Goal: Task Accomplishment & Management: Use online tool/utility

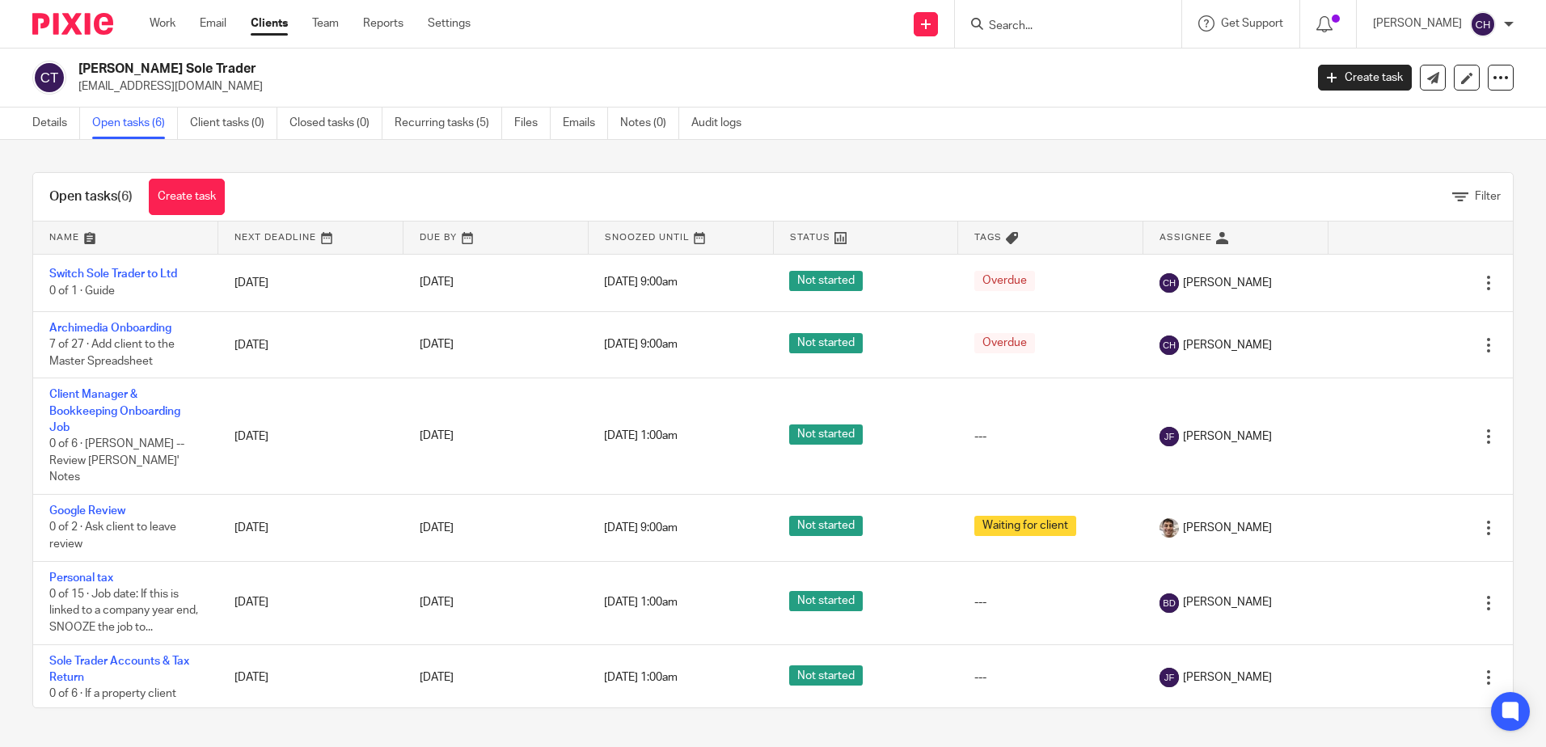
click at [1075, 23] on input "Search" at bounding box center [1060, 26] width 146 height 15
type input "hub 18"
click button "submit" at bounding box center [0, 0] width 0 height 0
click at [1078, 98] on div "HUB 18 Ltd Liam Sullivan < liam@inserif.com >" at bounding box center [1157, 69] width 373 height 63
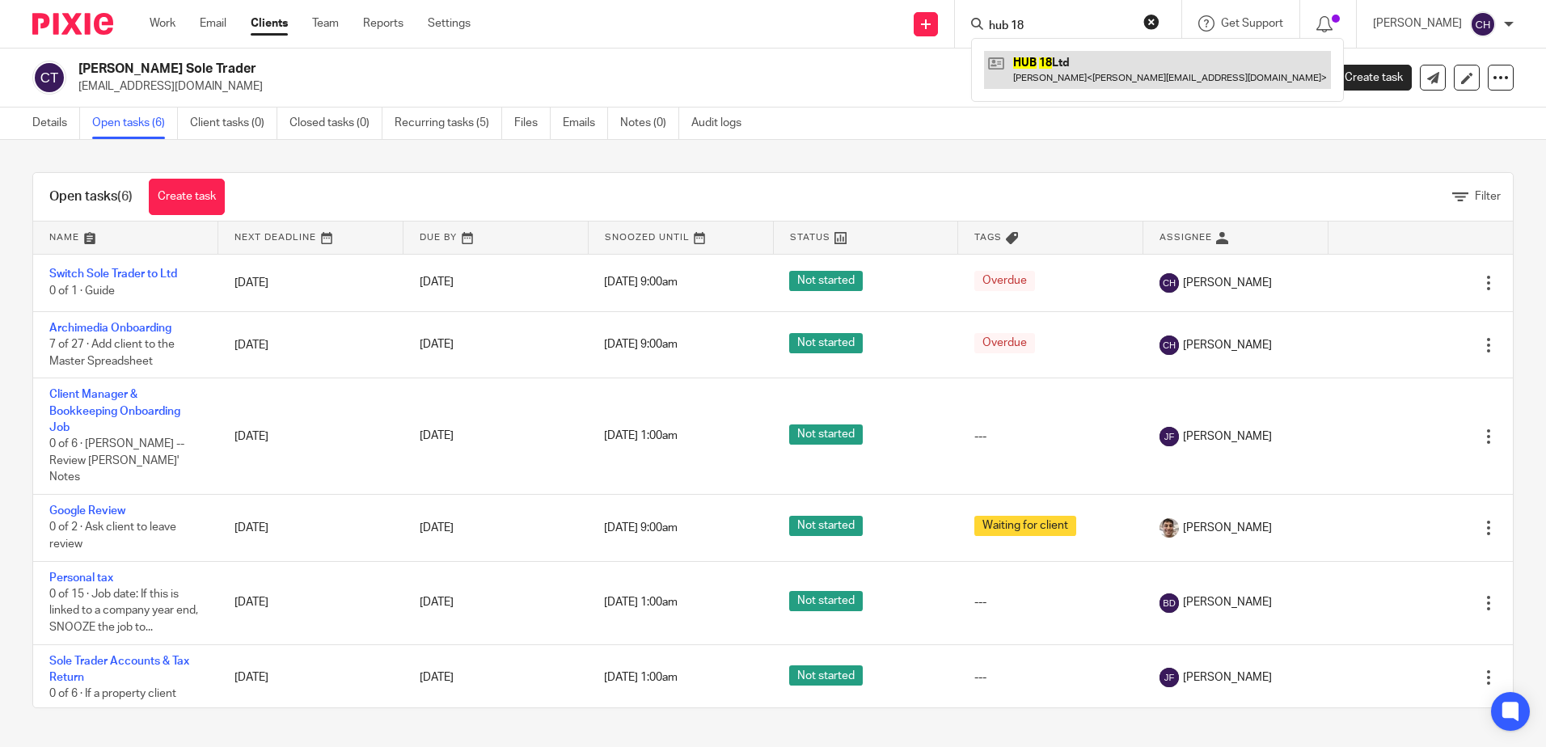
click at [1077, 87] on link at bounding box center [1157, 69] width 347 height 37
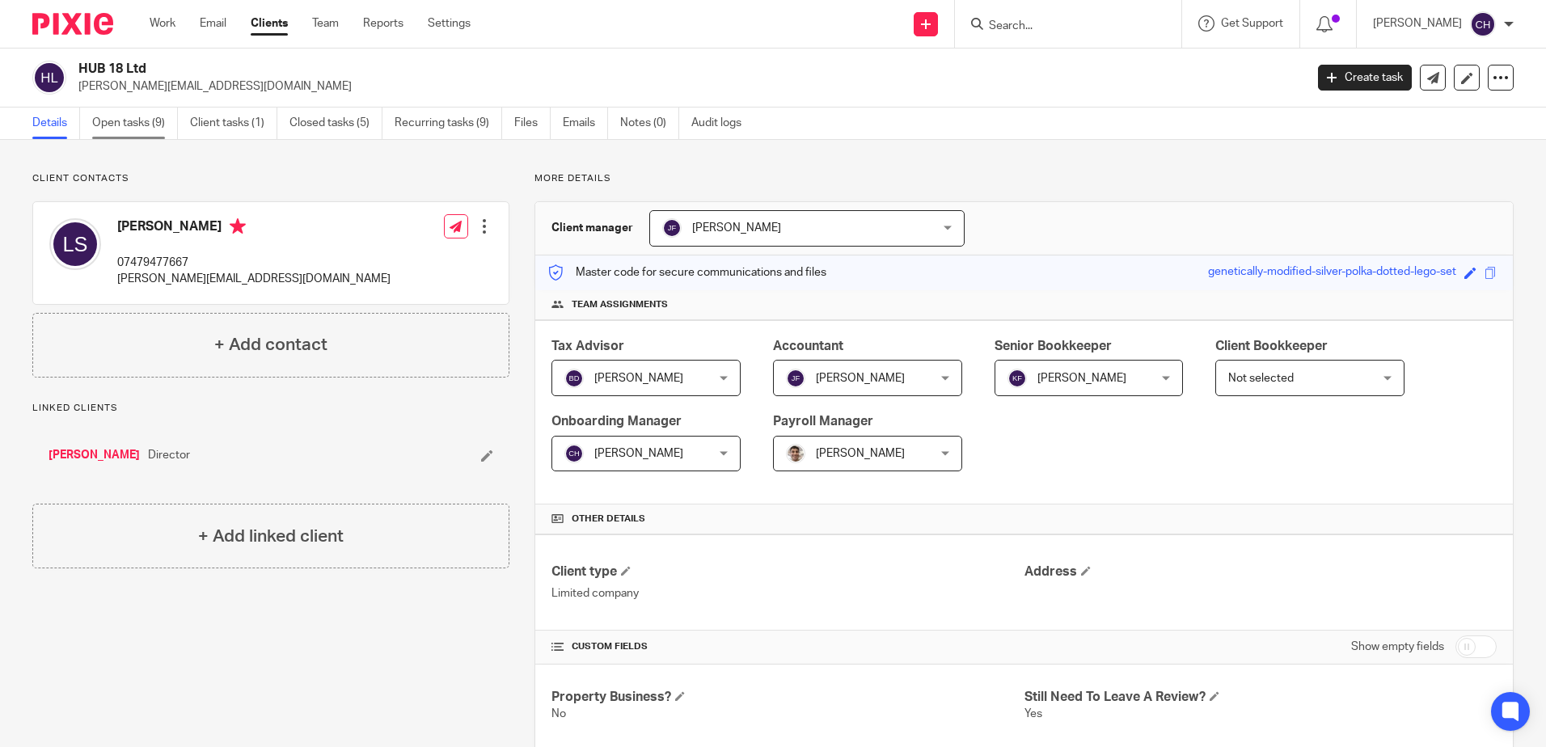
click at [116, 133] on link "Open tasks (9)" at bounding box center [135, 124] width 86 height 32
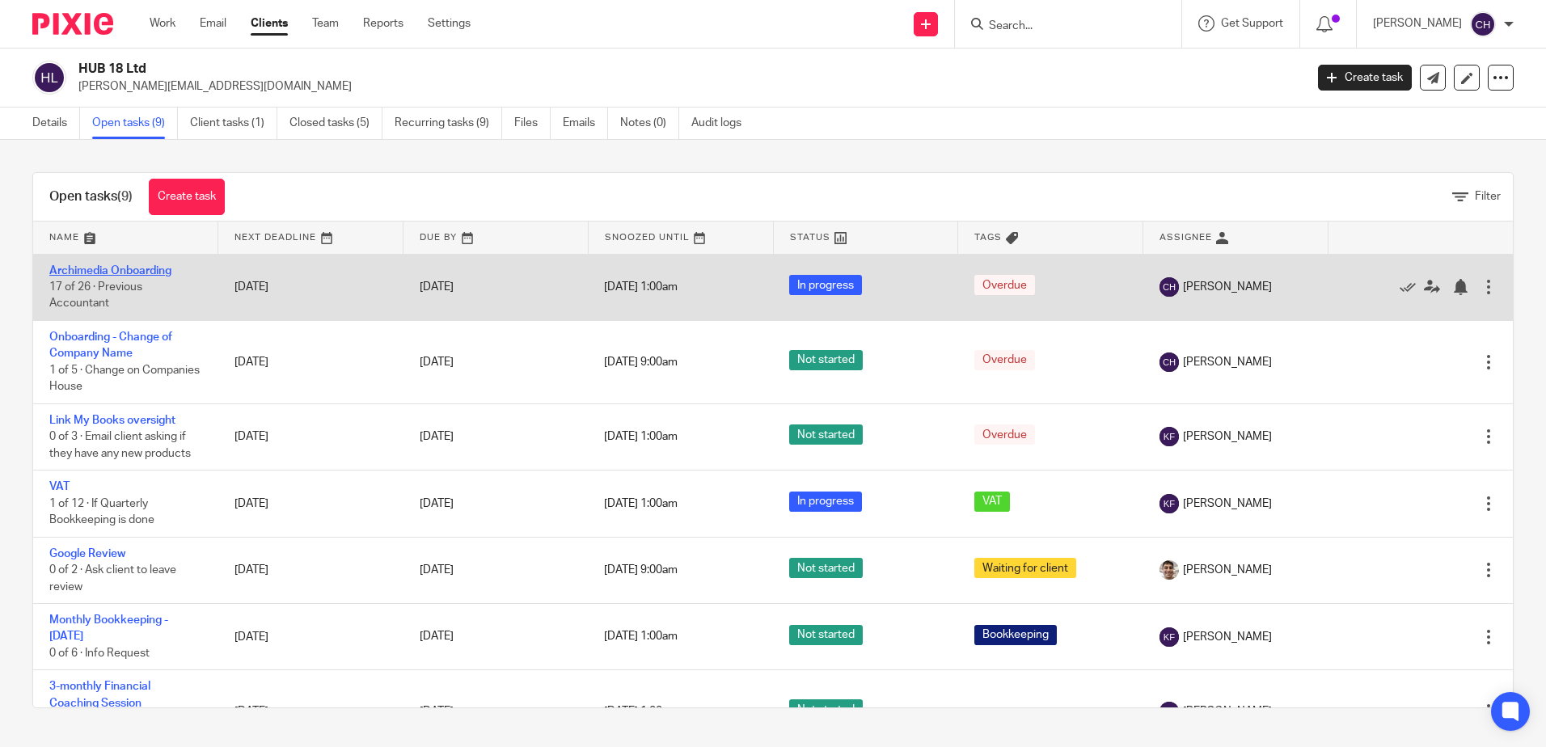
click at [130, 270] on link "Archimedia Onboarding" at bounding box center [110, 270] width 122 height 11
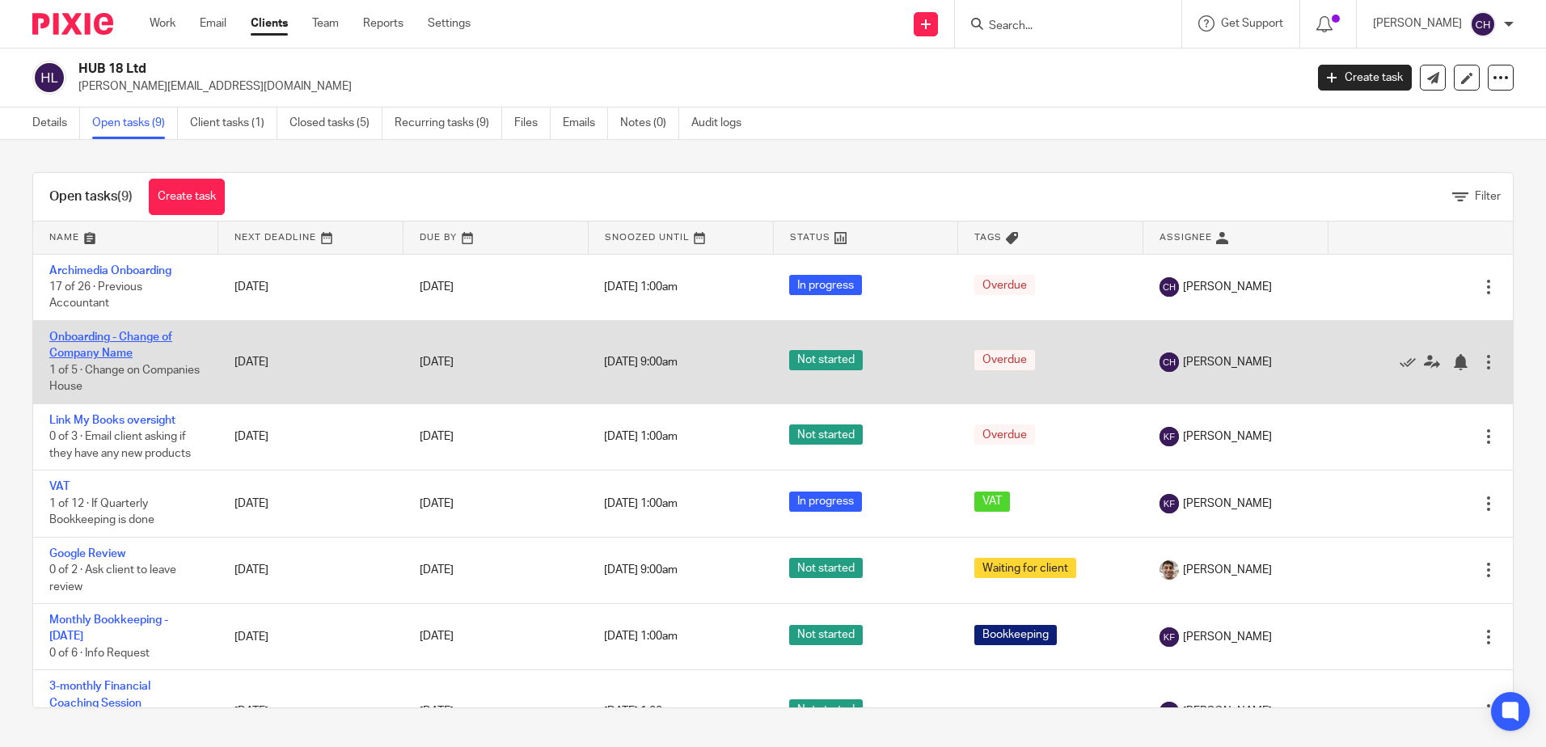
click at [97, 353] on link "Onboarding - Change of Company Name" at bounding box center [110, 345] width 123 height 27
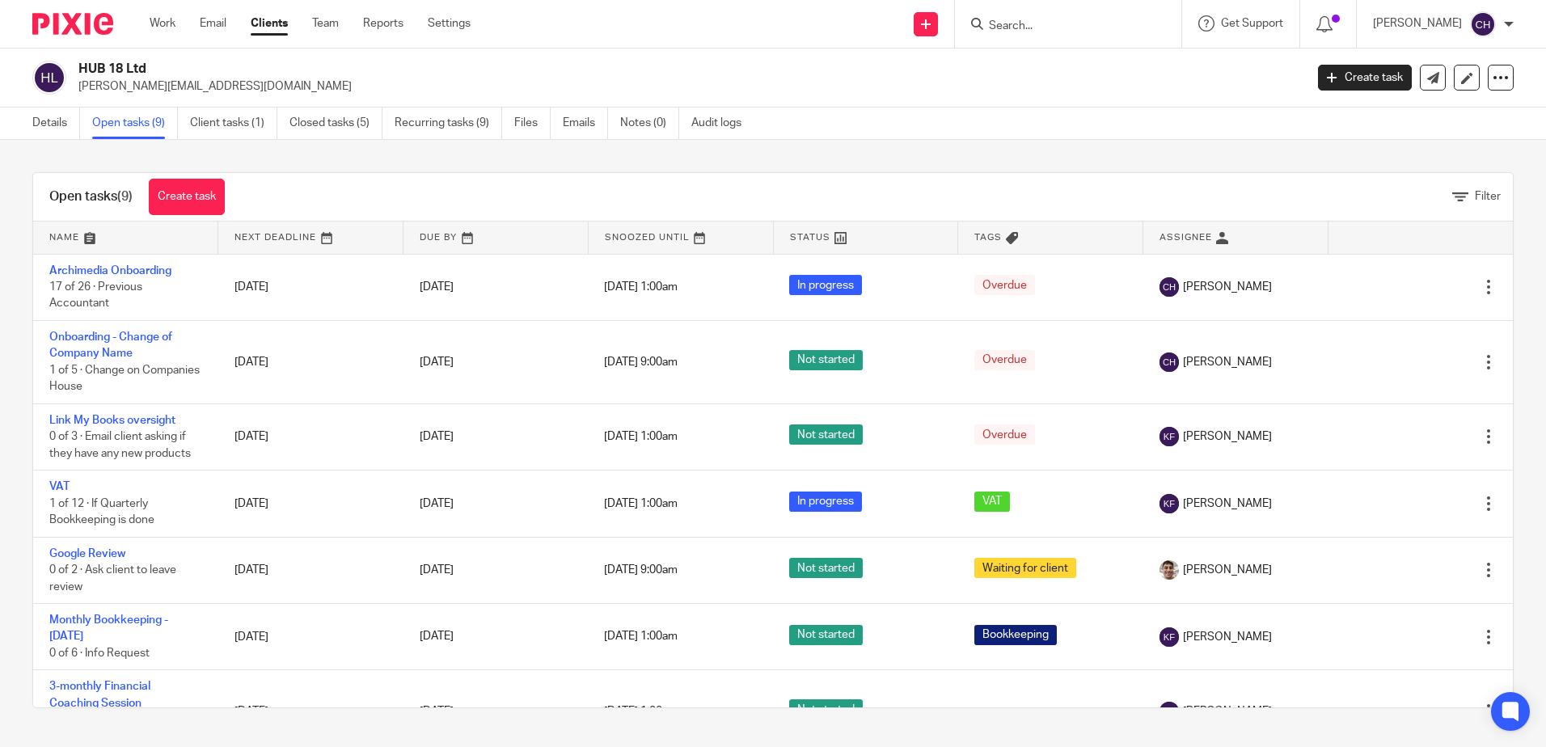
click at [95, 43] on div at bounding box center [66, 24] width 133 height 48
click at [95, 32] on img at bounding box center [72, 24] width 81 height 22
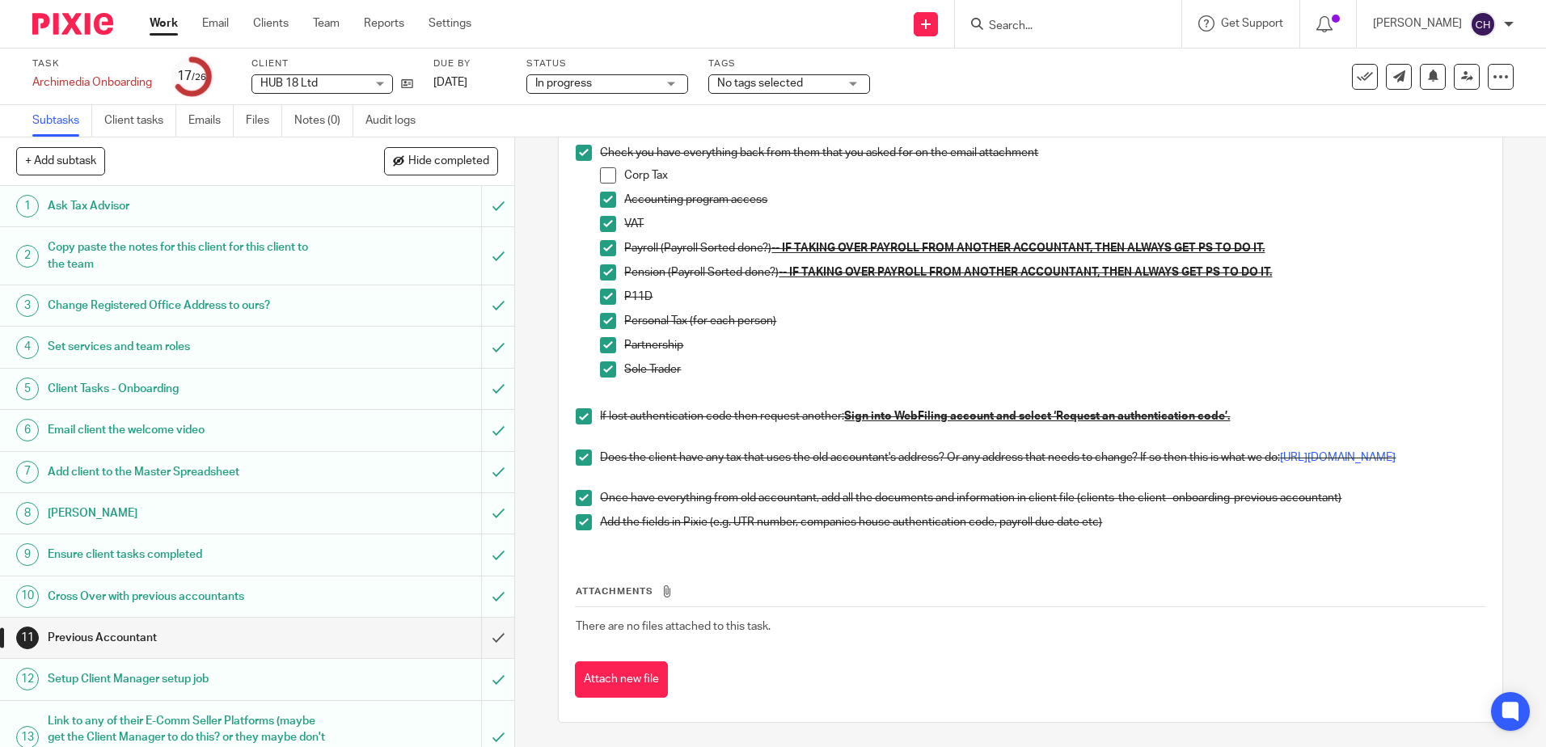
scroll to position [243, 0]
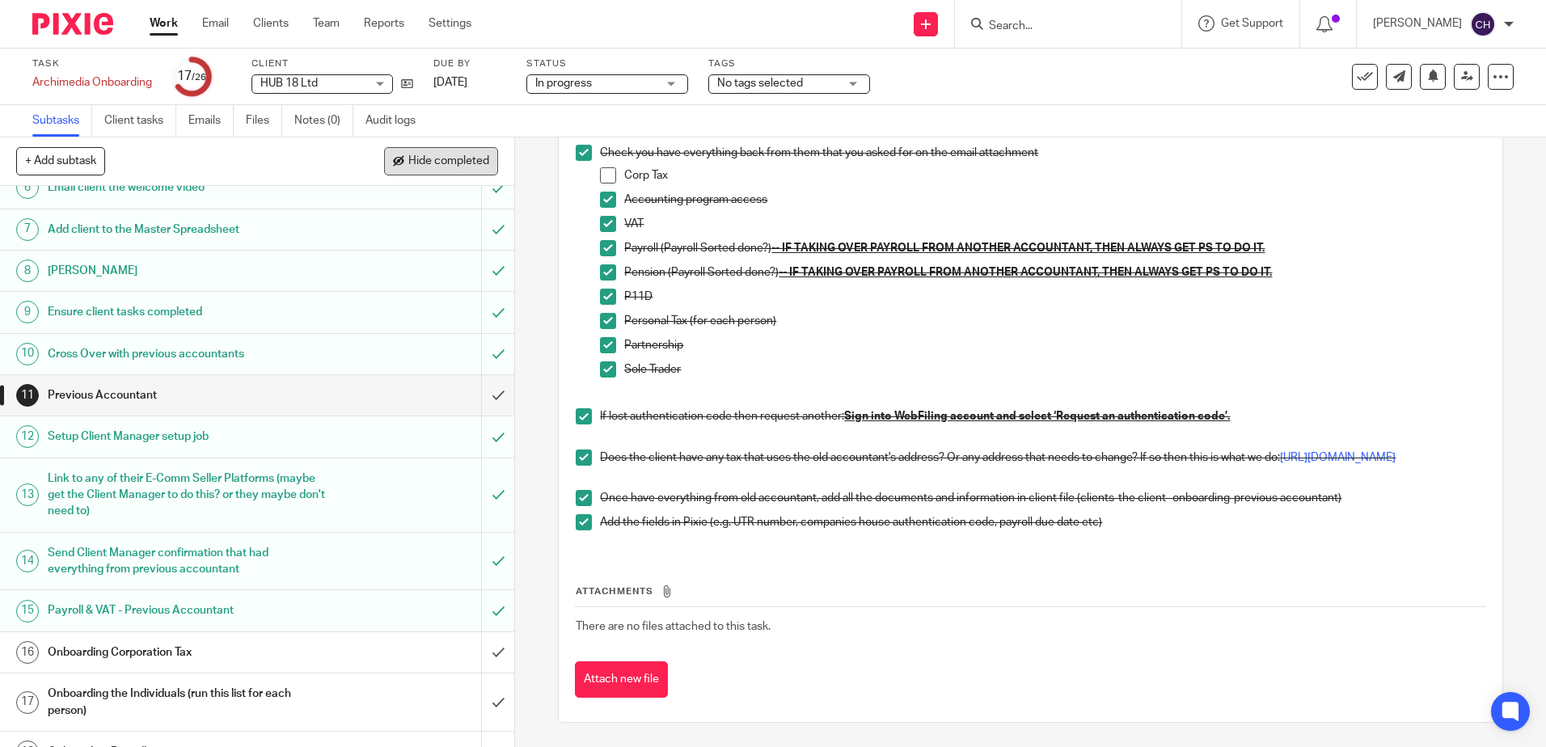
click at [441, 164] on span "Hide completed" at bounding box center [448, 161] width 81 height 13
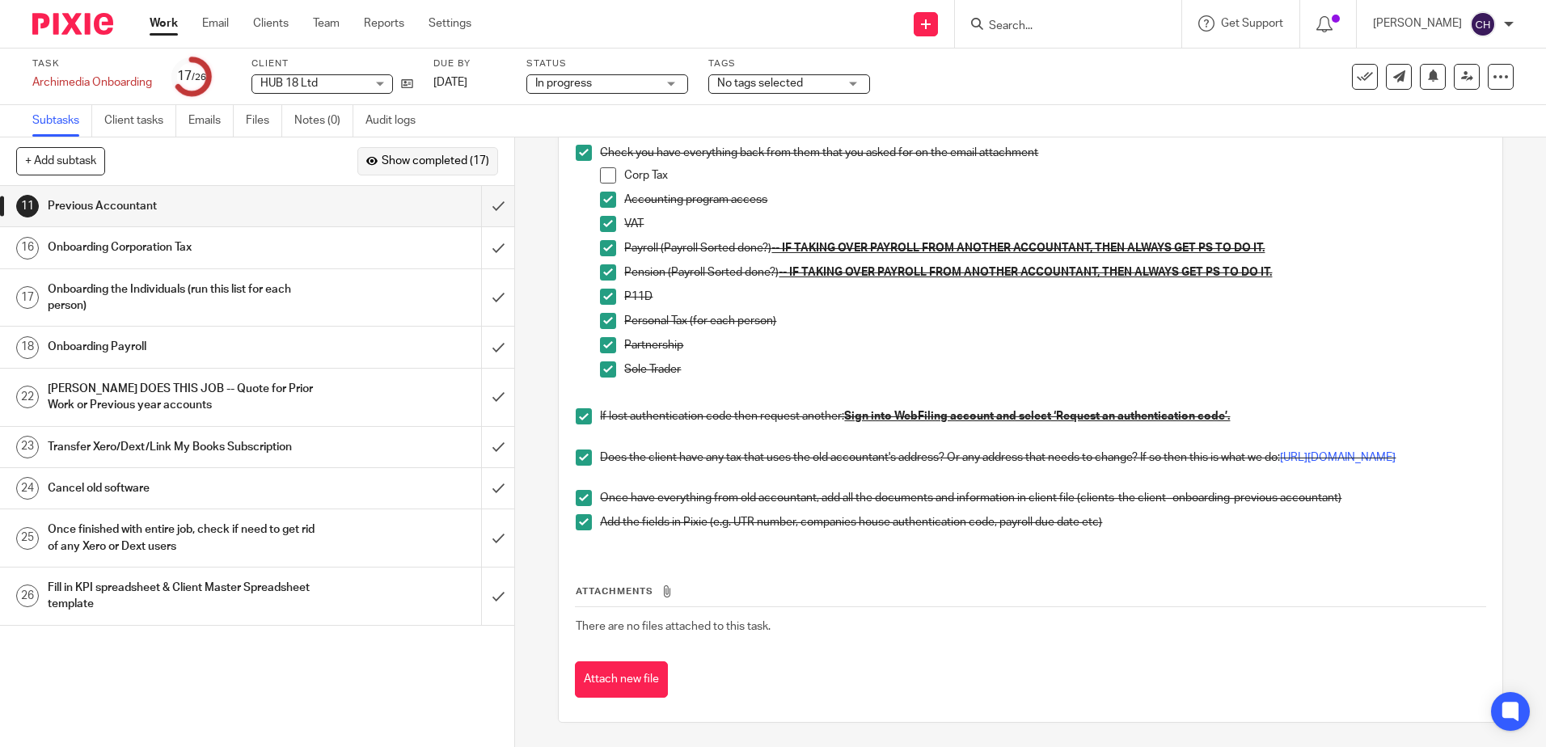
scroll to position [0, 0]
click at [228, 235] on h1 "Onboarding Corporation Tax" at bounding box center [187, 247] width 278 height 24
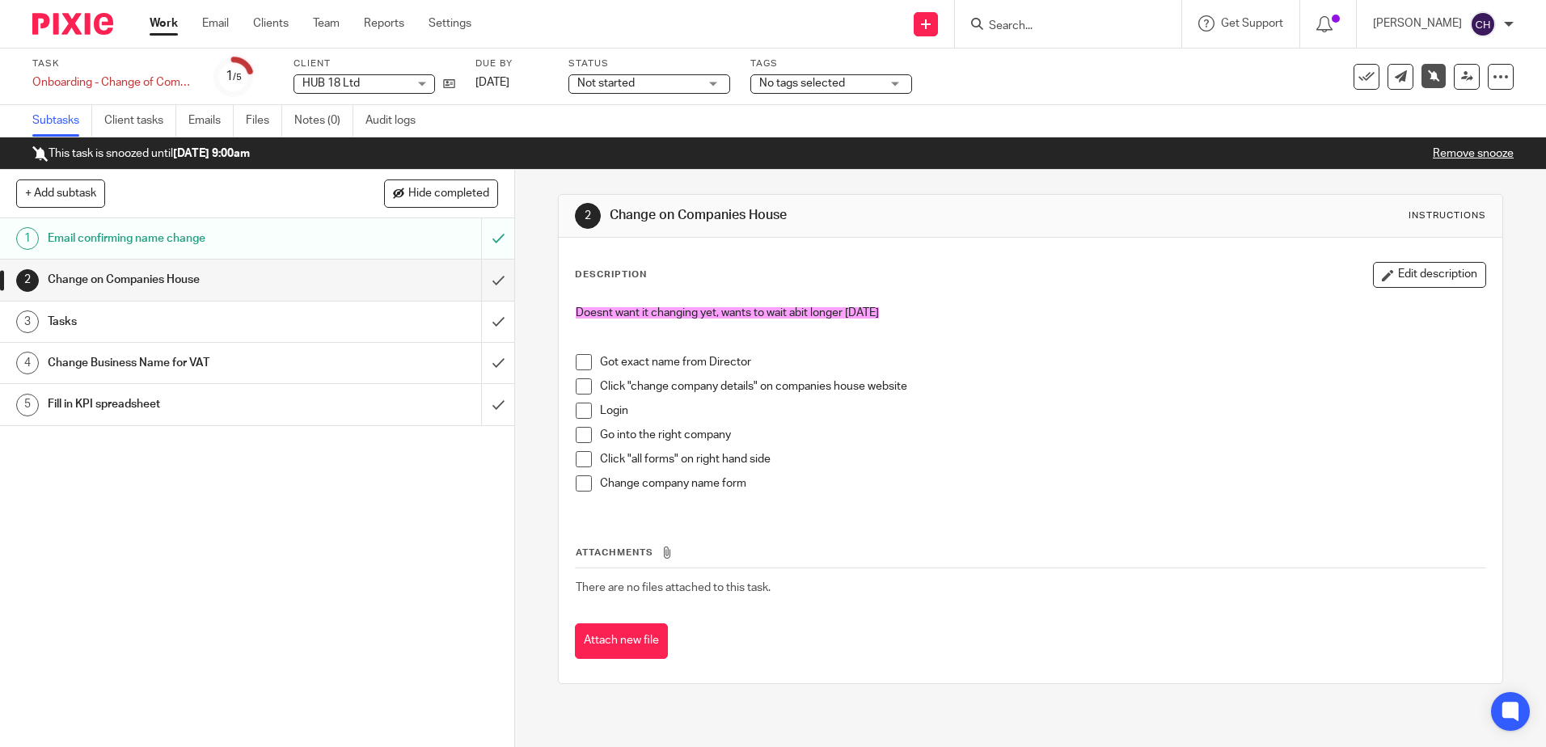
click at [455, 85] on div "Task Onboarding - Change of Company Name Save Onboarding - Change of Company Na…" at bounding box center [649, 76] width 1235 height 39
click at [447, 83] on icon at bounding box center [449, 84] width 12 height 12
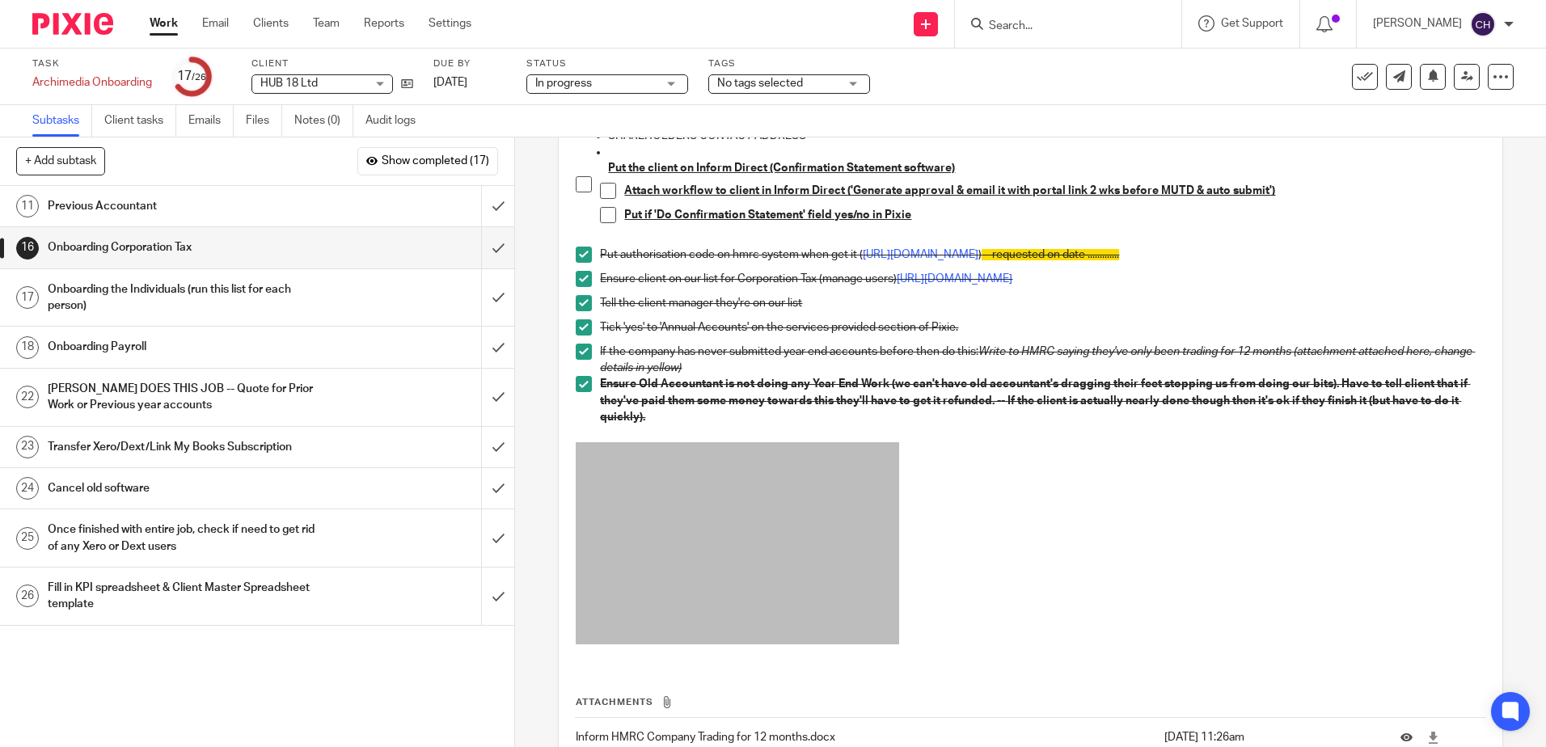
scroll to position [485, 0]
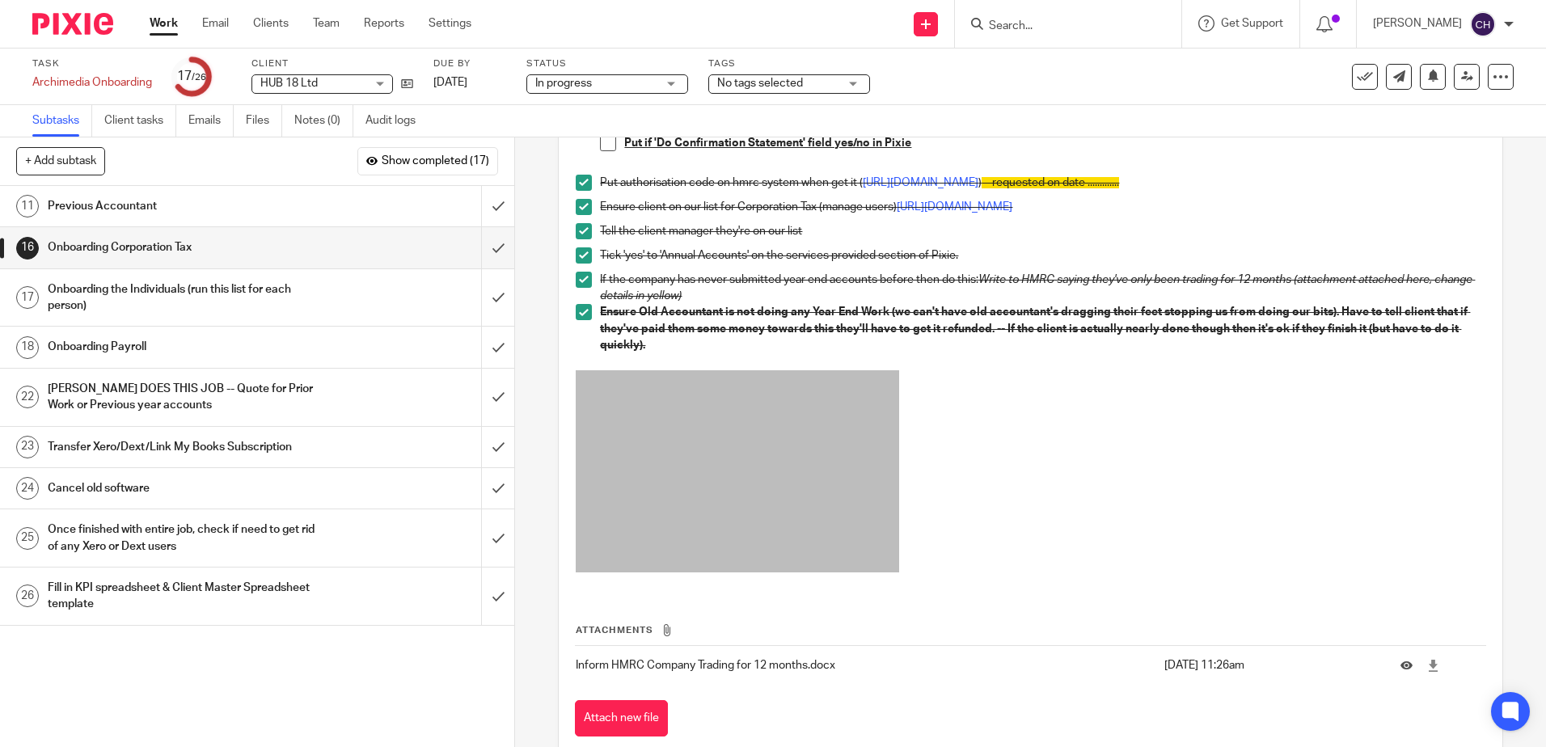
click at [197, 348] on h1 "Onboarding Payroll" at bounding box center [187, 347] width 278 height 24
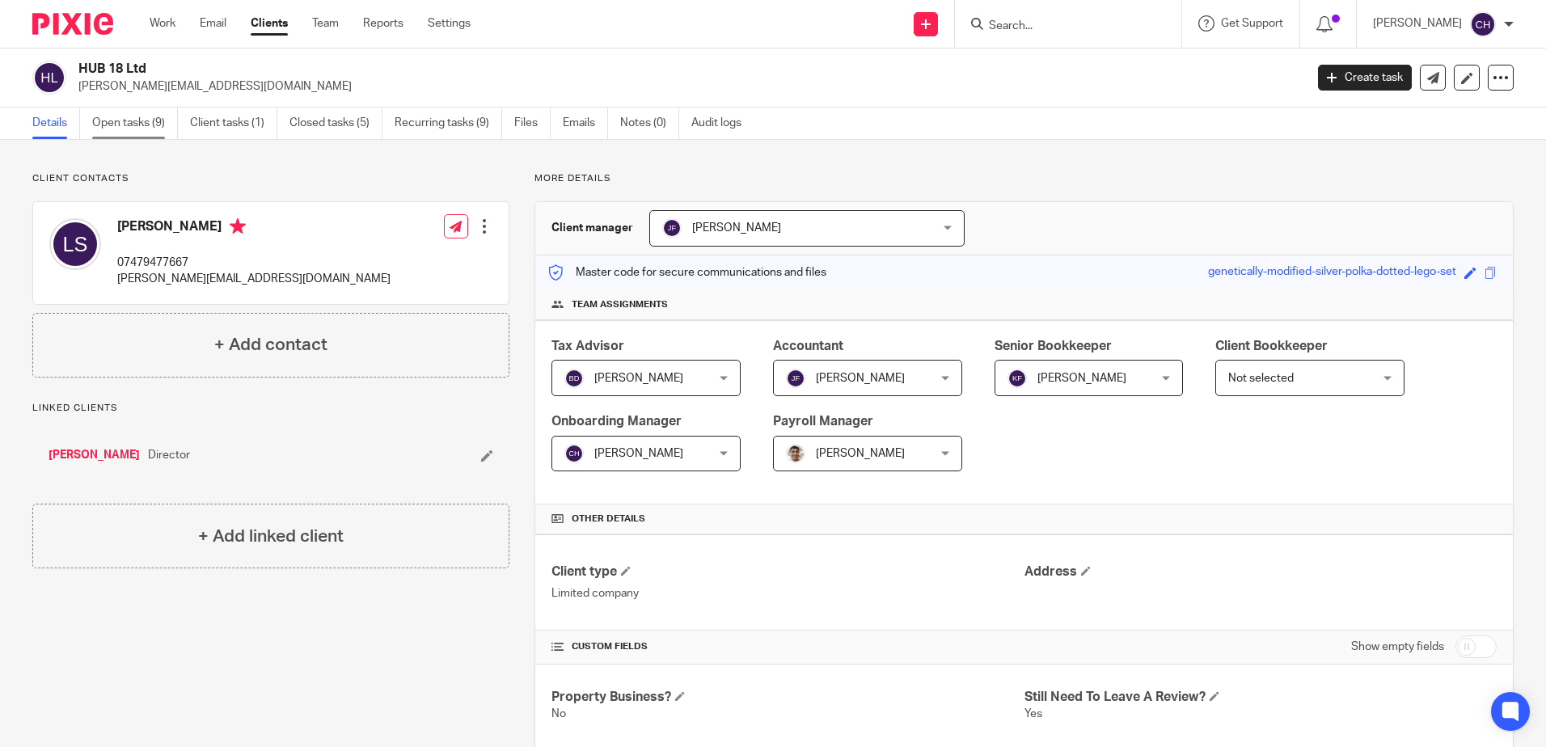
click at [135, 110] on link "Open tasks (9)" at bounding box center [135, 124] width 86 height 32
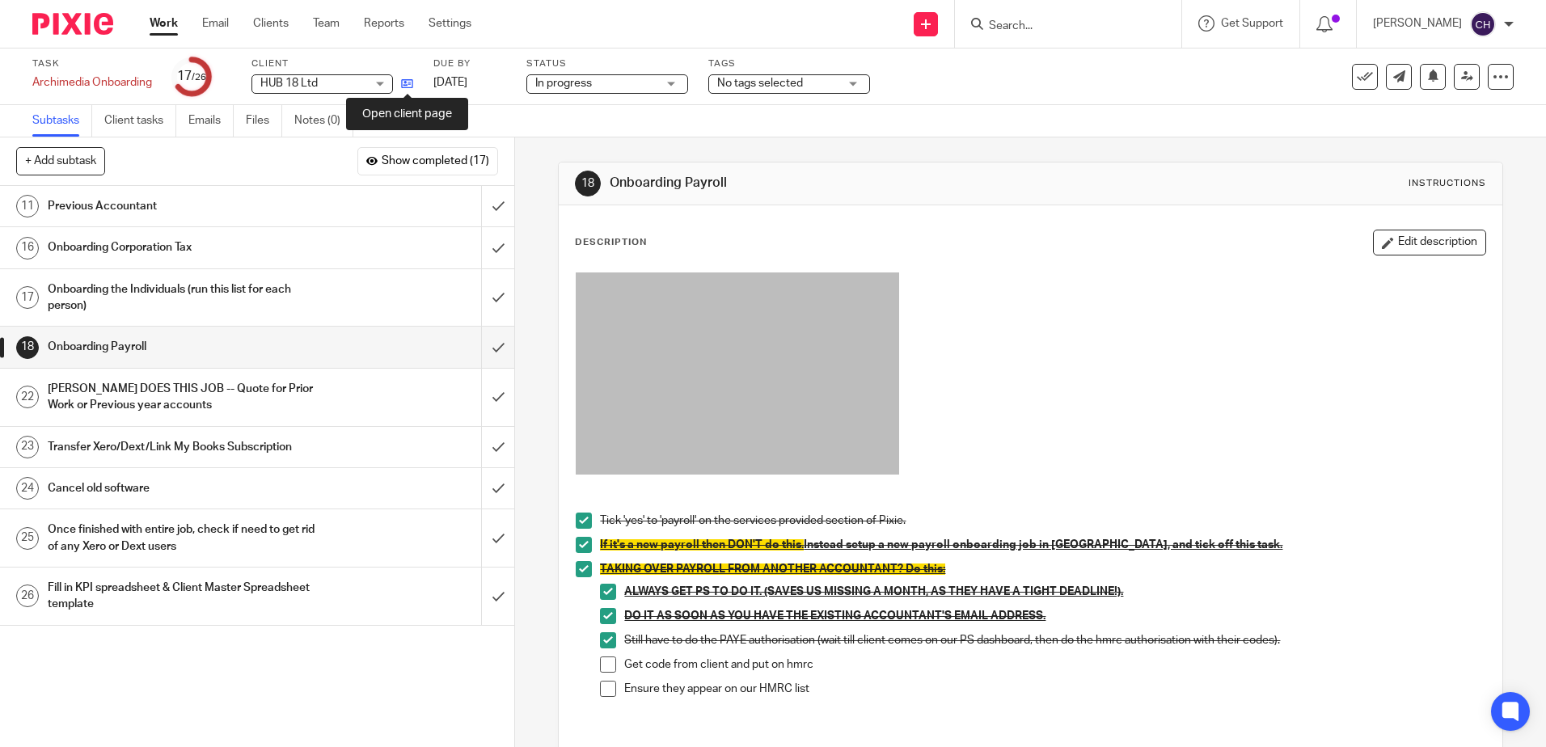
click at [407, 82] on icon at bounding box center [407, 84] width 12 height 12
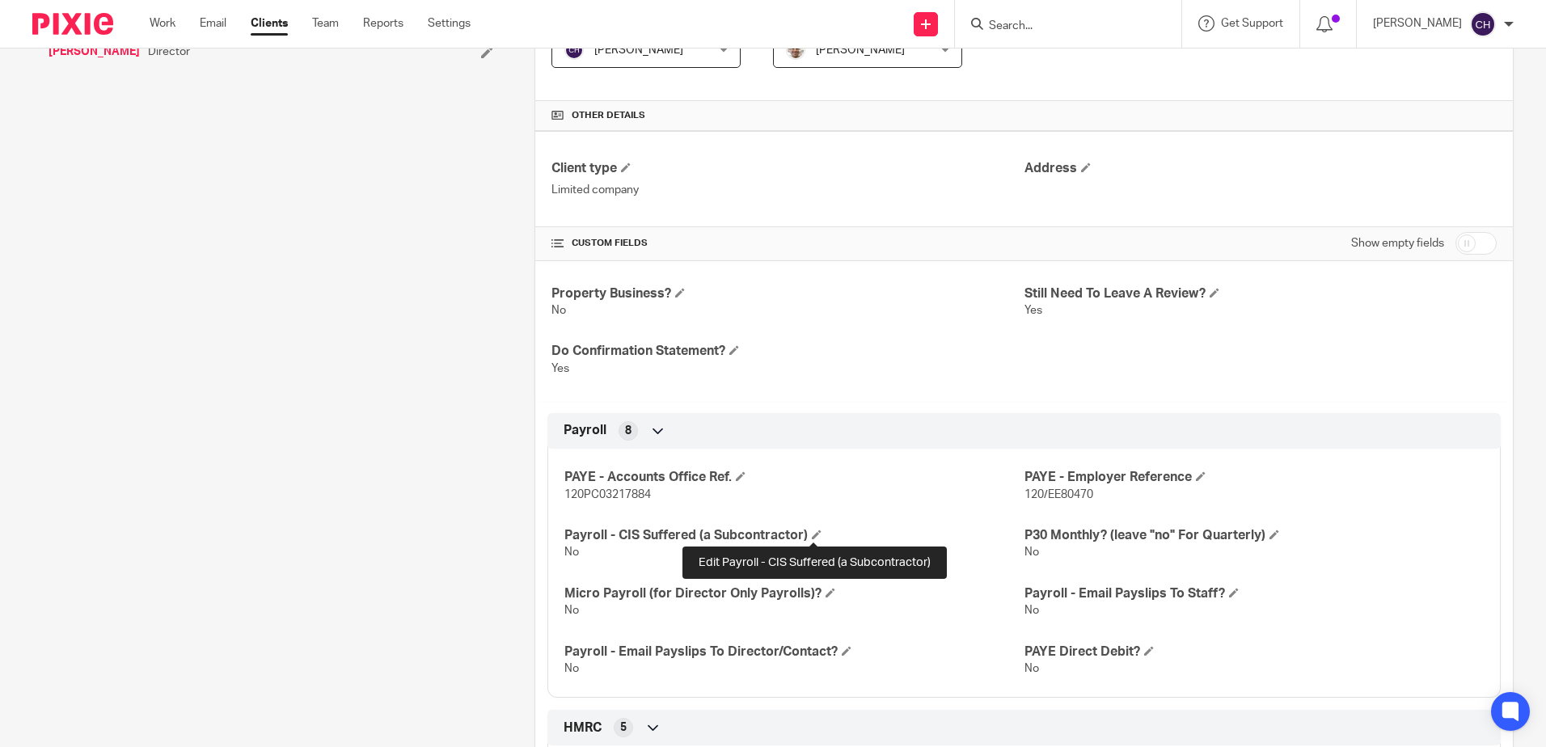
scroll to position [404, 0]
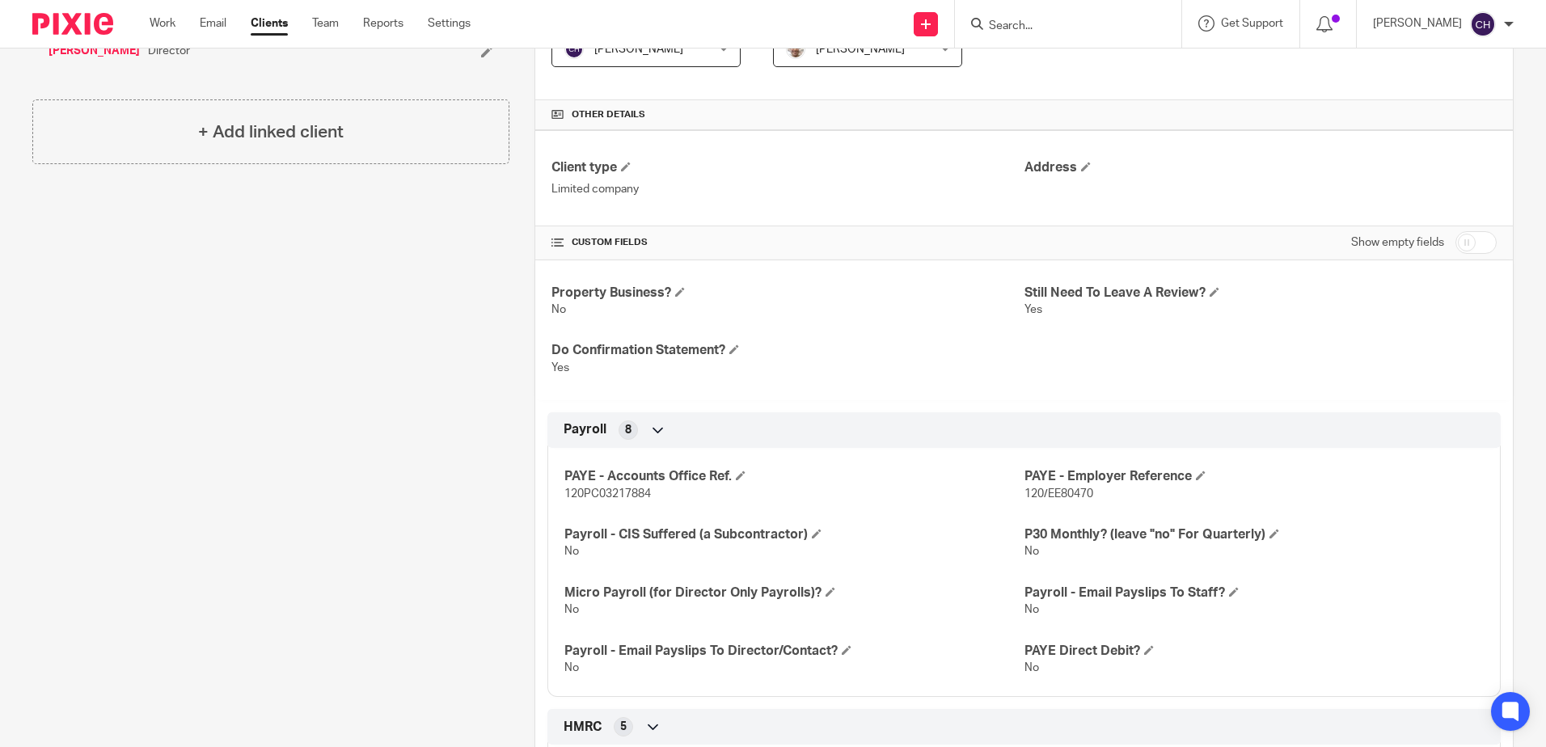
click at [441, 351] on div "Client contacts [PERSON_NAME] 07479477667 [PERSON_NAME][EMAIL_ADDRESS][DOMAIN_N…" at bounding box center [258, 698] width 502 height 1860
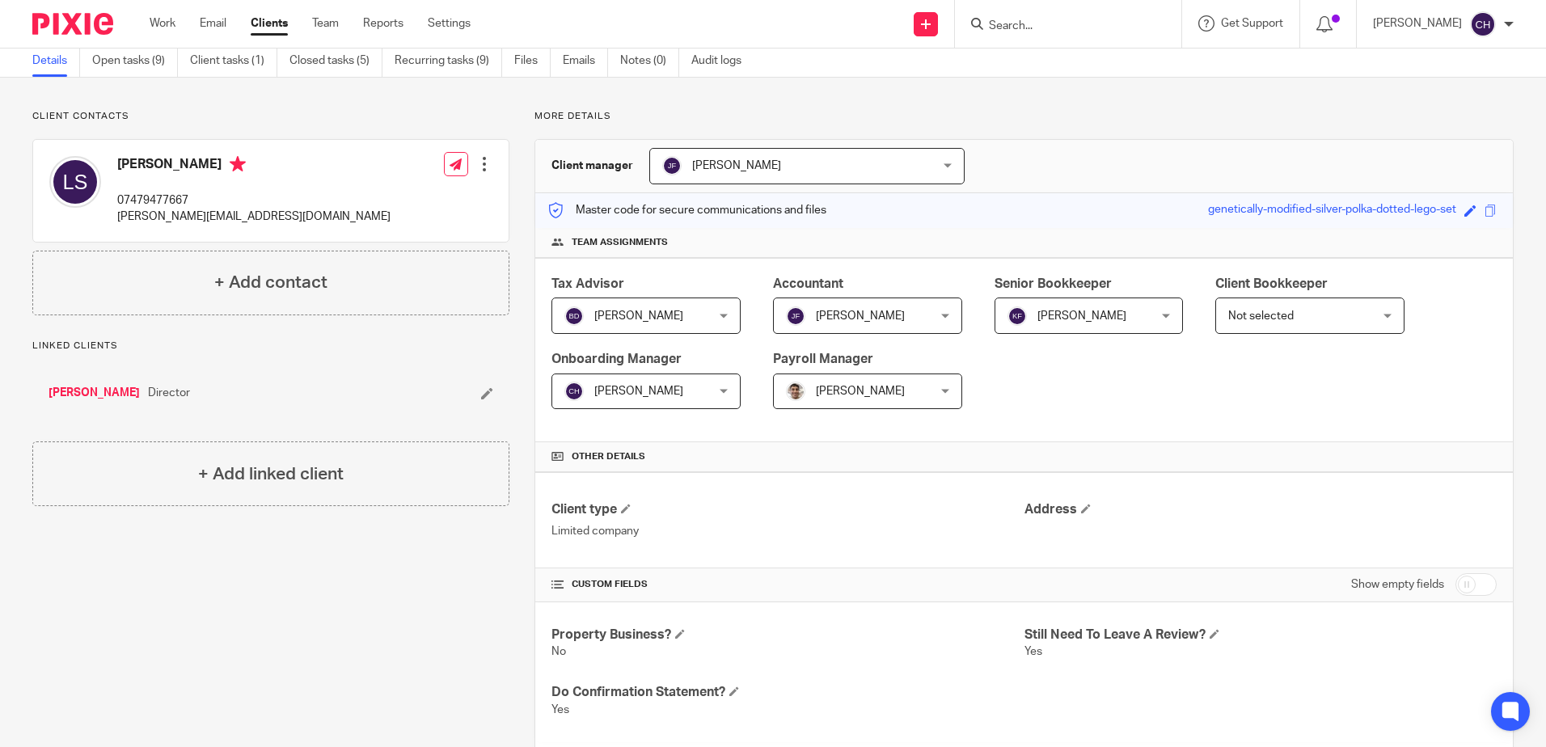
scroll to position [0, 0]
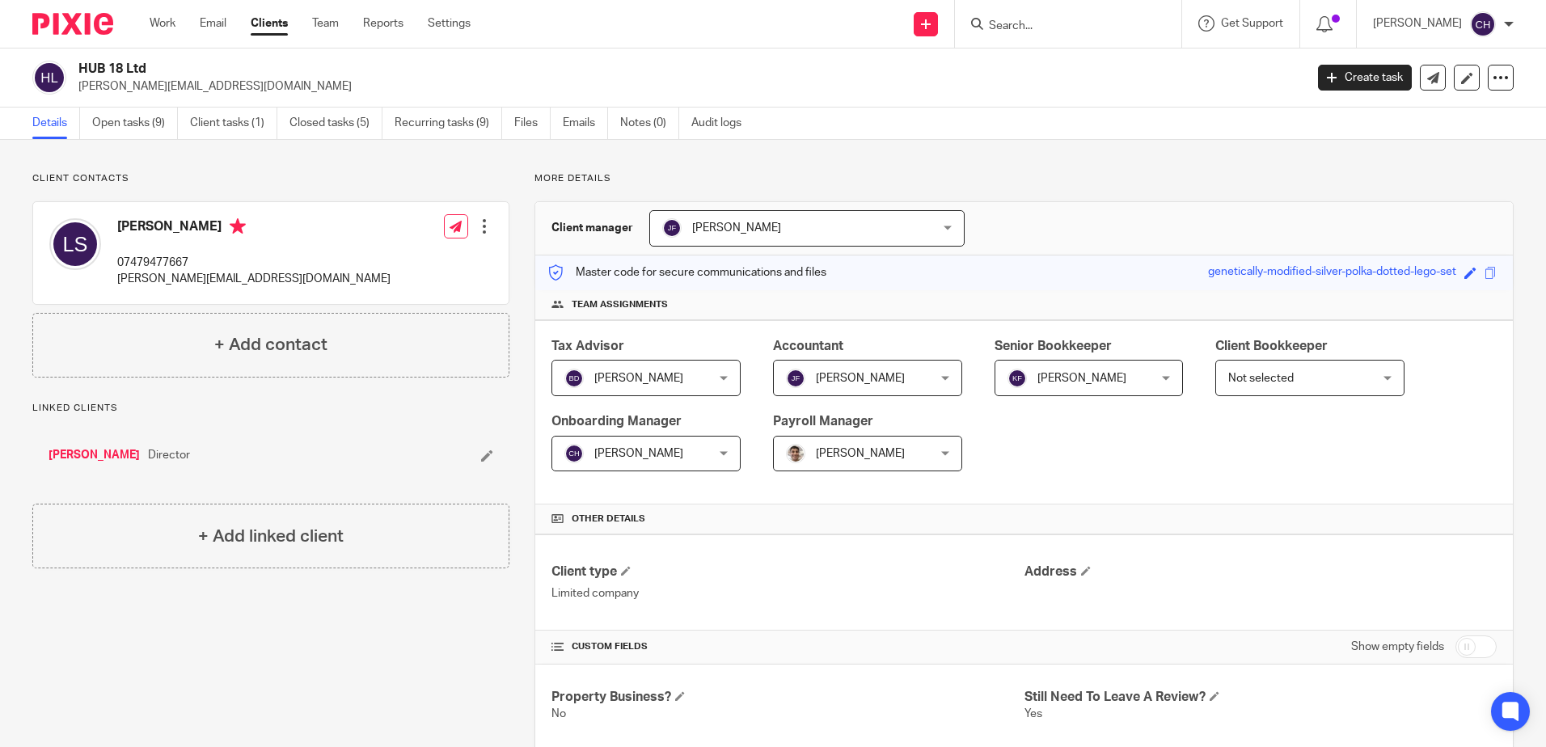
drag, startPoint x: 296, startPoint y: 192, endPoint x: 315, endPoint y: 185, distance: 19.7
click at [296, 192] on div "Client contacts Liam Sullivan 07479477667 liam@inserif.com Edit contact Create …" at bounding box center [270, 274] width 477 height 205
click at [91, 458] on link "[PERSON_NAME]" at bounding box center [94, 455] width 91 height 16
click at [133, 125] on link "Open tasks (9)" at bounding box center [135, 124] width 86 height 32
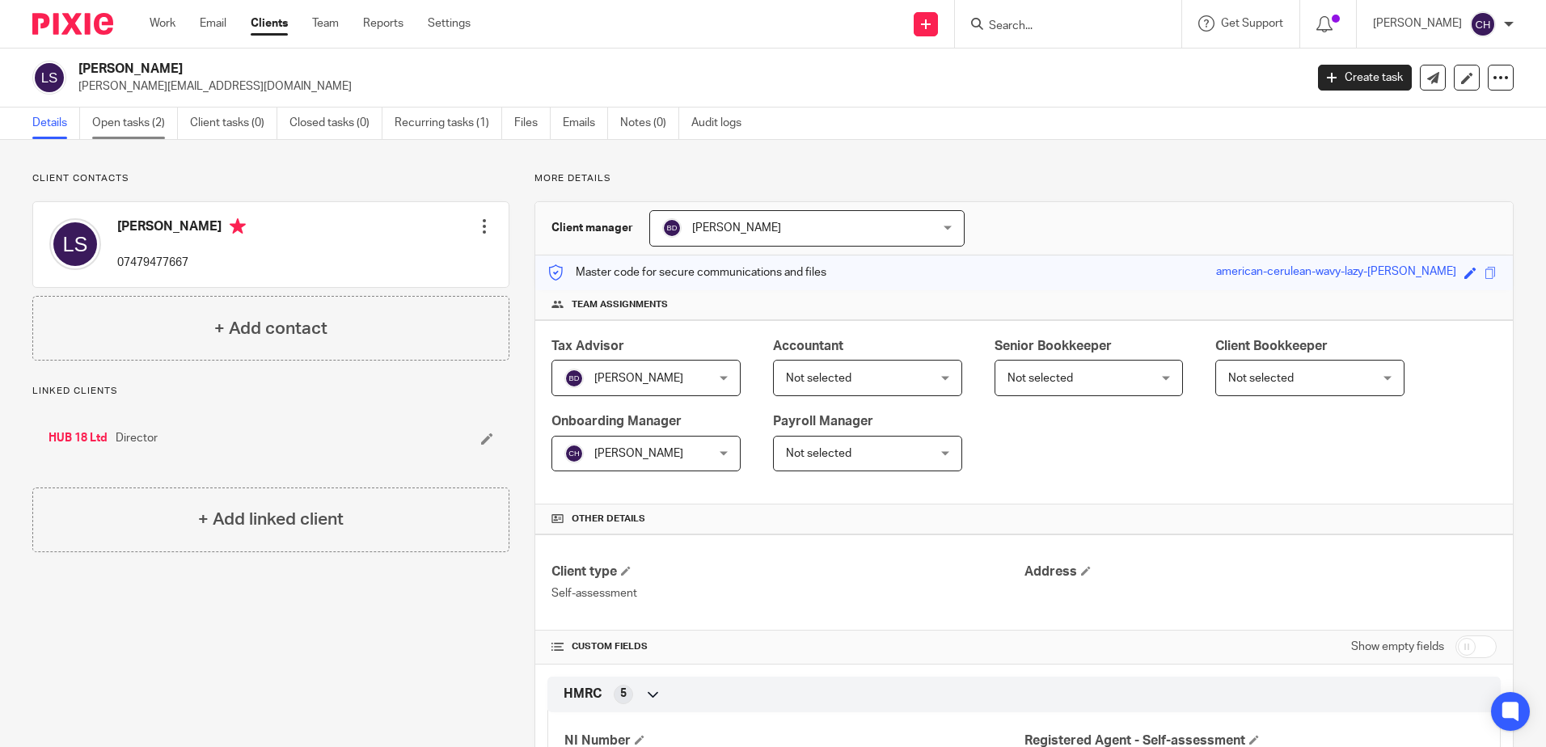
click at [118, 121] on link "Open tasks (2)" at bounding box center [135, 124] width 86 height 32
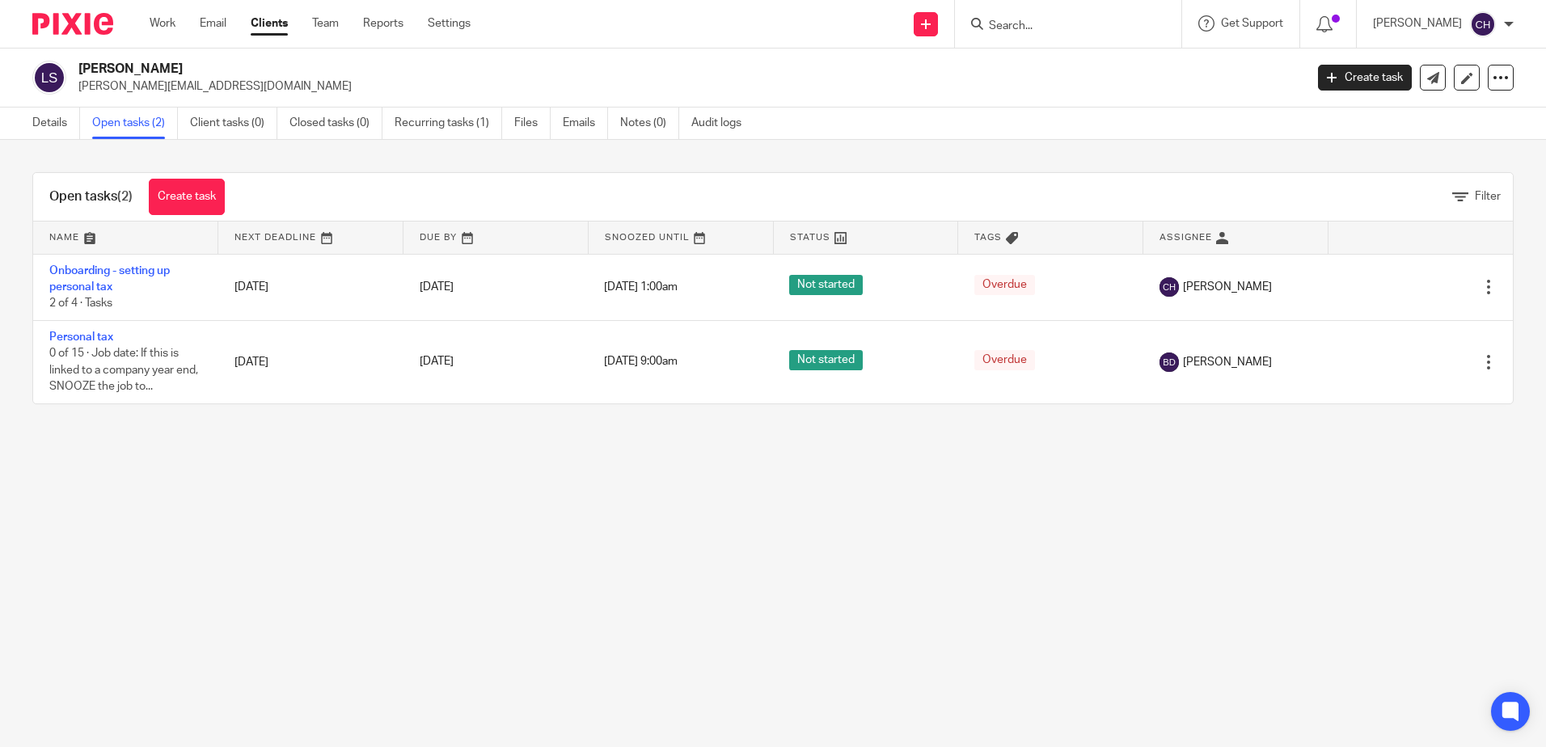
click at [218, 524] on main "Liam Sullivan liam@inserif.com Create task Update from Companies House Export d…" at bounding box center [773, 373] width 1546 height 747
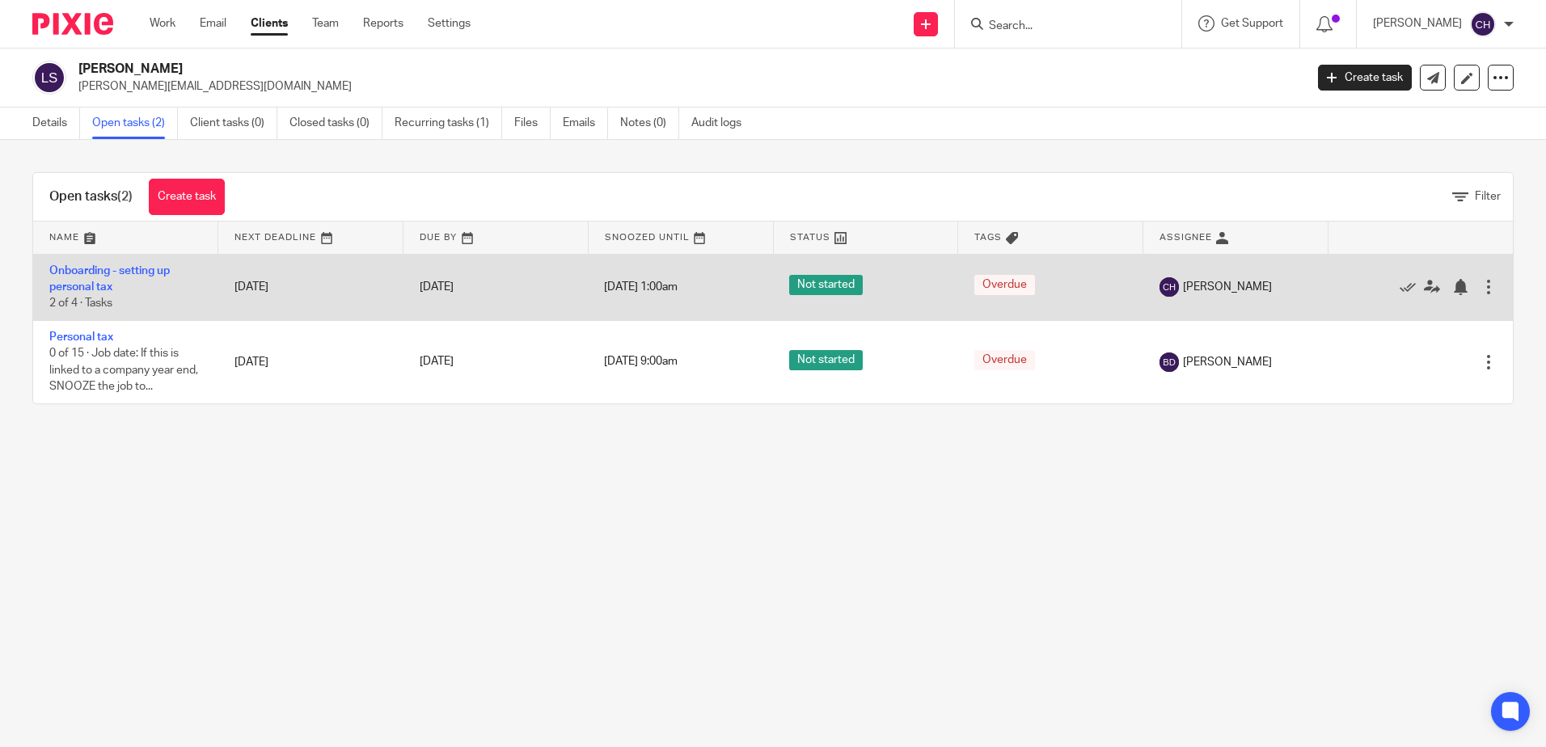
click at [78, 280] on td "Onboarding - setting up personal tax 2 of 4 · Tasks" at bounding box center [125, 287] width 185 height 66
click at [78, 287] on link "Onboarding - setting up personal tax" at bounding box center [109, 278] width 120 height 27
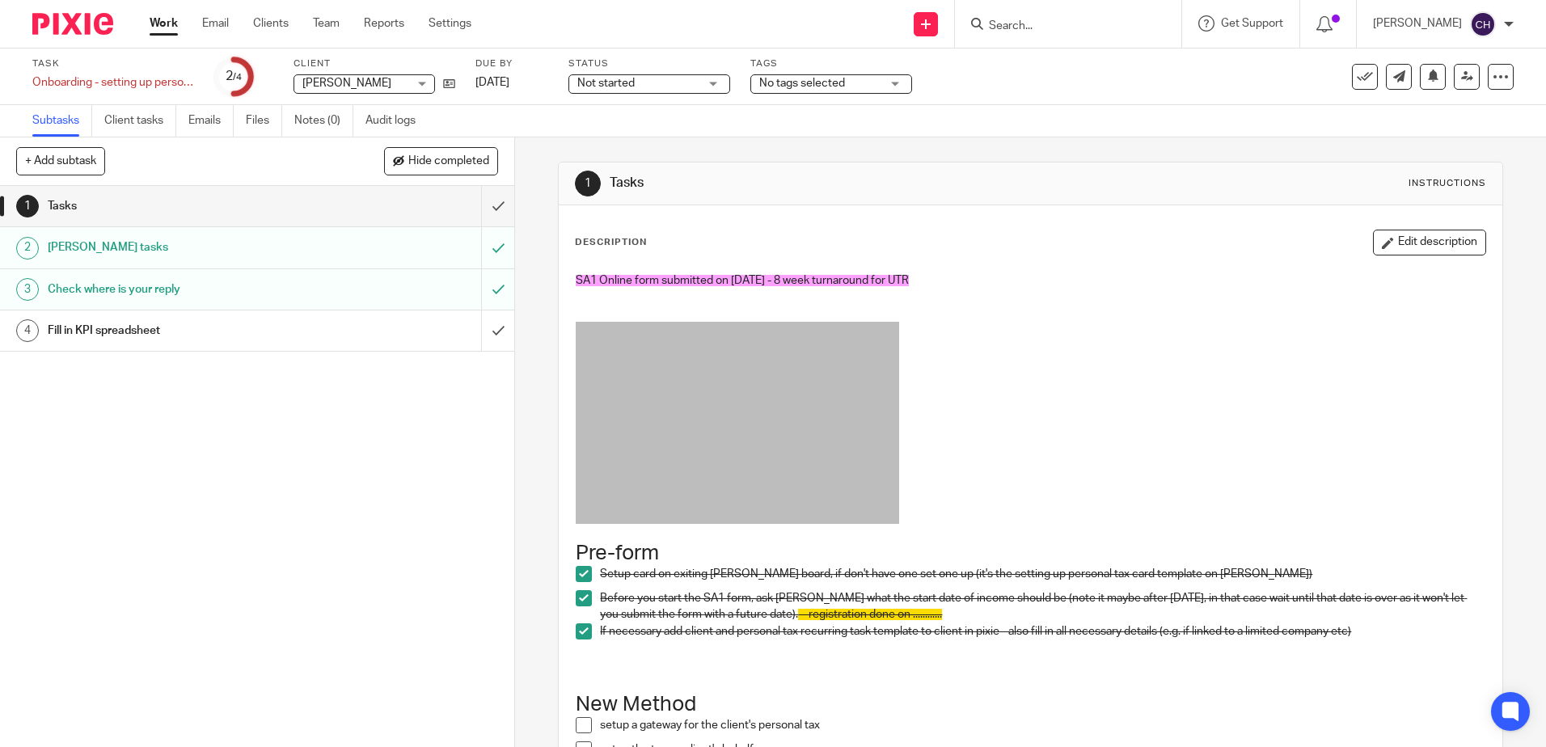
click at [1091, 450] on p at bounding box center [1030, 425] width 909 height 207
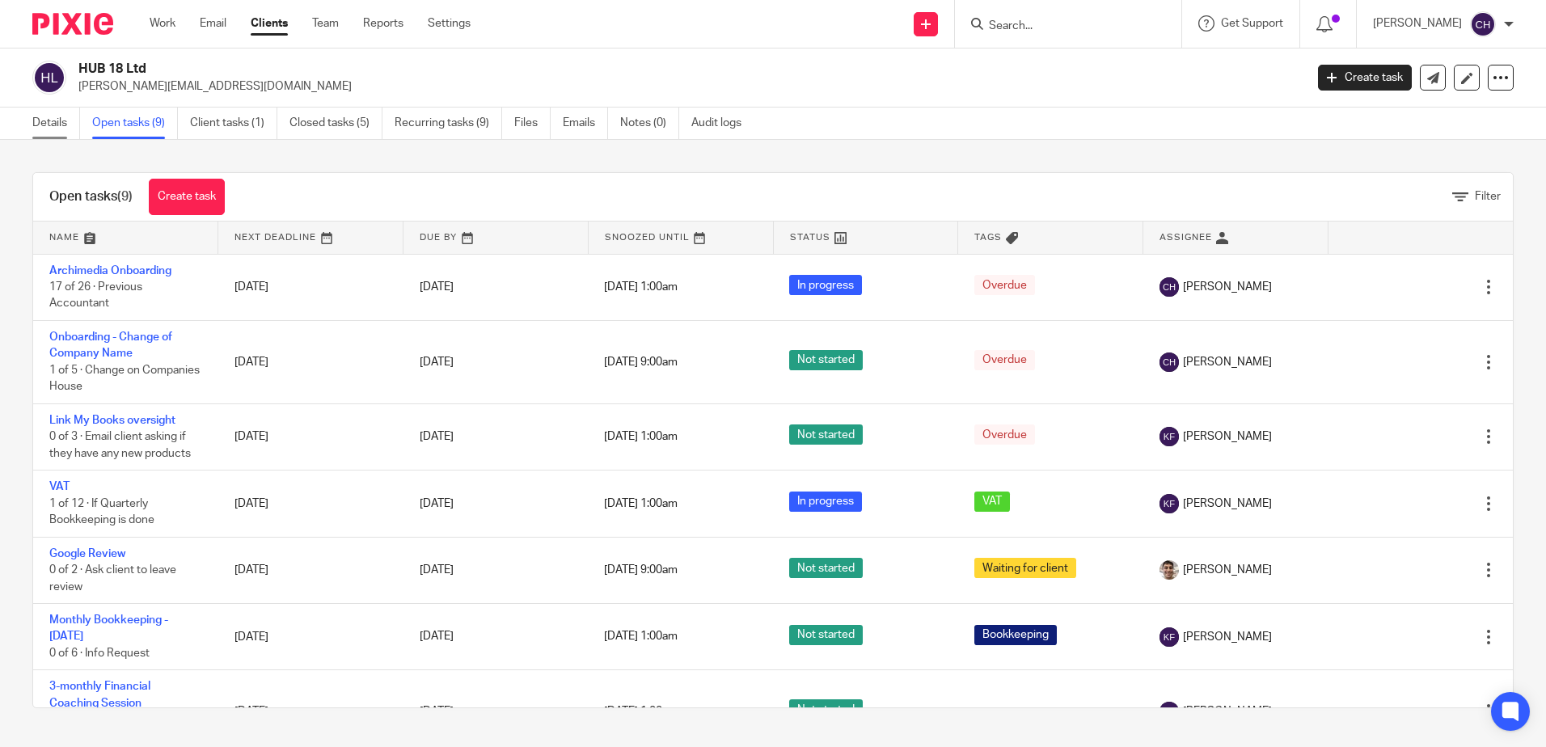
click at [45, 126] on link "Details" at bounding box center [56, 124] width 48 height 32
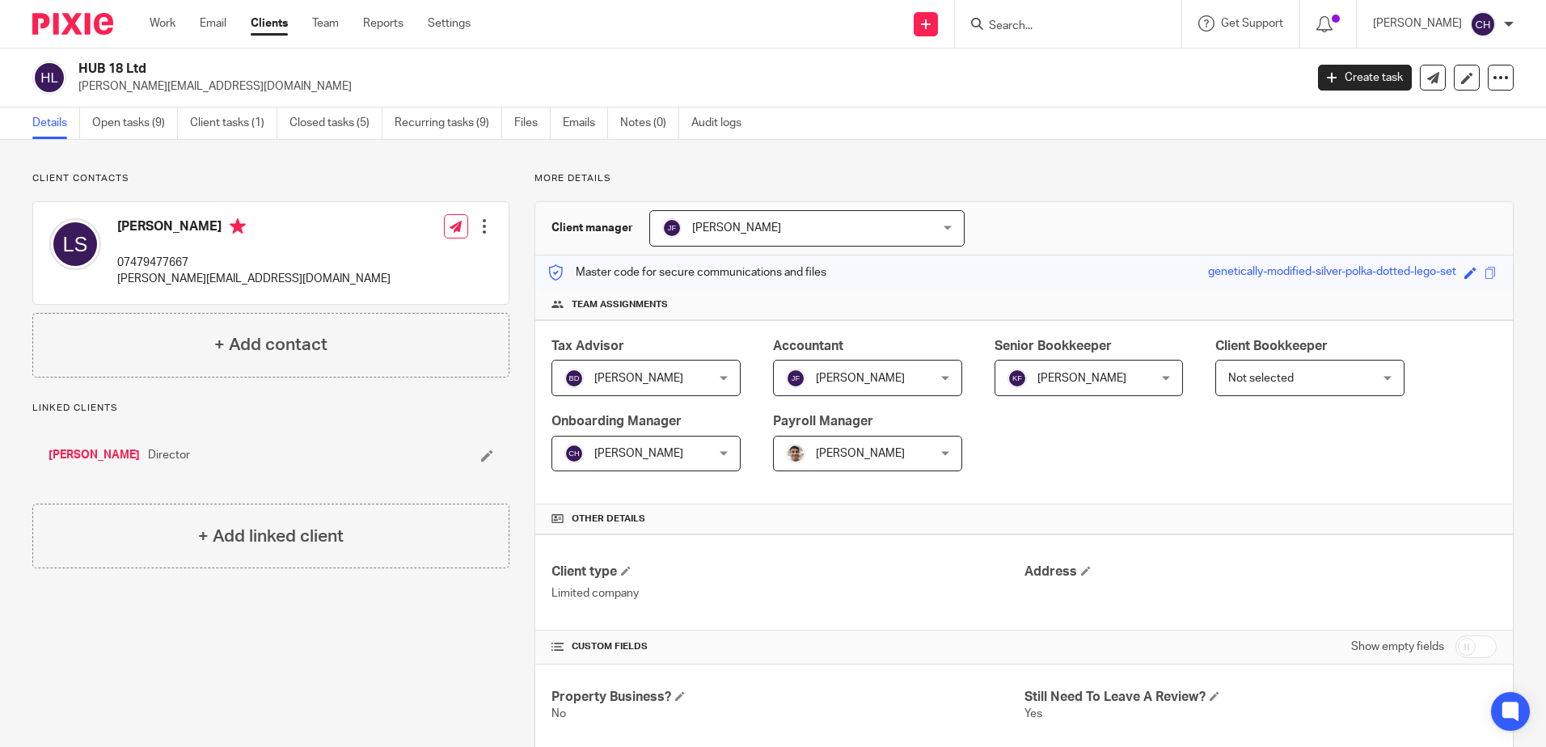
scroll to position [485, 0]
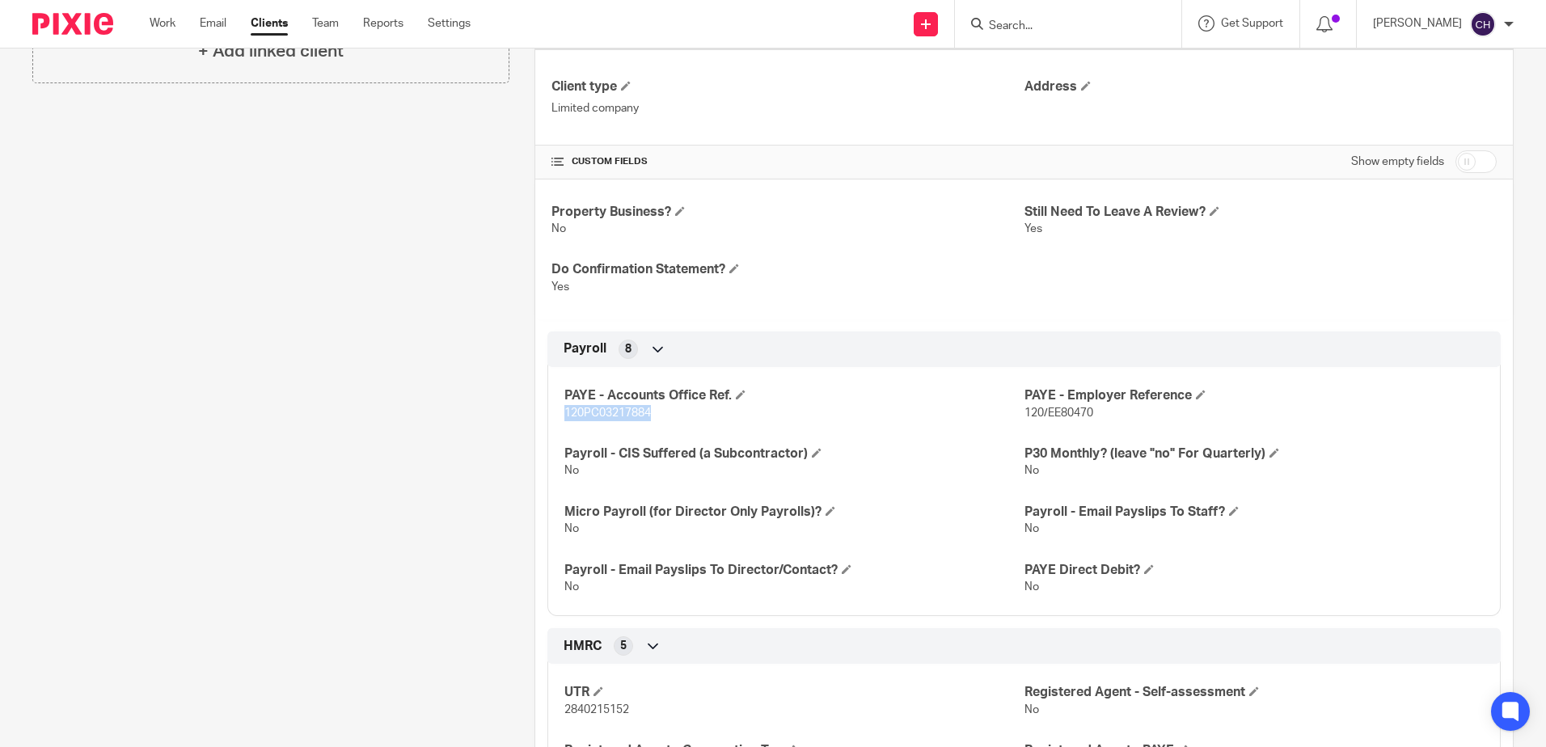
drag, startPoint x: 653, startPoint y: 410, endPoint x: 555, endPoint y: 416, distance: 98.1
click at [555, 416] on div "PAYE - Accounts Office Ref. 120PC03217884 PAYE - Employer Reference 120/EE80470…" at bounding box center [1023, 485] width 953 height 261
copy span "120PC03217884"
drag, startPoint x: 1091, startPoint y: 412, endPoint x: 1038, endPoint y: 414, distance: 52.6
click at [1038, 414] on p "120/EE80470" at bounding box center [1253, 413] width 459 height 16
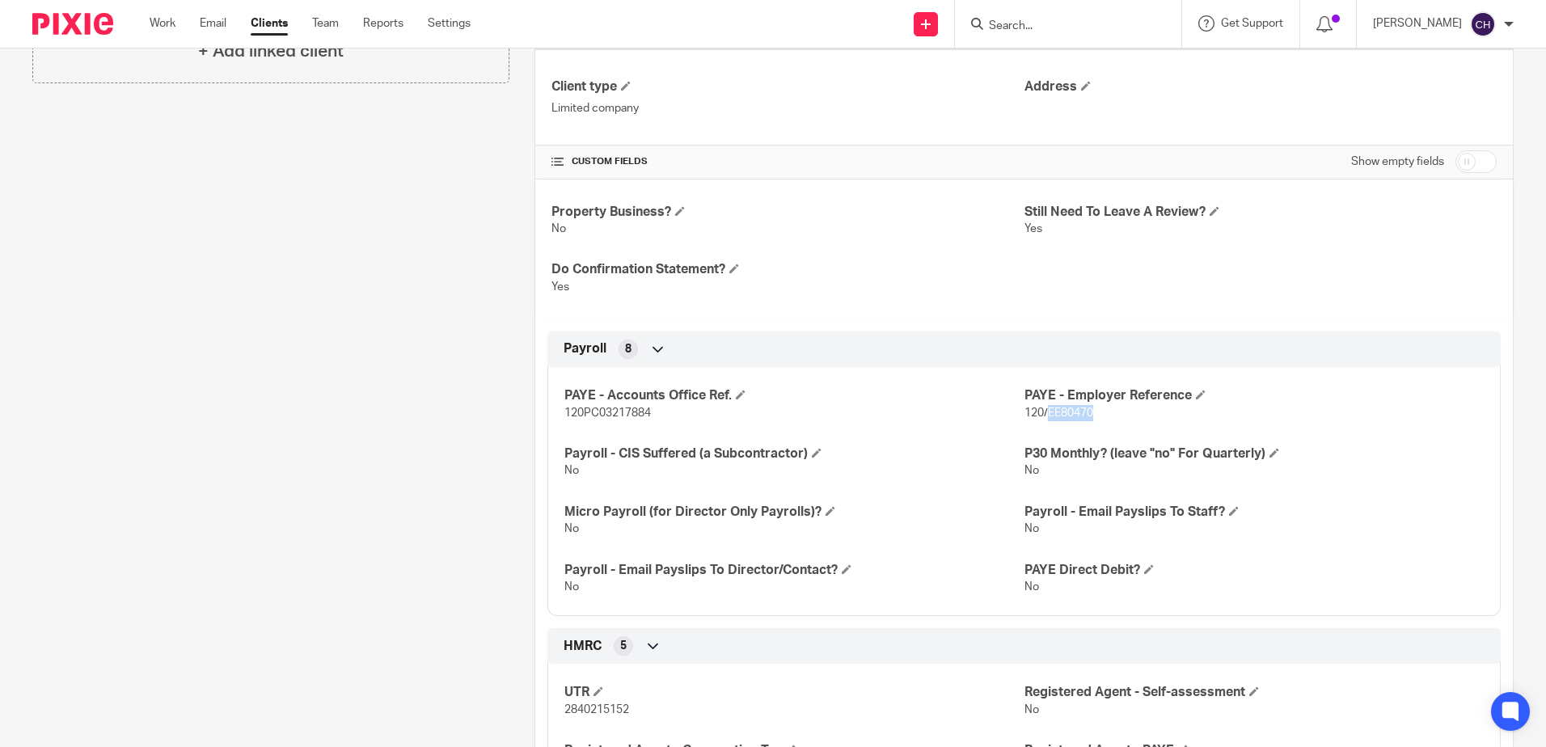
copy span "EE80470"
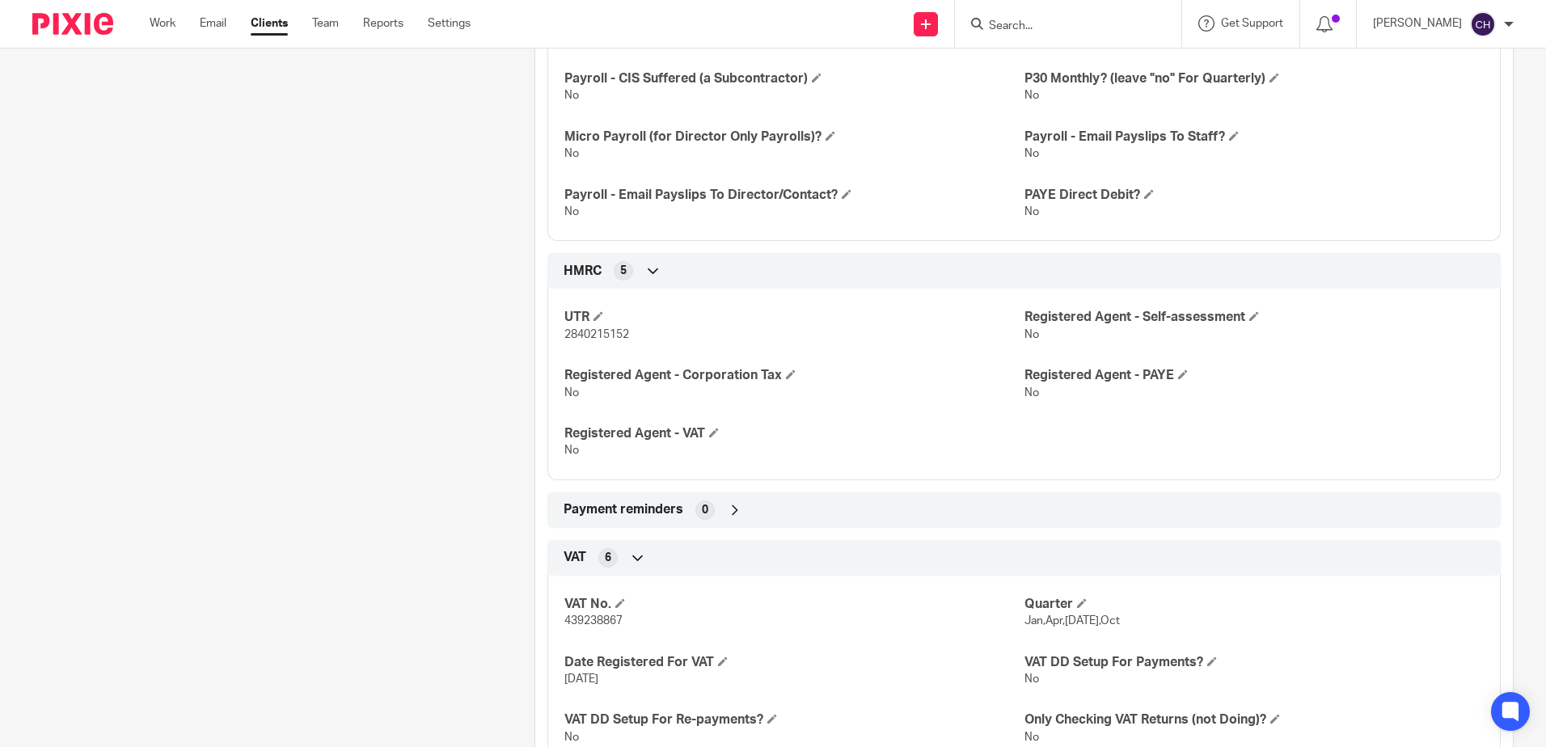
scroll to position [1051, 0]
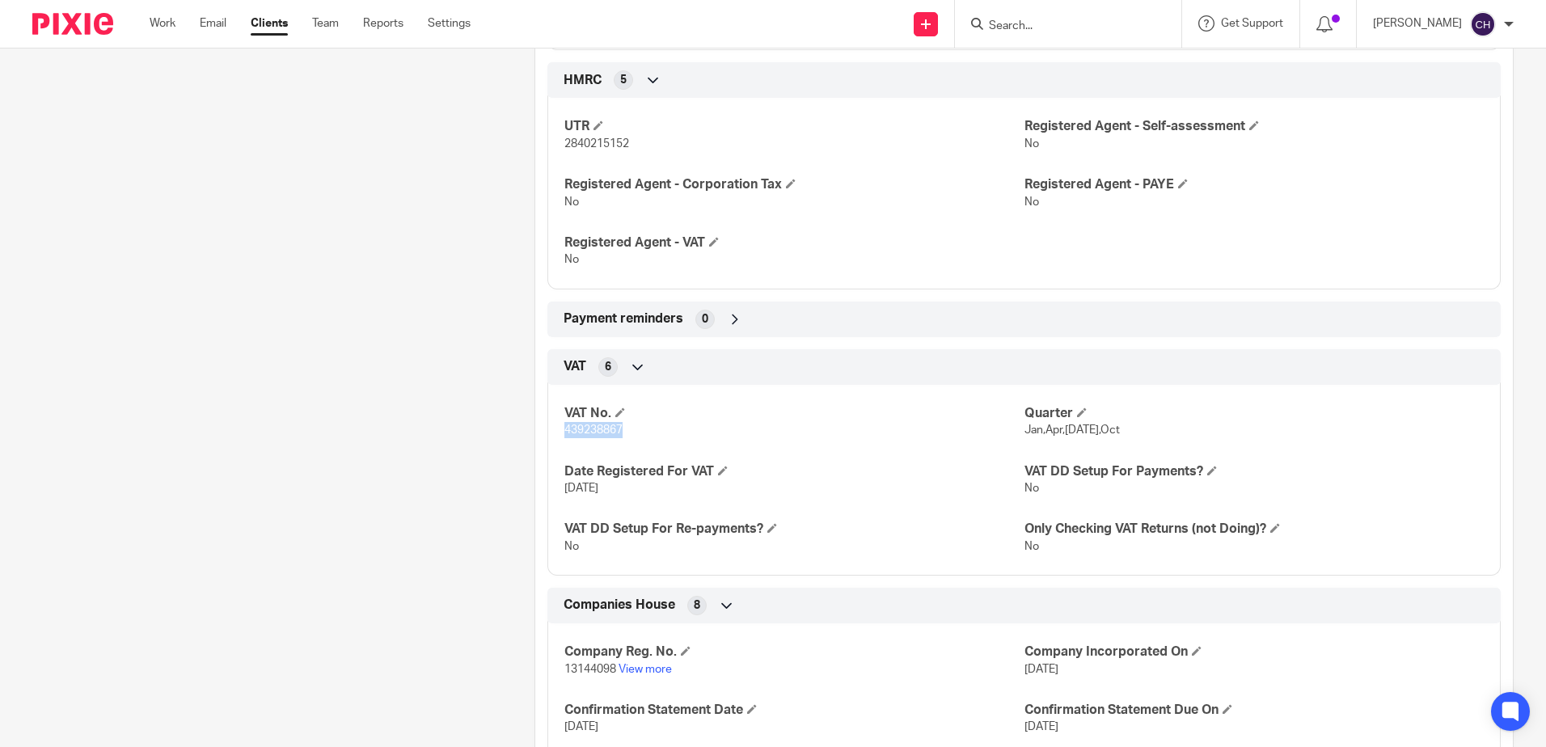
drag, startPoint x: 634, startPoint y: 429, endPoint x: 559, endPoint y: 437, distance: 75.7
click at [559, 437] on div "VAT No. 439238867 Quarter Jan,Apr,Jul,Oct Date Registered For VAT 1 Apr 2023 VA…" at bounding box center [1023, 474] width 953 height 203
copy span "439238867"
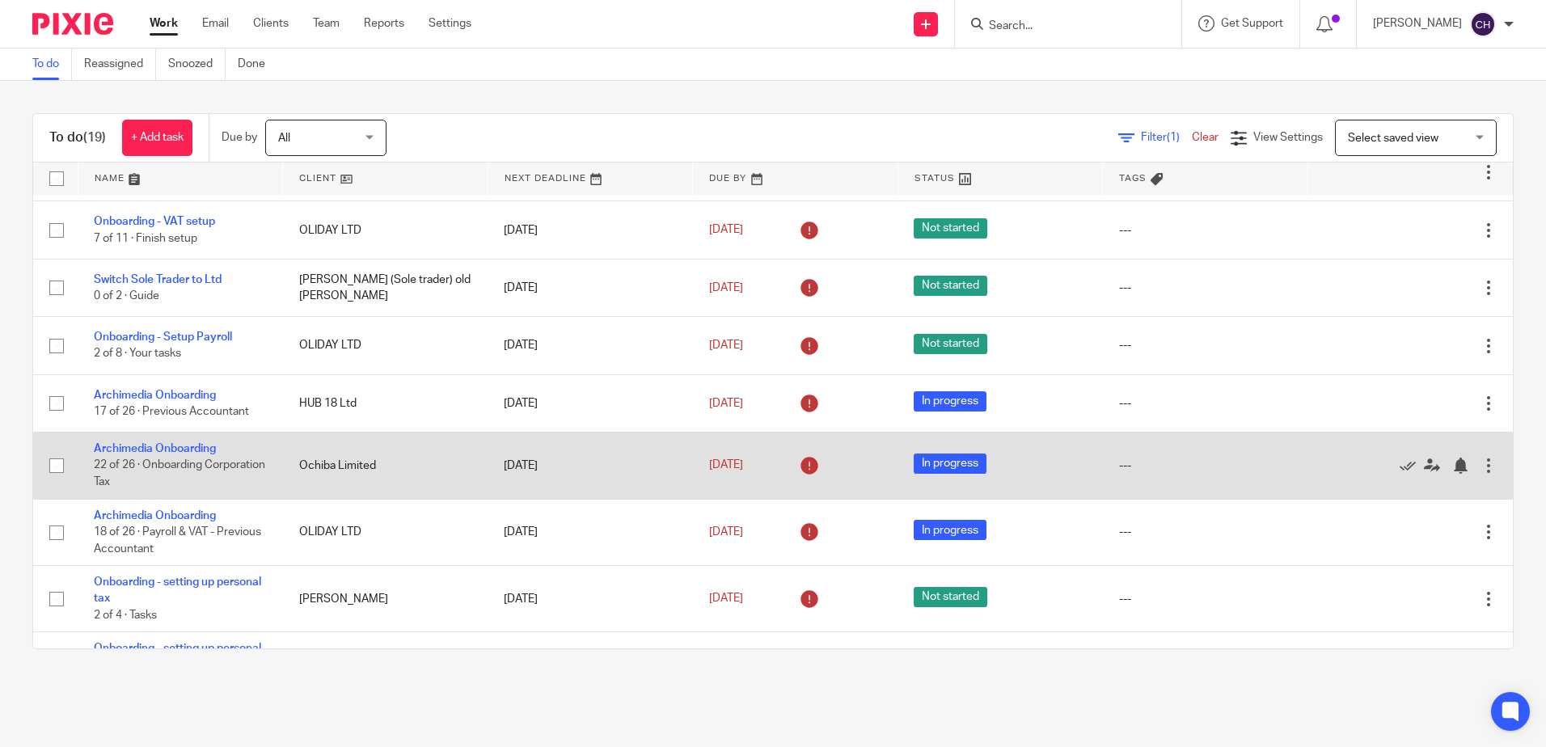
scroll to position [323, 0]
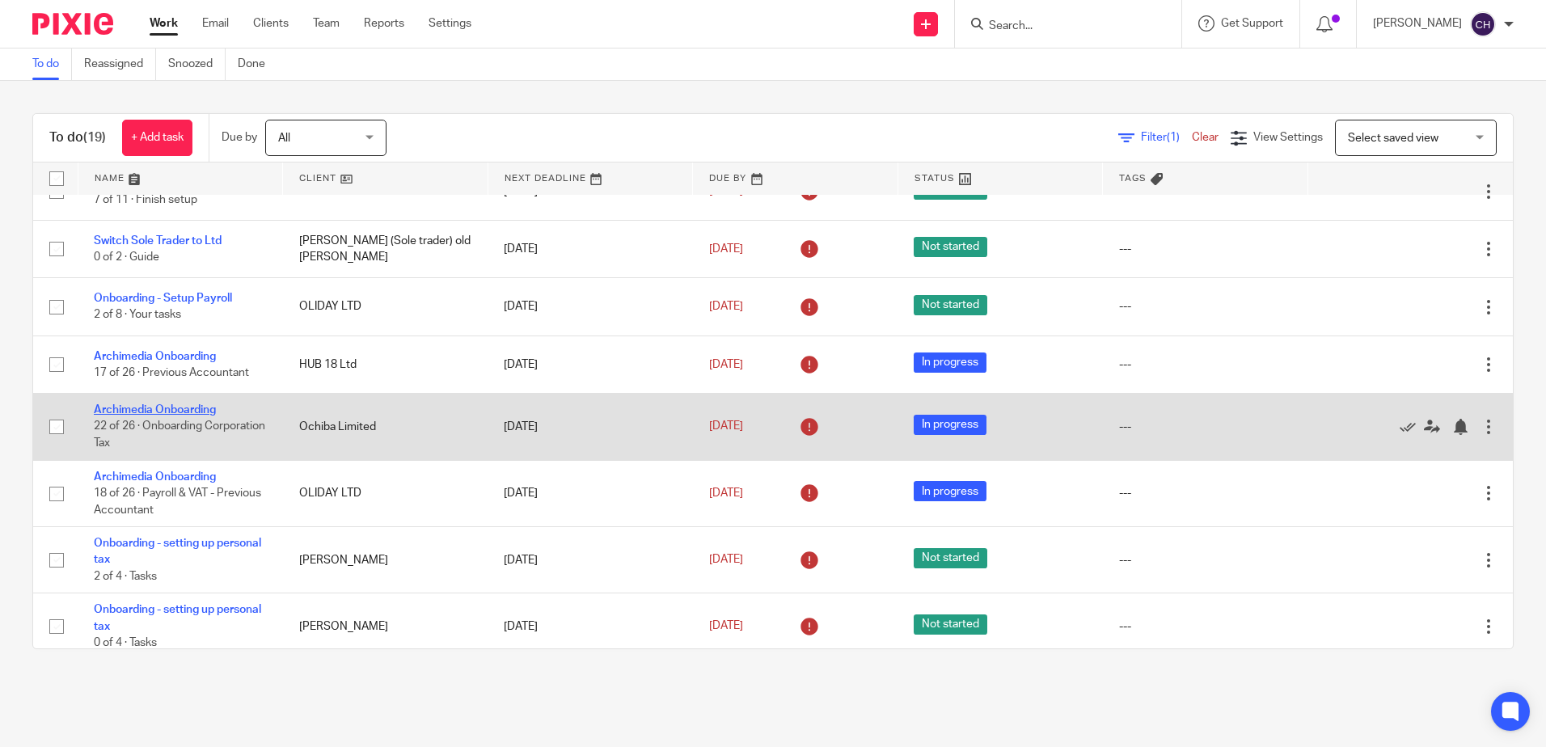
click at [141, 406] on link "Archimedia Onboarding" at bounding box center [155, 409] width 122 height 11
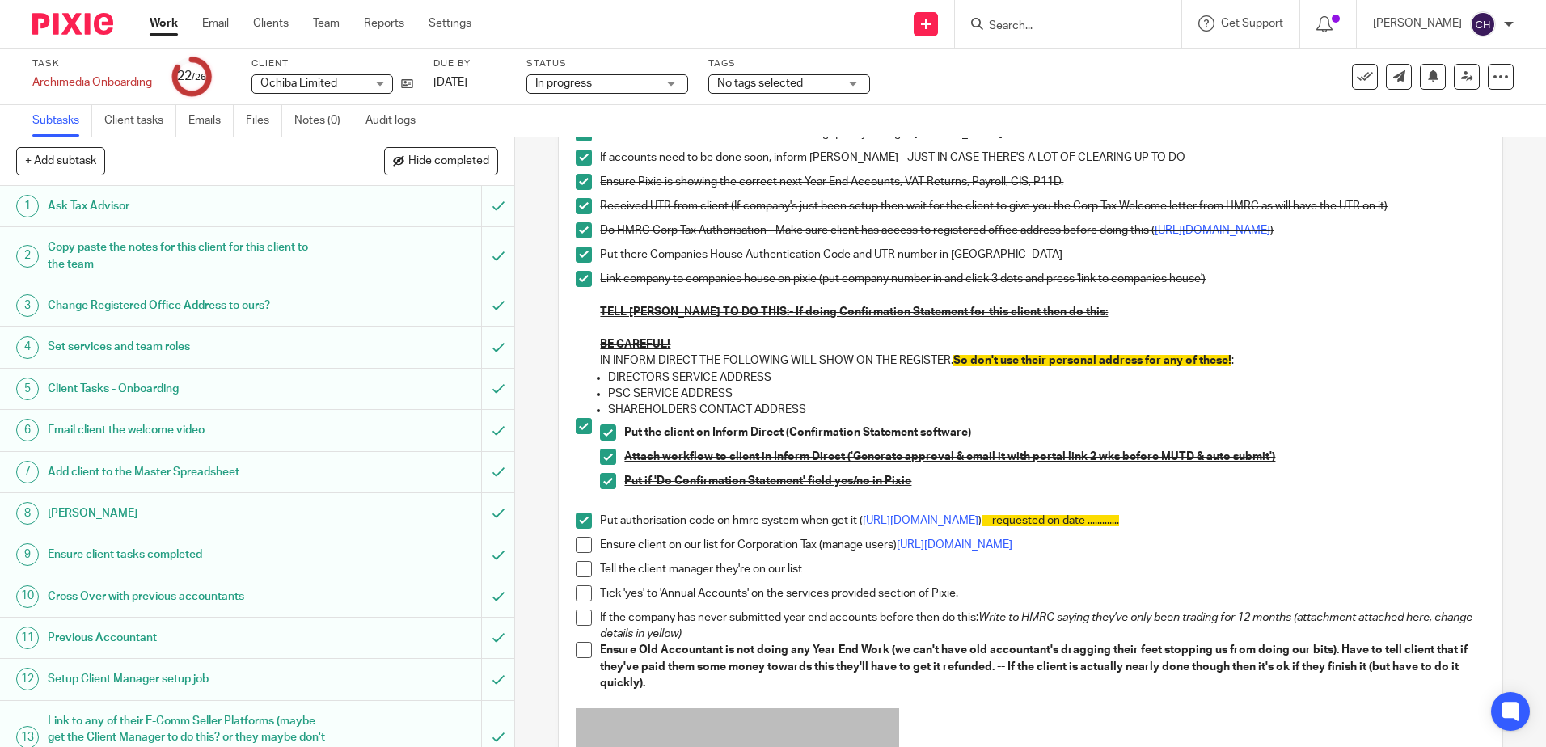
scroll to position [162, 0]
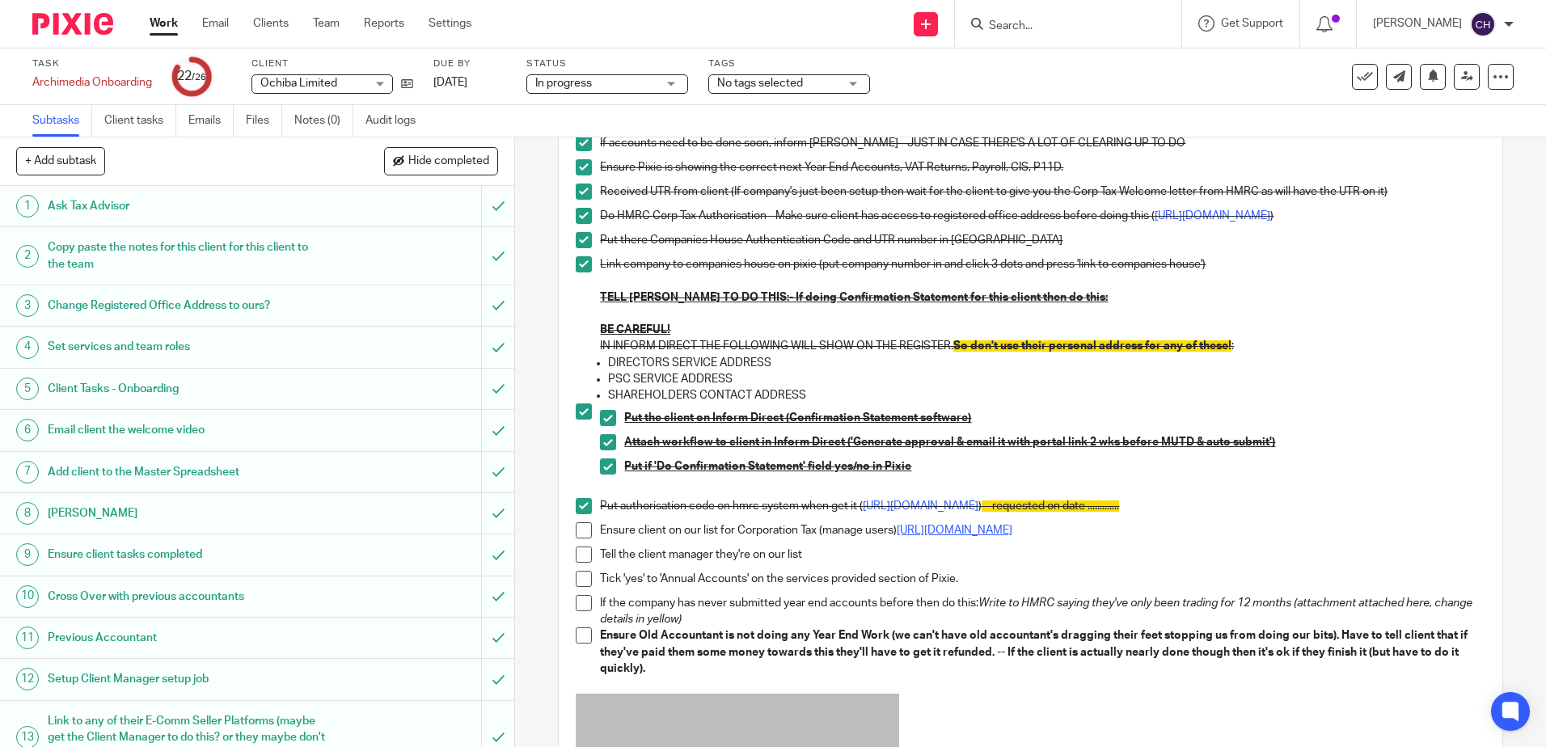
click at [933, 536] on link "[URL][DOMAIN_NAME]" at bounding box center [955, 530] width 116 height 11
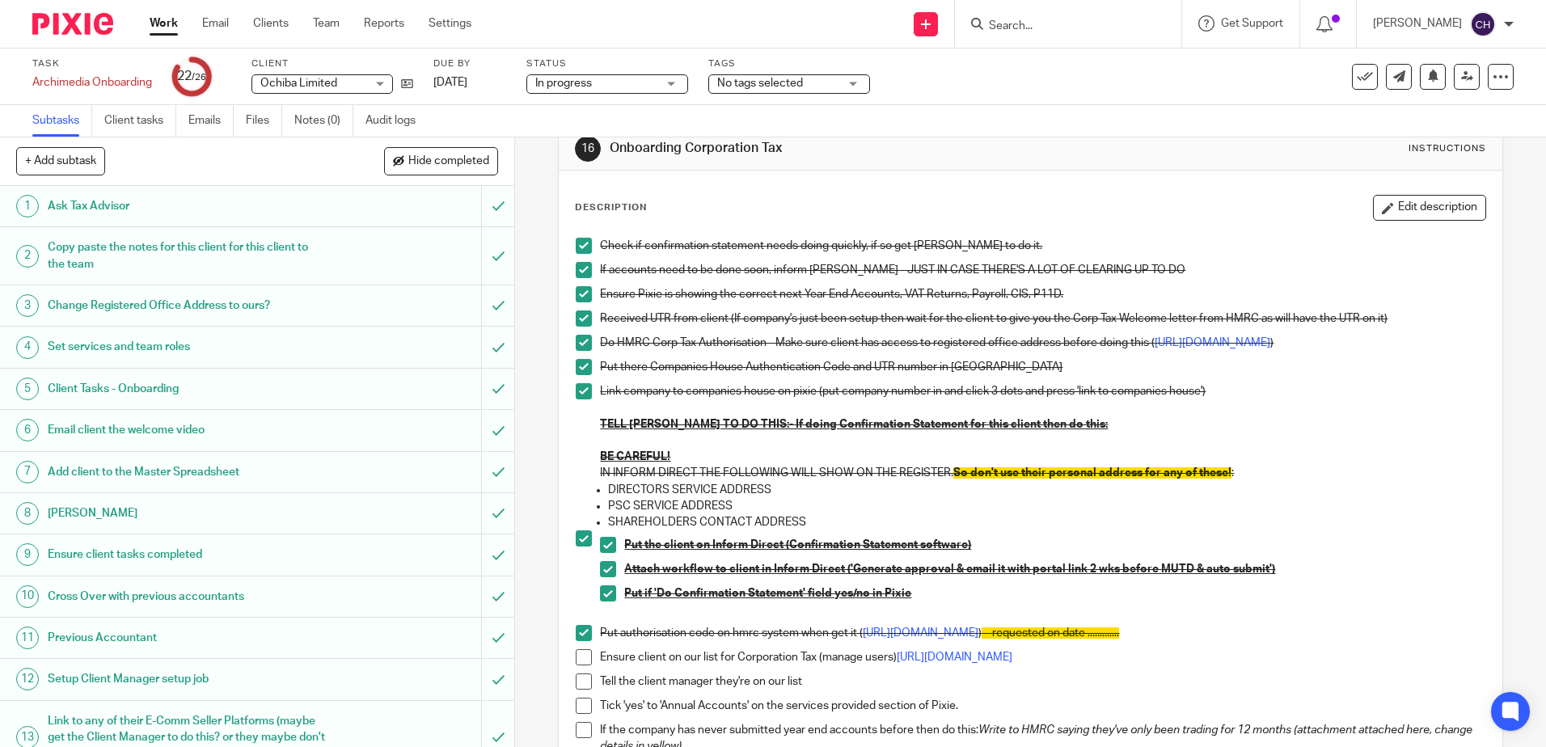
scroll to position [0, 0]
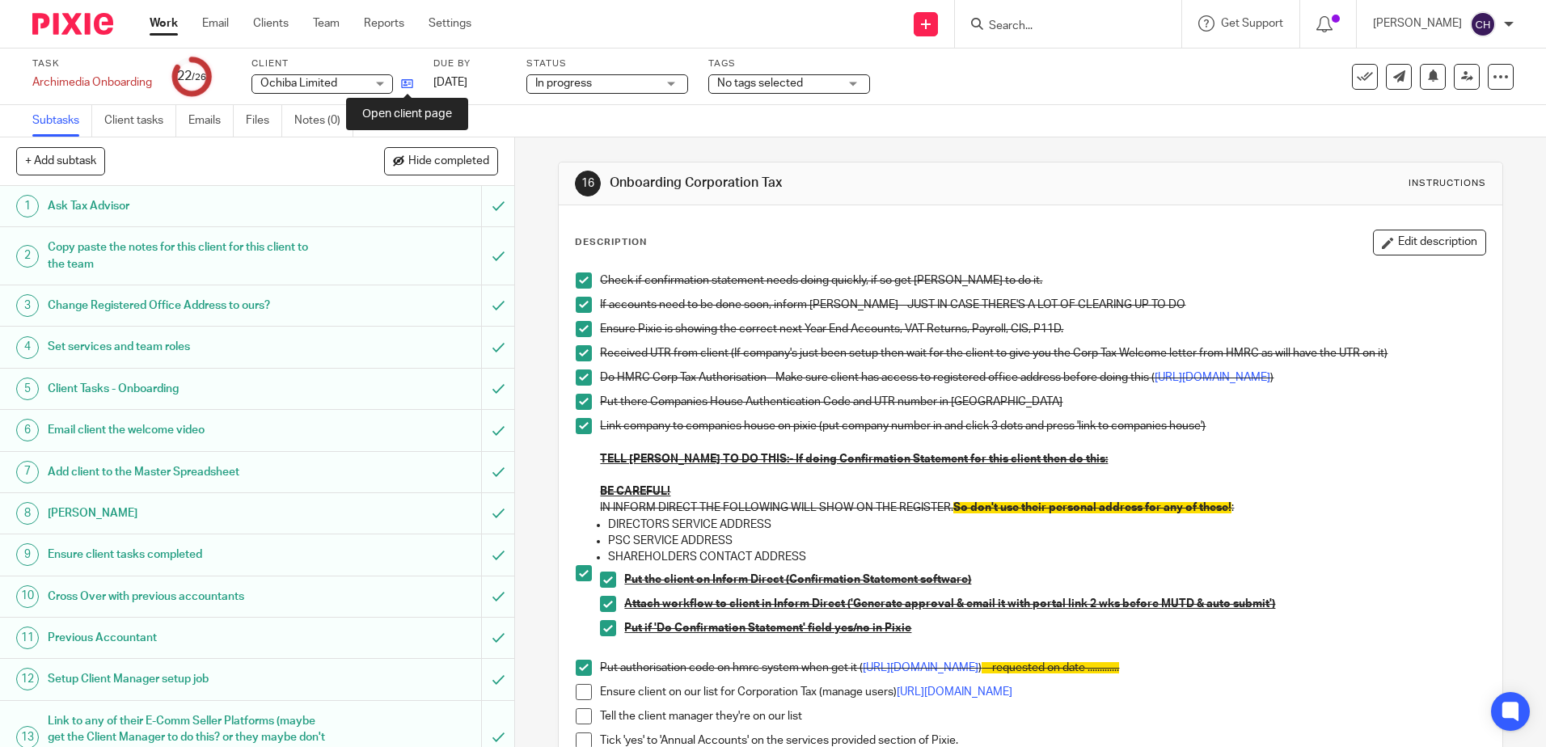
click at [412, 81] on icon at bounding box center [407, 84] width 12 height 12
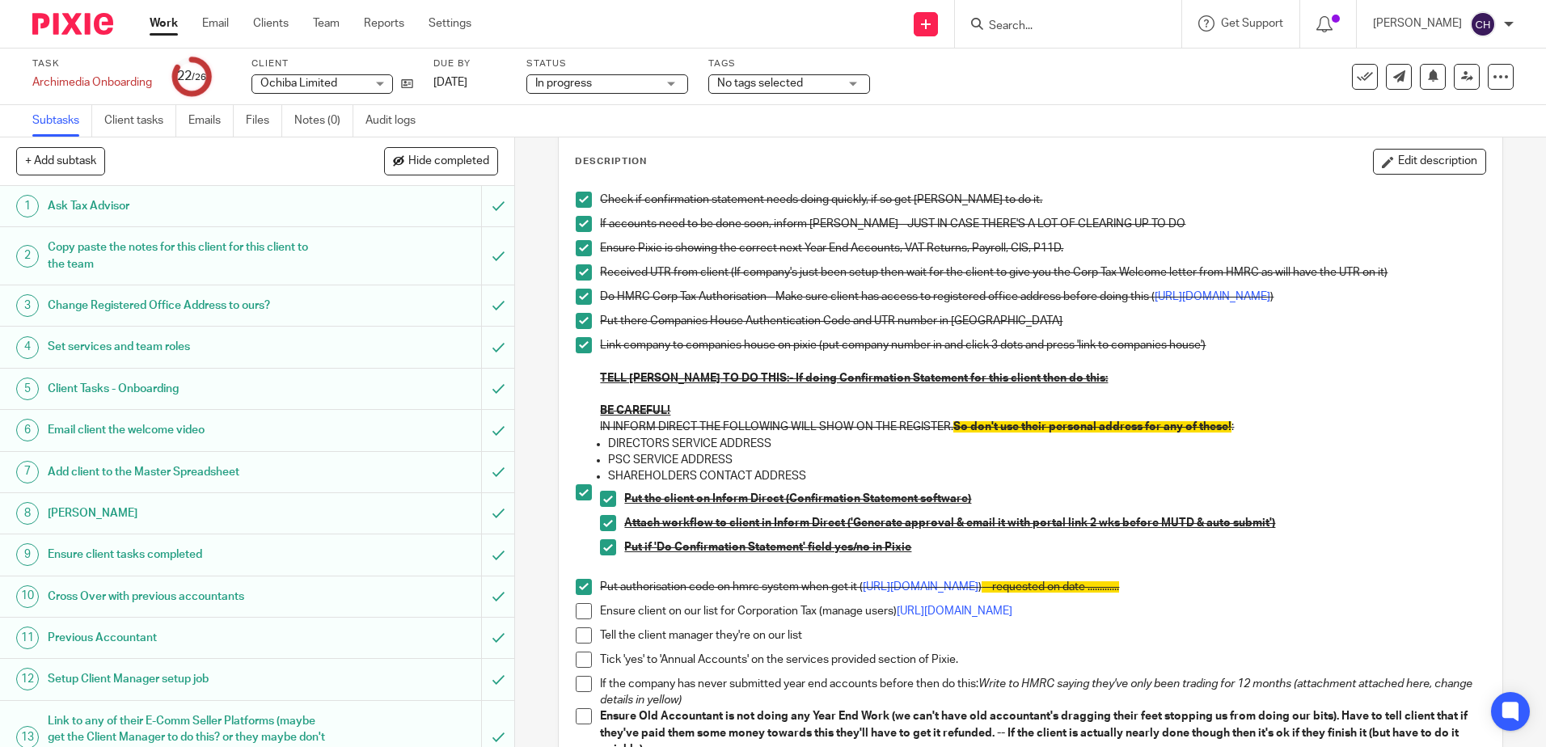
click at [581, 619] on span at bounding box center [584, 611] width 16 height 16
click at [578, 641] on span at bounding box center [584, 635] width 16 height 16
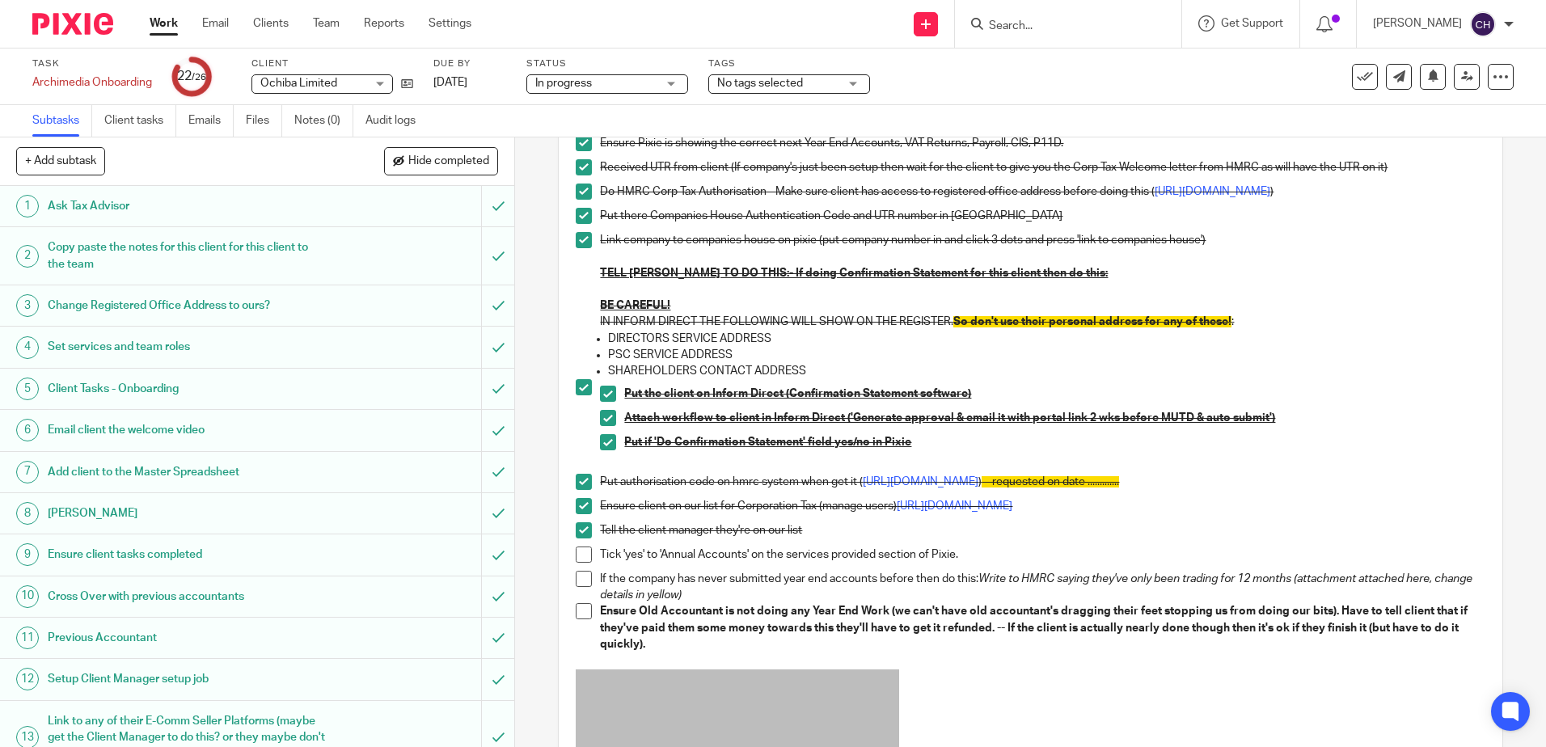
scroll to position [323, 0]
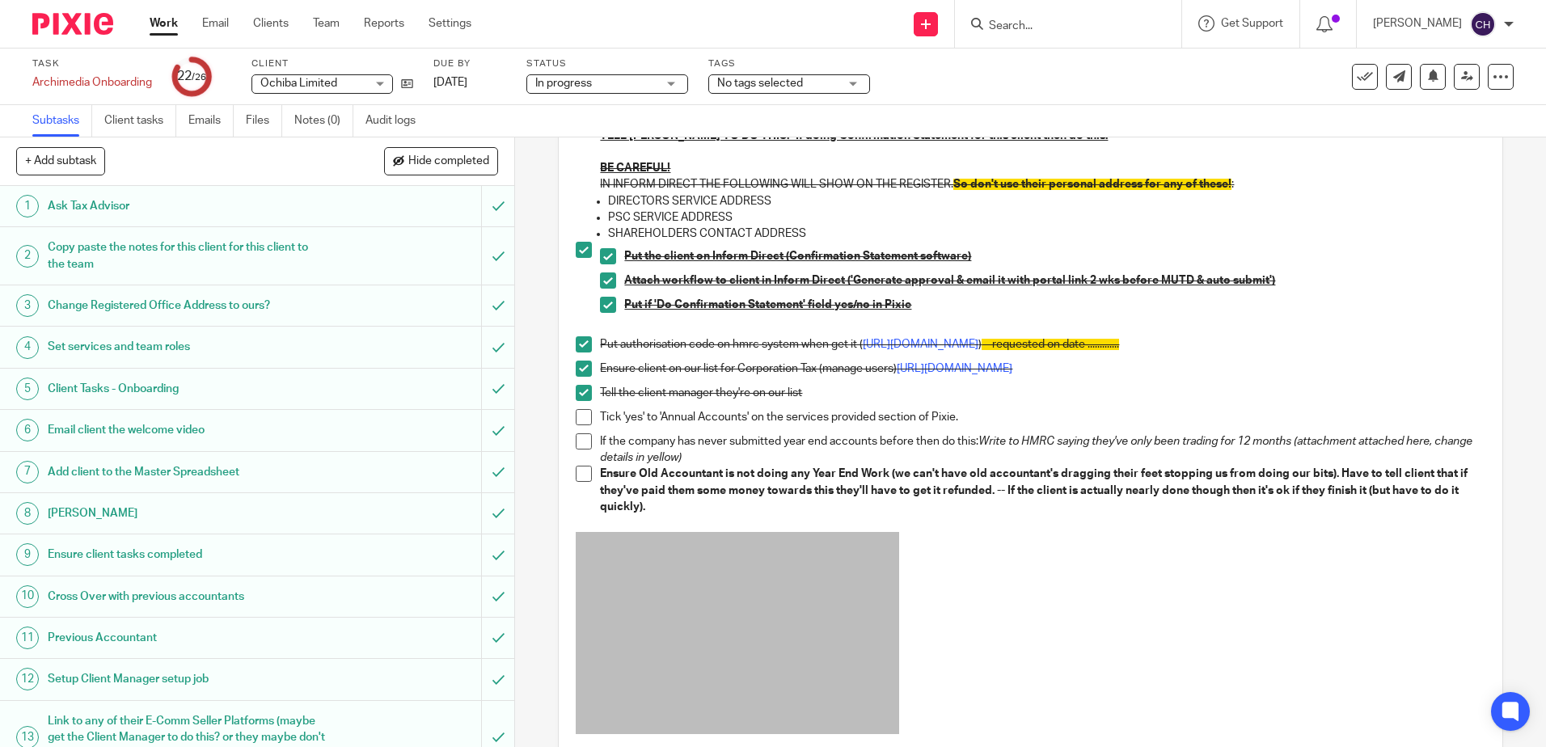
click at [576, 421] on span at bounding box center [584, 417] width 16 height 16
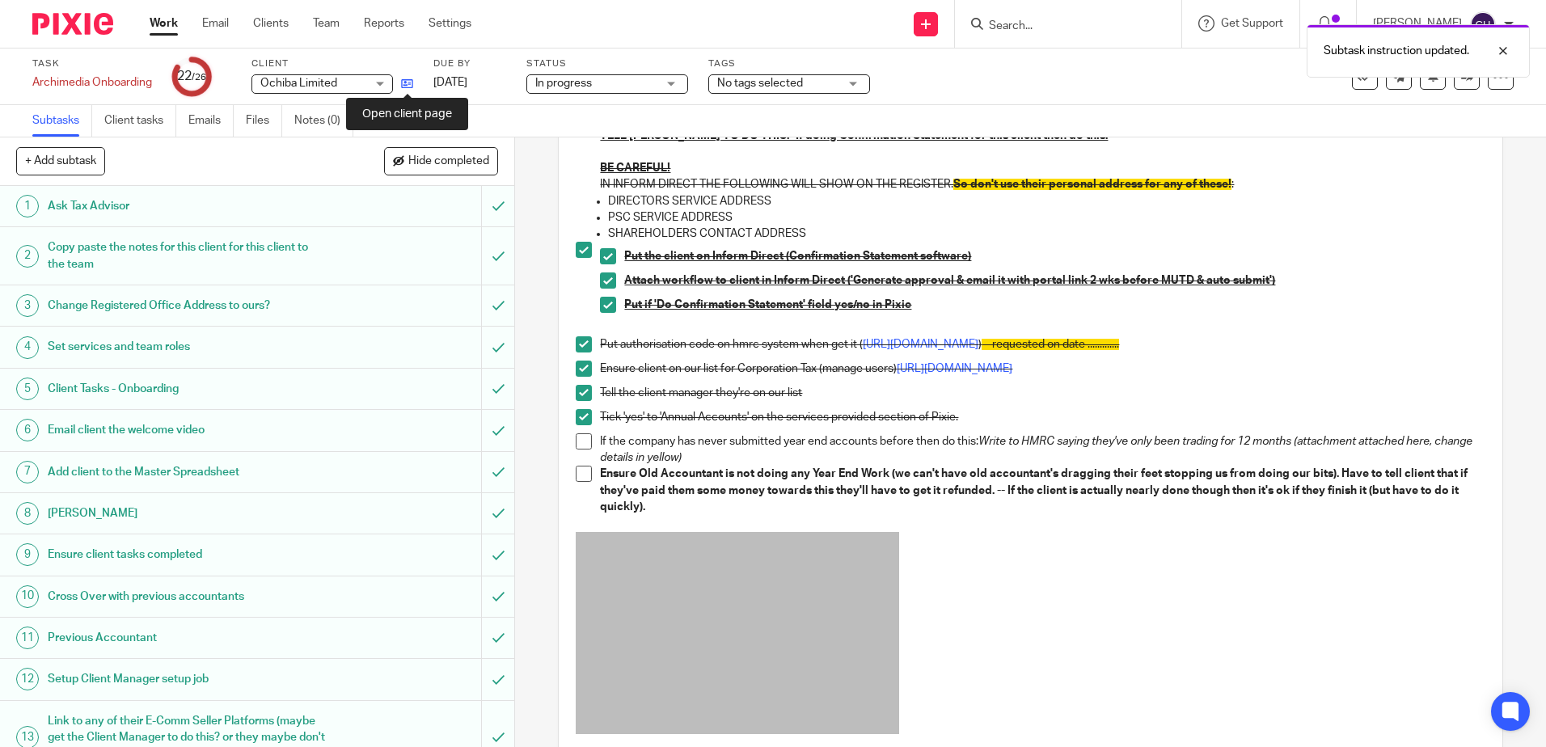
click at [407, 86] on icon at bounding box center [407, 84] width 12 height 12
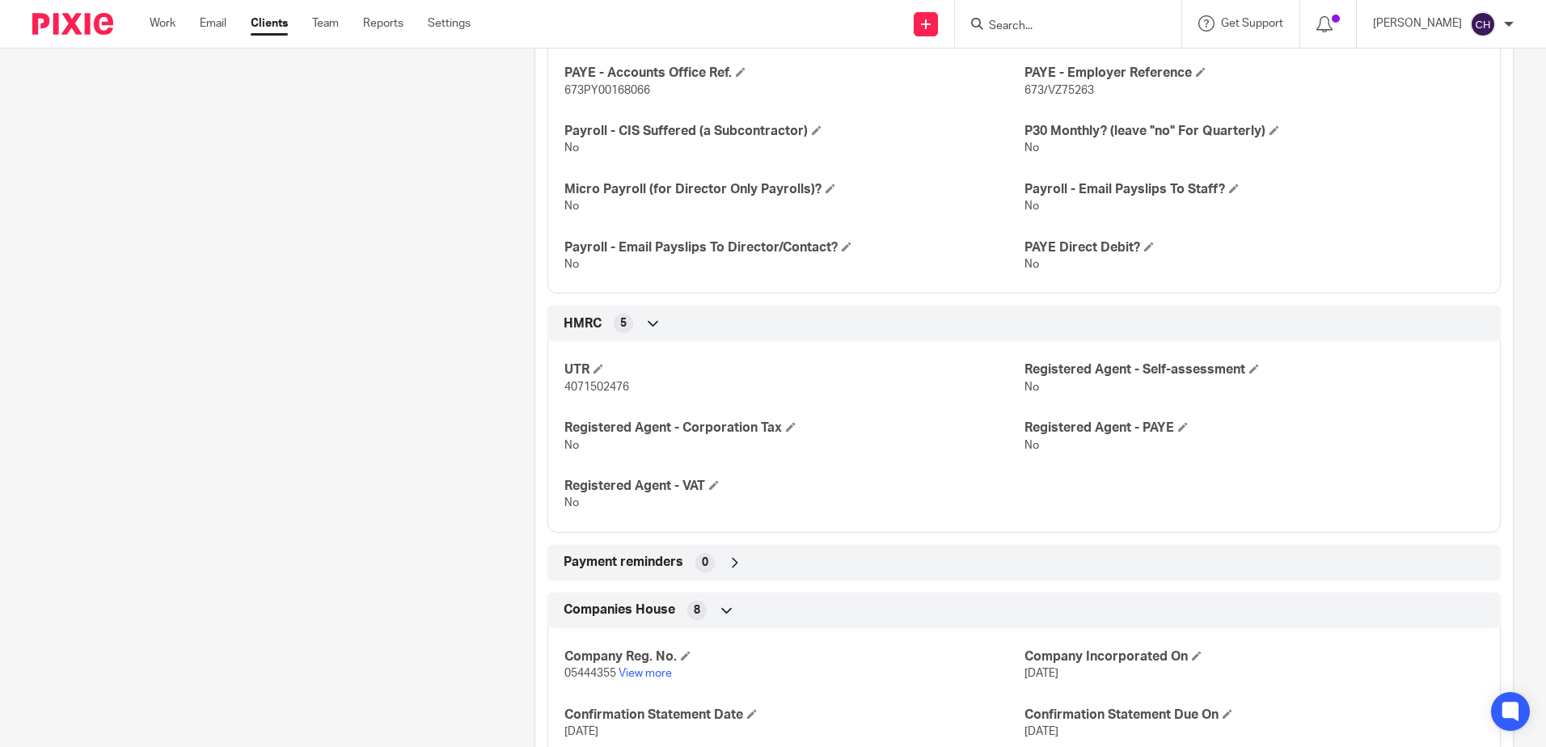
scroll to position [809, 0]
drag, startPoint x: 635, startPoint y: 391, endPoint x: 555, endPoint y: 391, distance: 80.1
click at [555, 391] on div "UTR 4071502476 Registered Agent - Self-assessment No Registered Agent - Corpora…" at bounding box center [1023, 429] width 953 height 203
drag, startPoint x: 555, startPoint y: 391, endPoint x: 577, endPoint y: 385, distance: 23.5
copy span "4071502476"
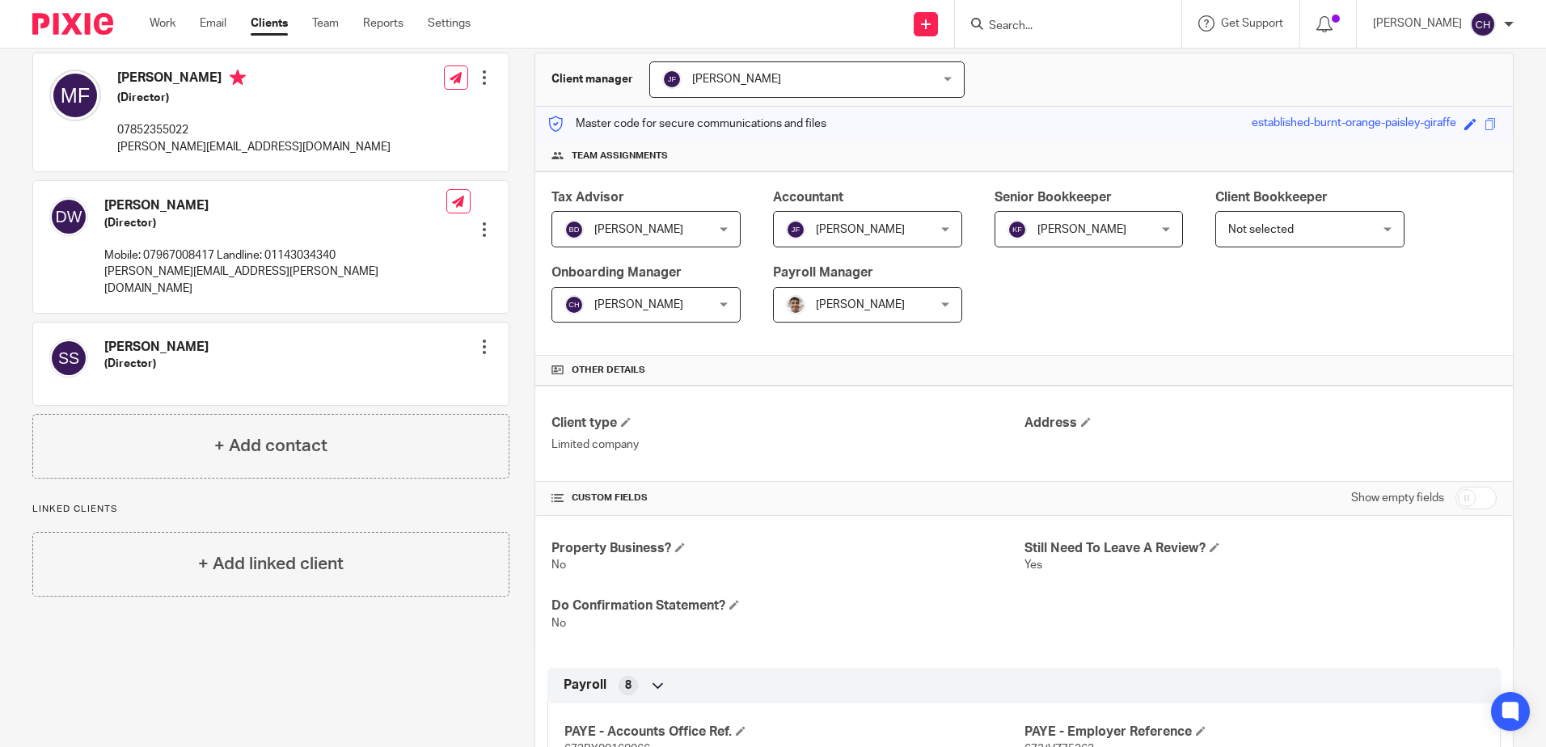
scroll to position [0, 0]
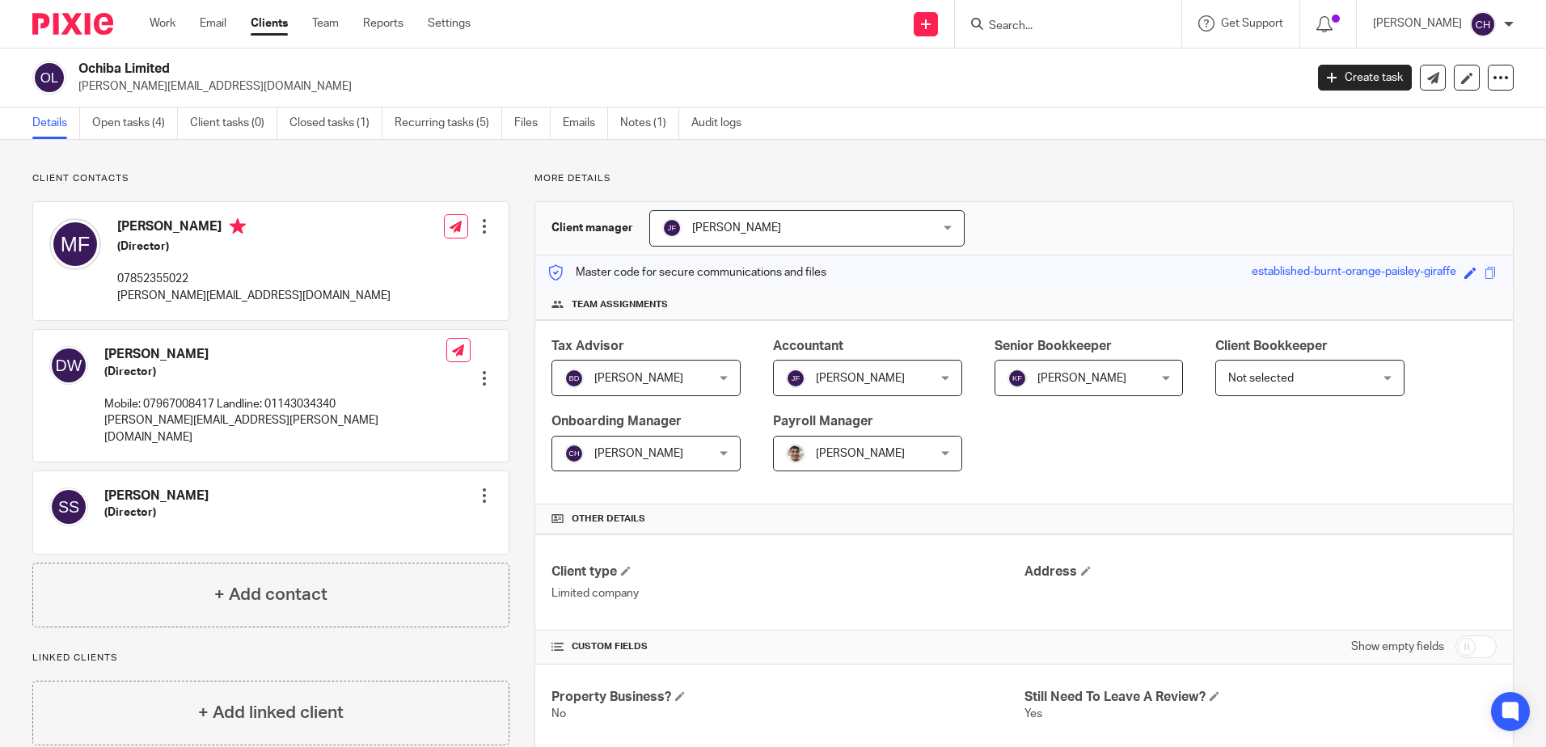
click at [1455, 642] on input "checkbox" at bounding box center [1475, 647] width 41 height 23
checkbox input "true"
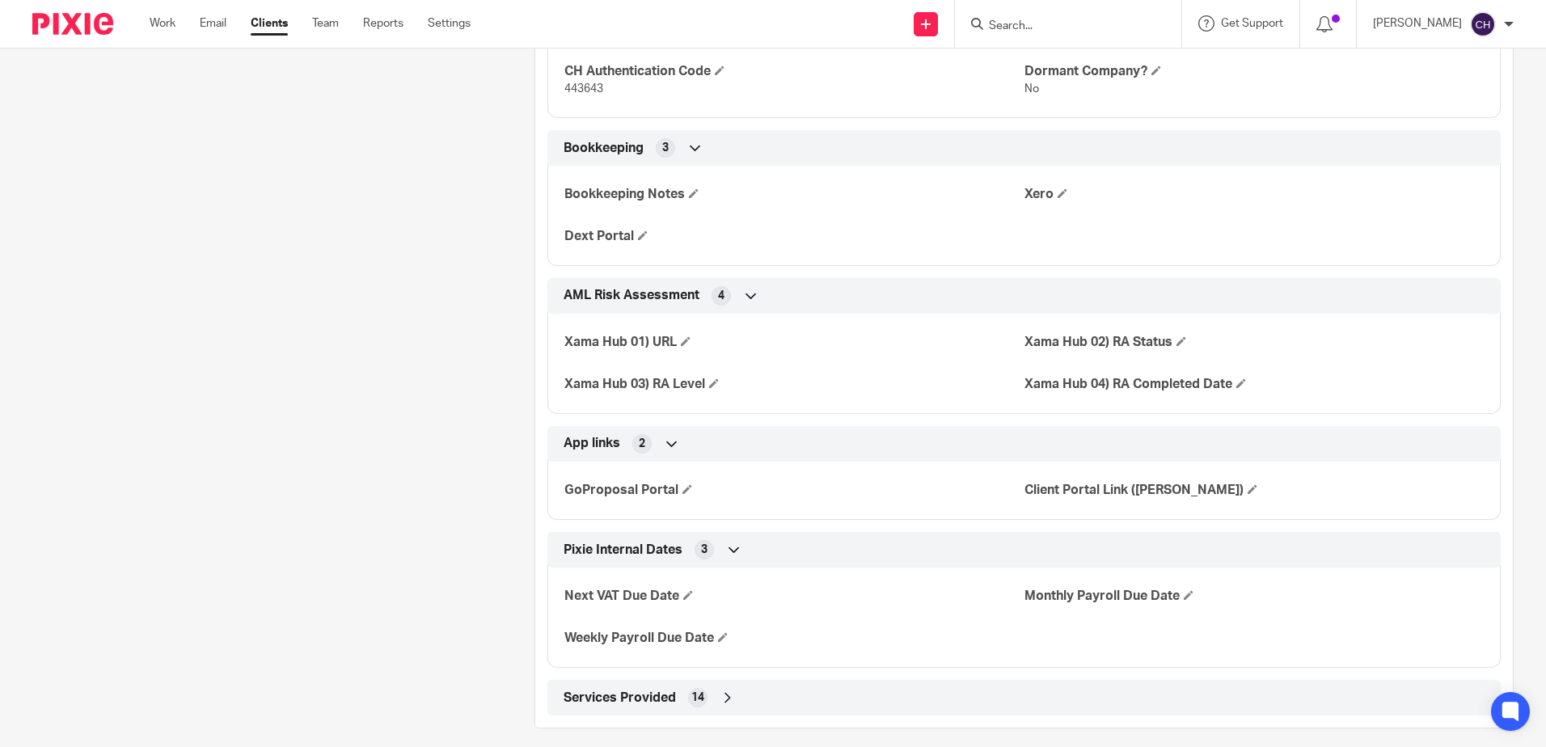
scroll to position [2142, 0]
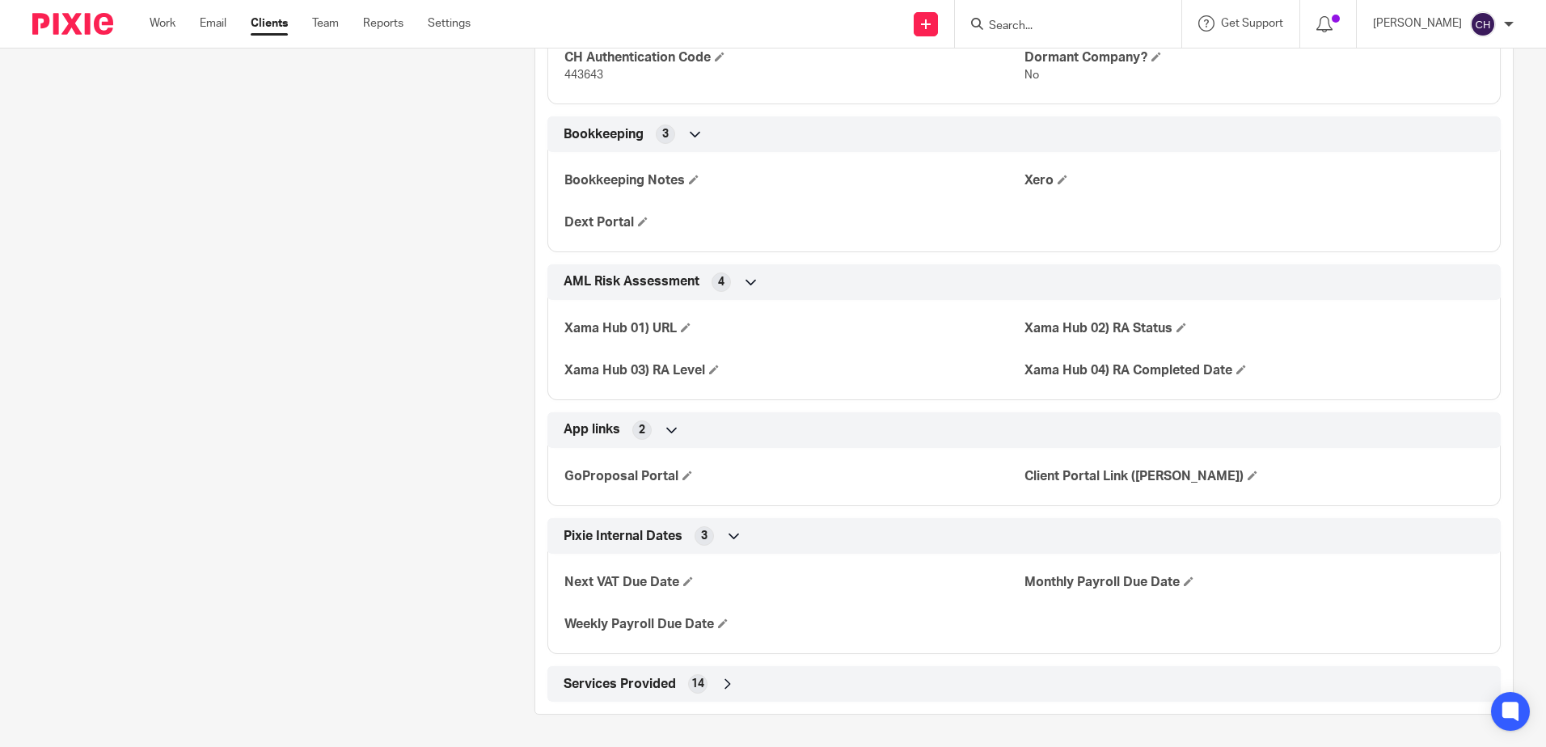
click at [720, 680] on icon at bounding box center [728, 684] width 16 height 16
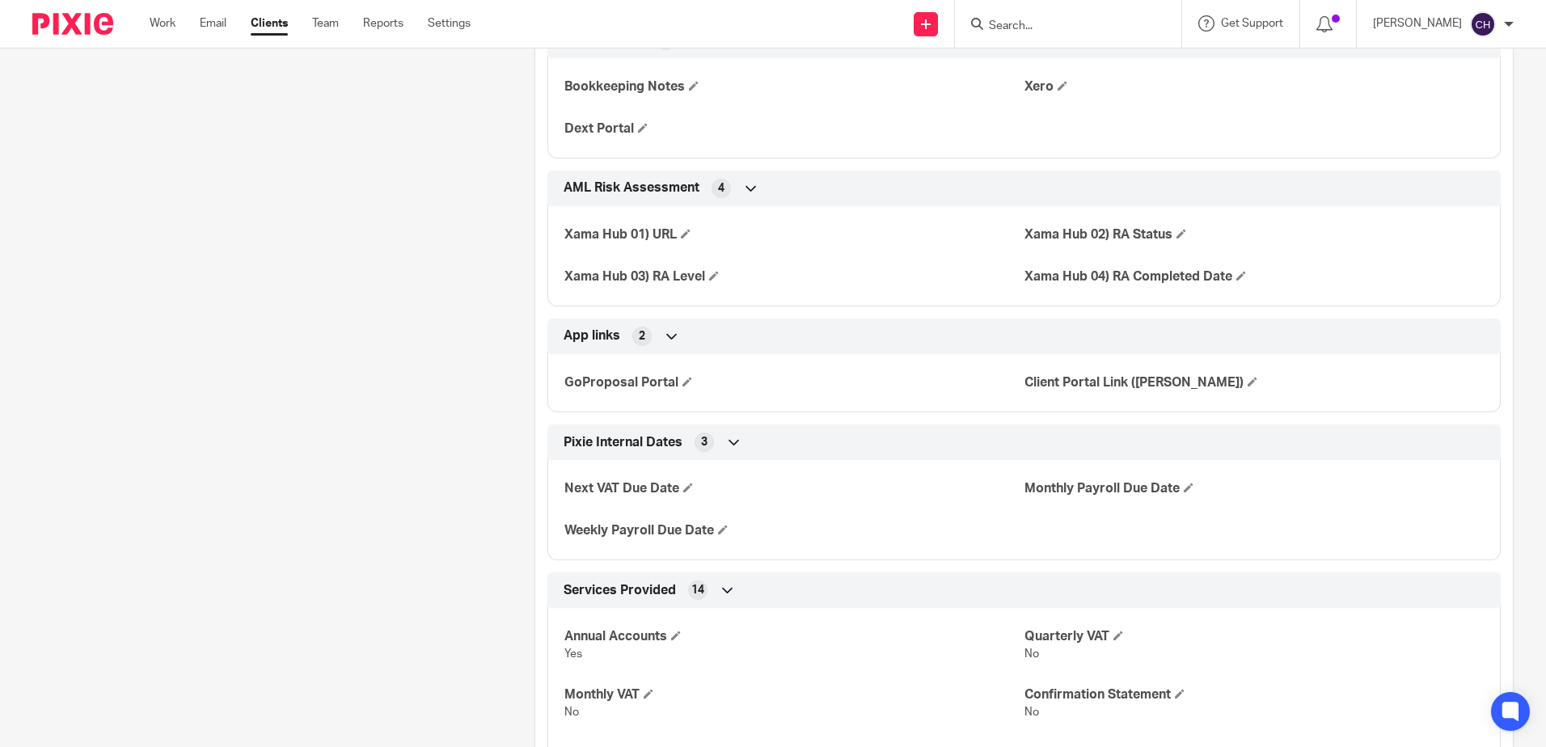
scroll to position [2546, 0]
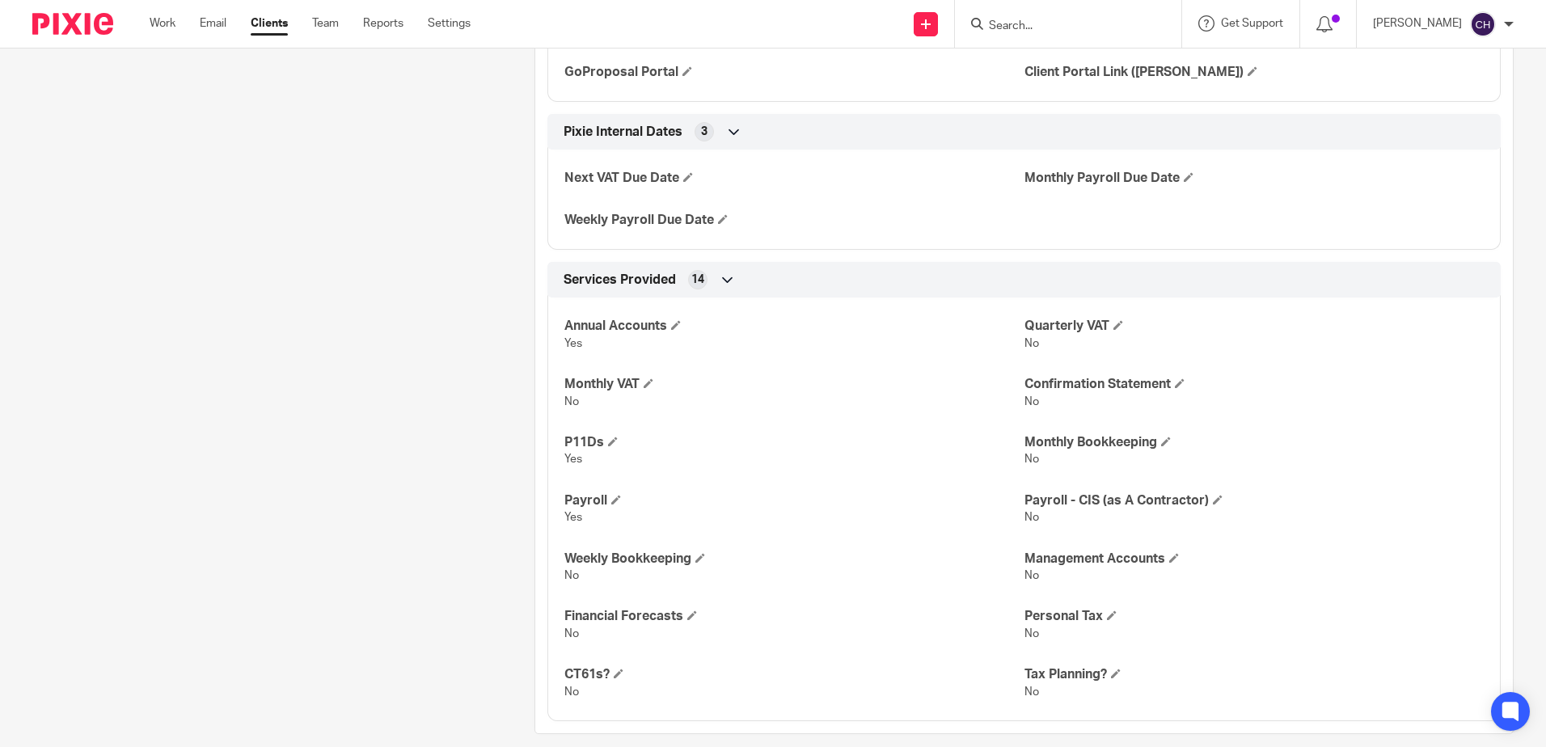
click at [343, 22] on ul "Work Email Clients Team Reports Settings" at bounding box center [322, 23] width 345 height 16
click at [336, 23] on link "Team" at bounding box center [325, 23] width 27 height 16
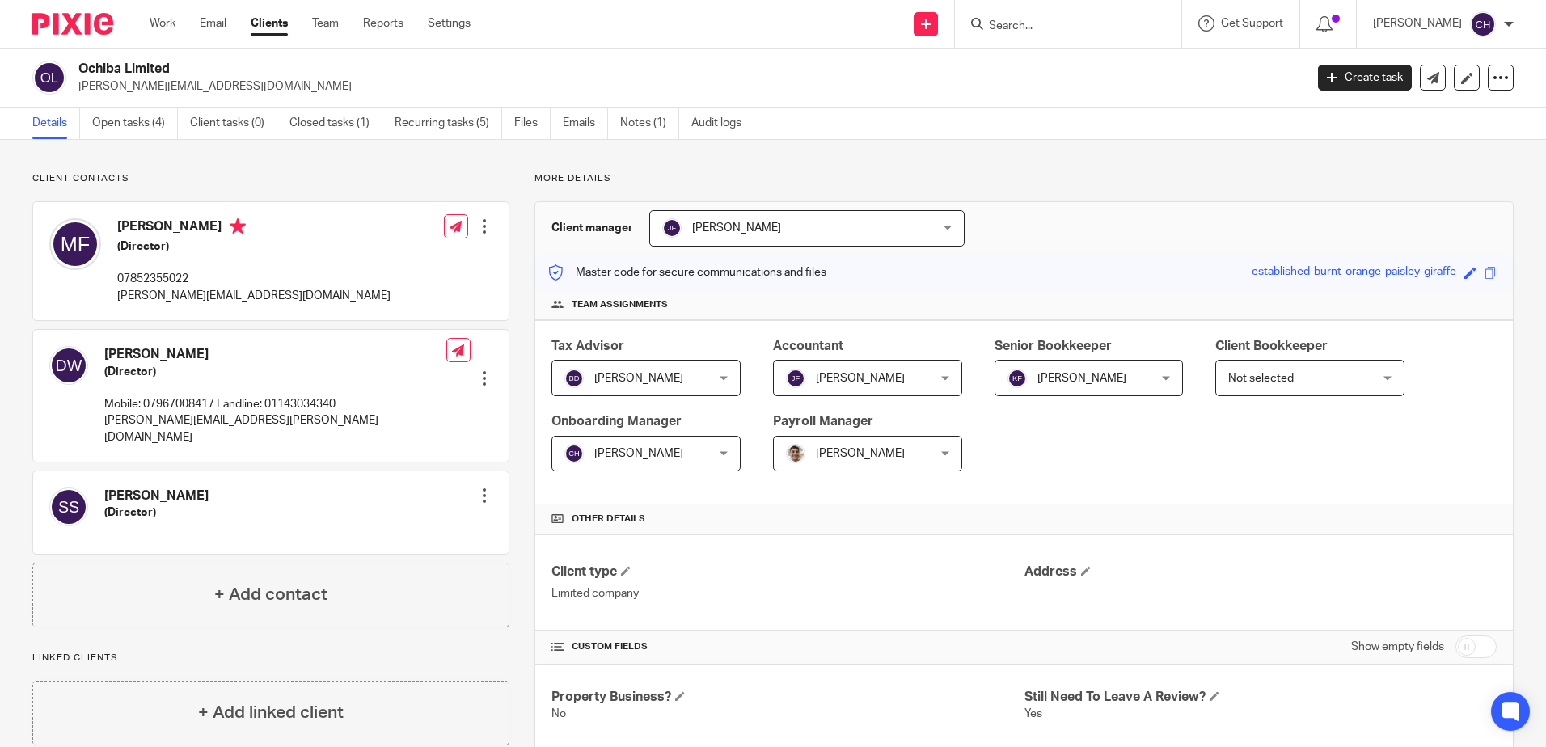
click at [1100, 28] on input "Search" at bounding box center [1060, 26] width 146 height 15
type input "V"
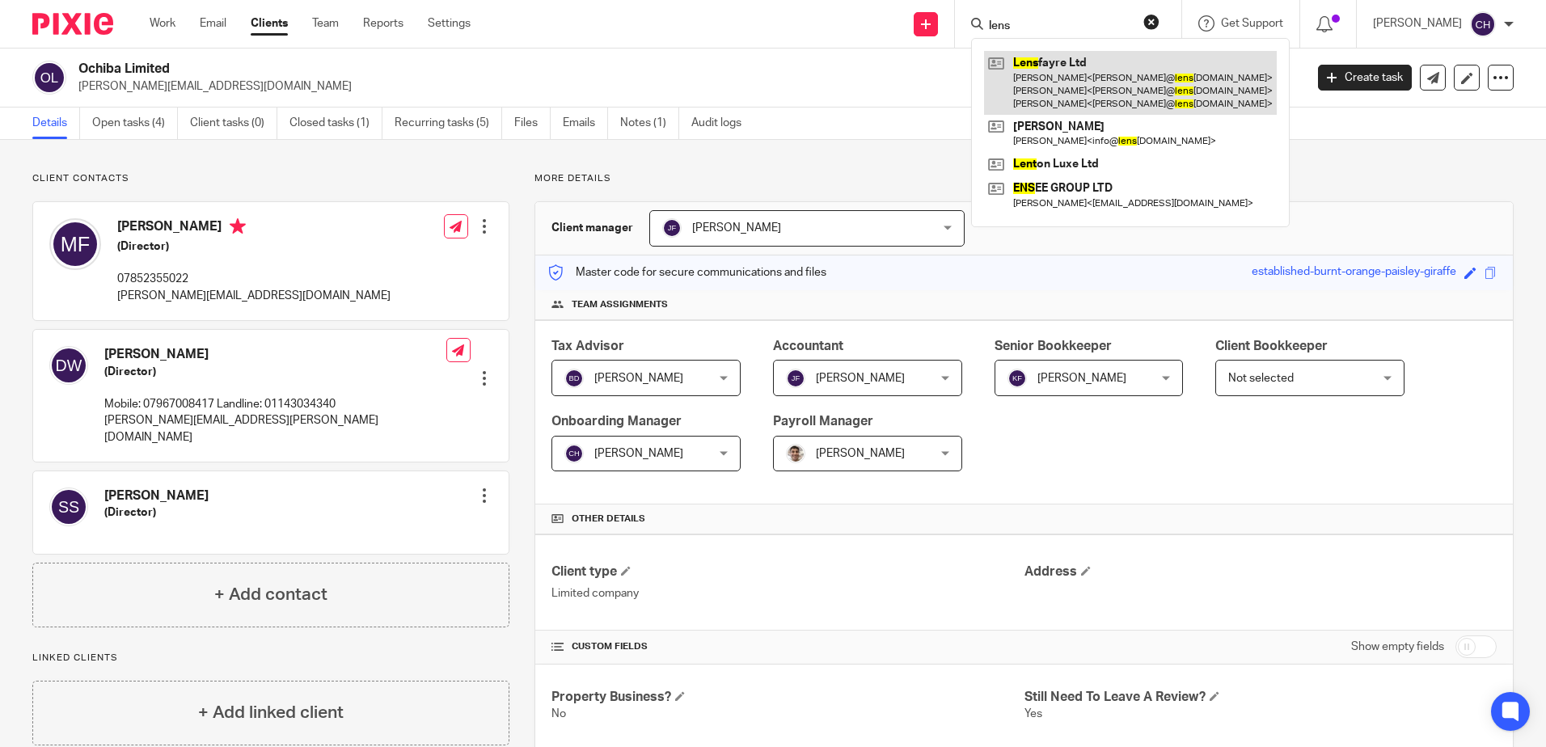
type input "lens"
click at [1092, 89] on link at bounding box center [1130, 83] width 293 height 64
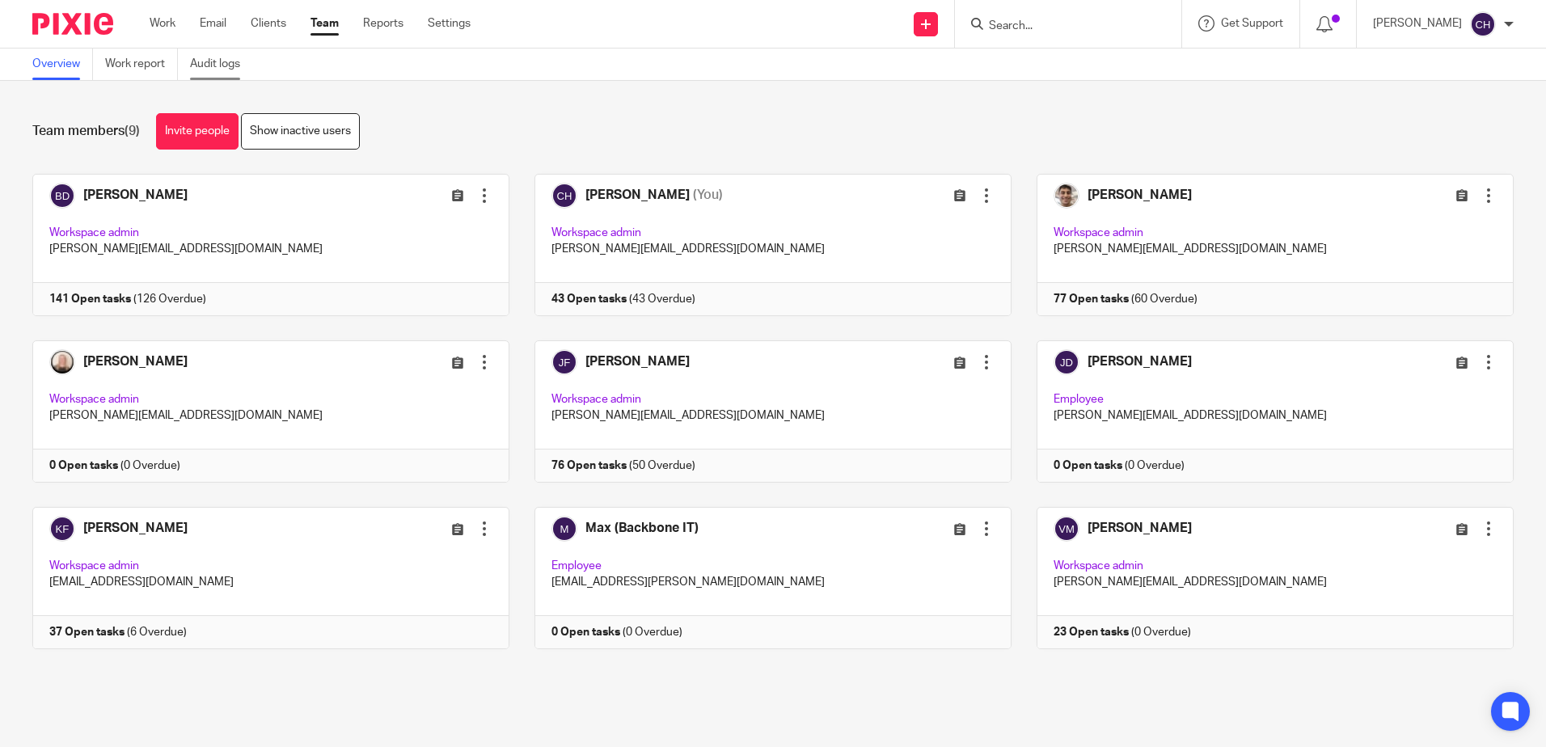
click at [227, 57] on link "Audit logs" at bounding box center [221, 65] width 62 height 32
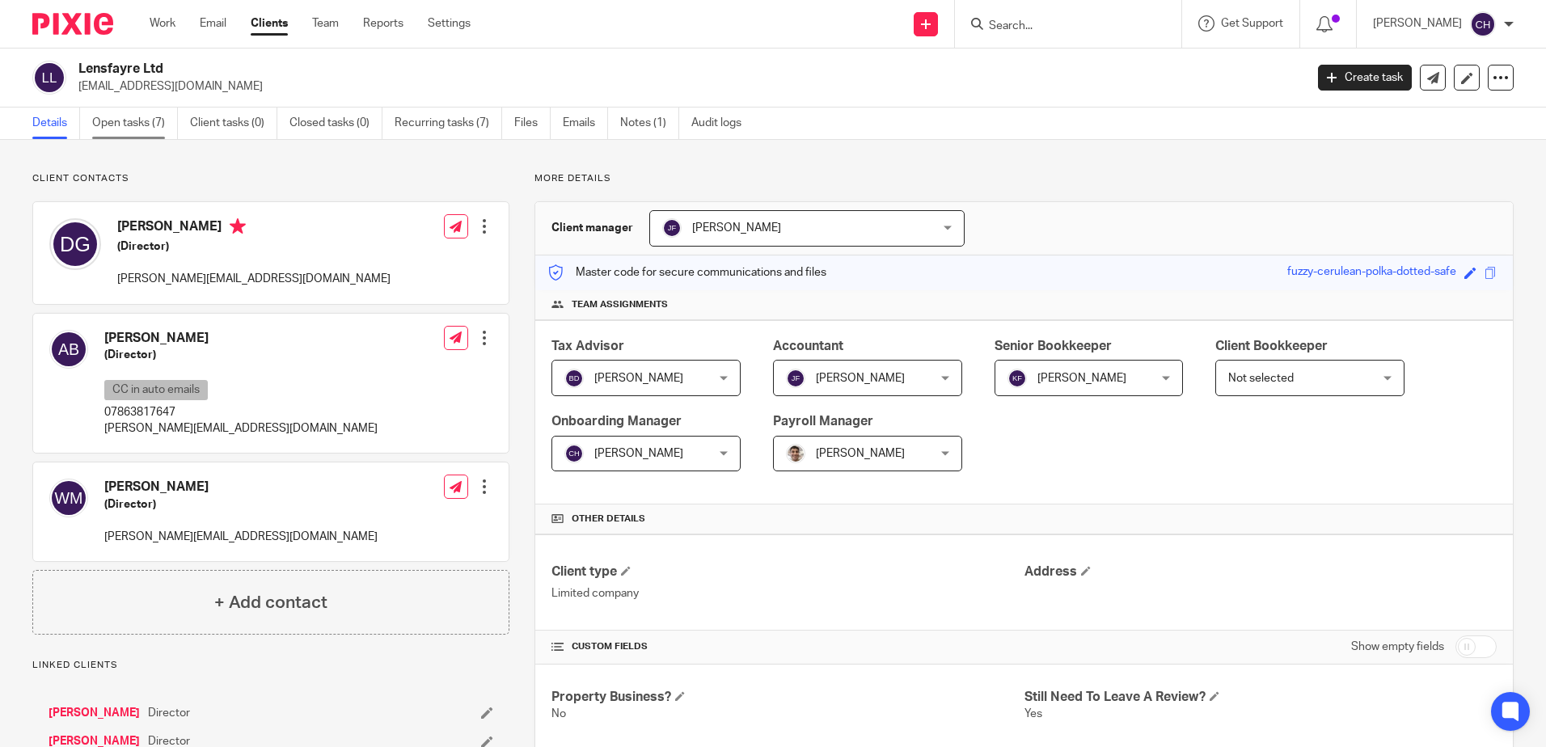
click at [139, 125] on link "Open tasks (7)" at bounding box center [135, 124] width 86 height 32
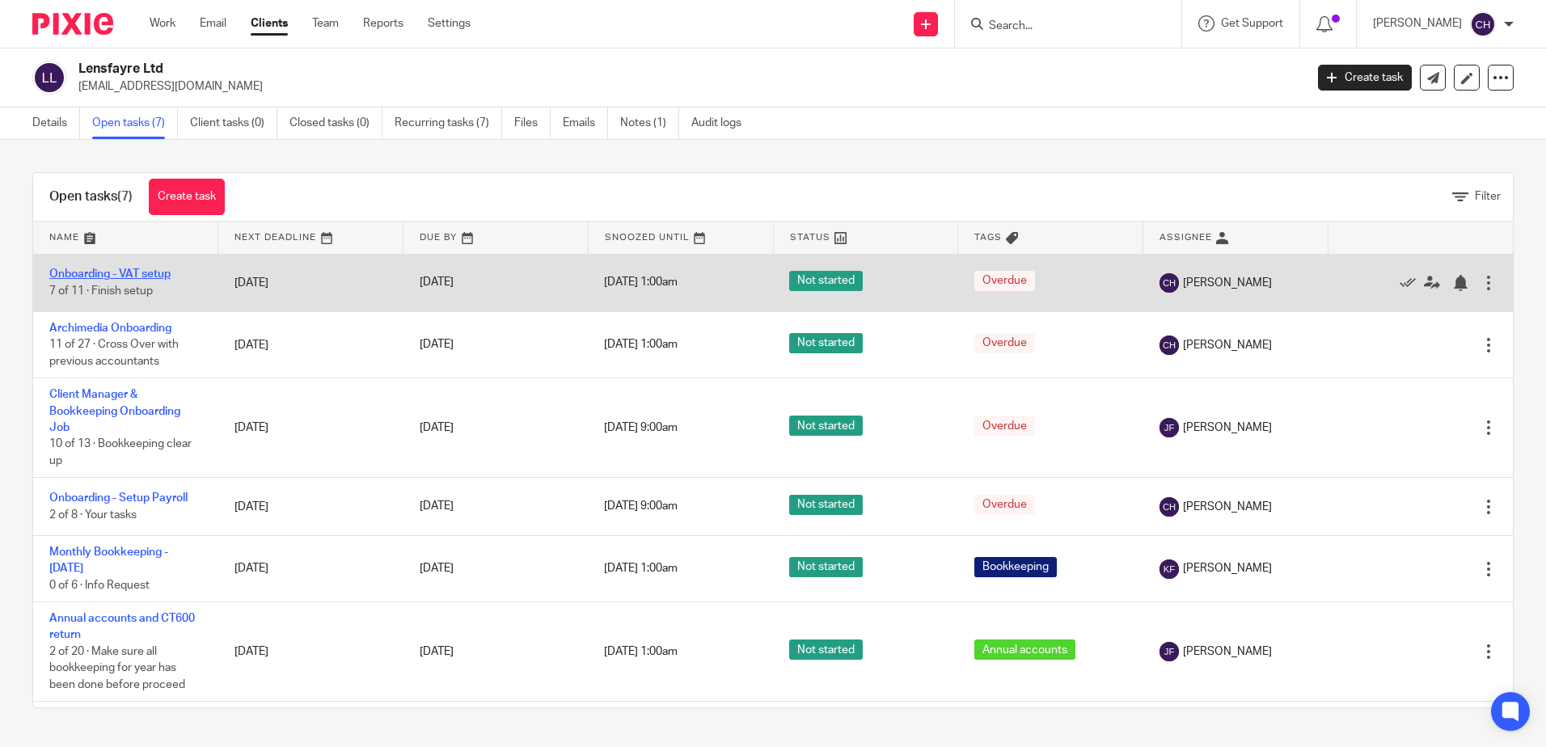
click at [144, 273] on link "Onboarding - VAT setup" at bounding box center [109, 273] width 121 height 11
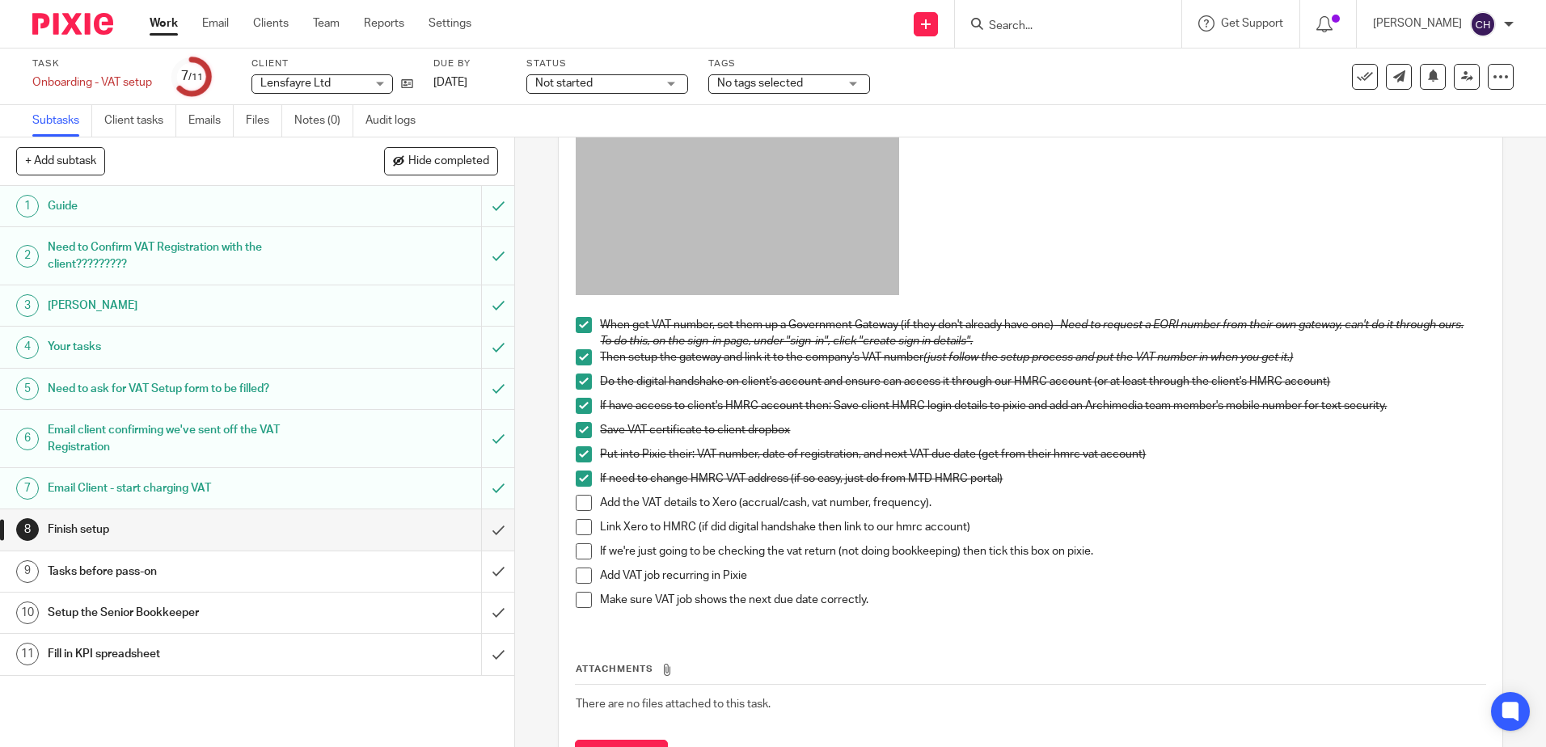
scroll to position [243, 0]
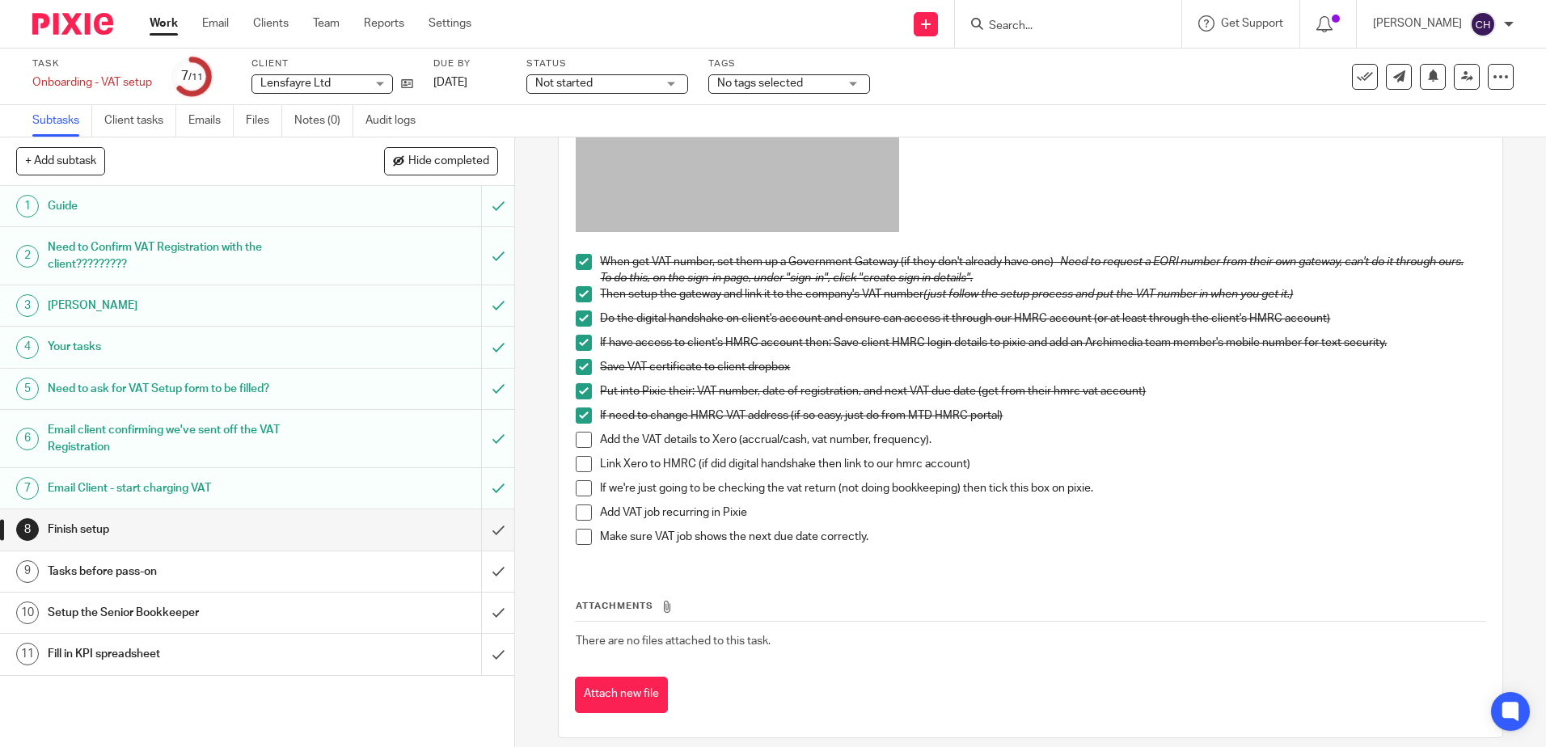
click at [580, 448] on span at bounding box center [584, 440] width 16 height 16
click at [578, 472] on span at bounding box center [584, 464] width 16 height 16
click at [576, 496] on span at bounding box center [584, 488] width 16 height 16
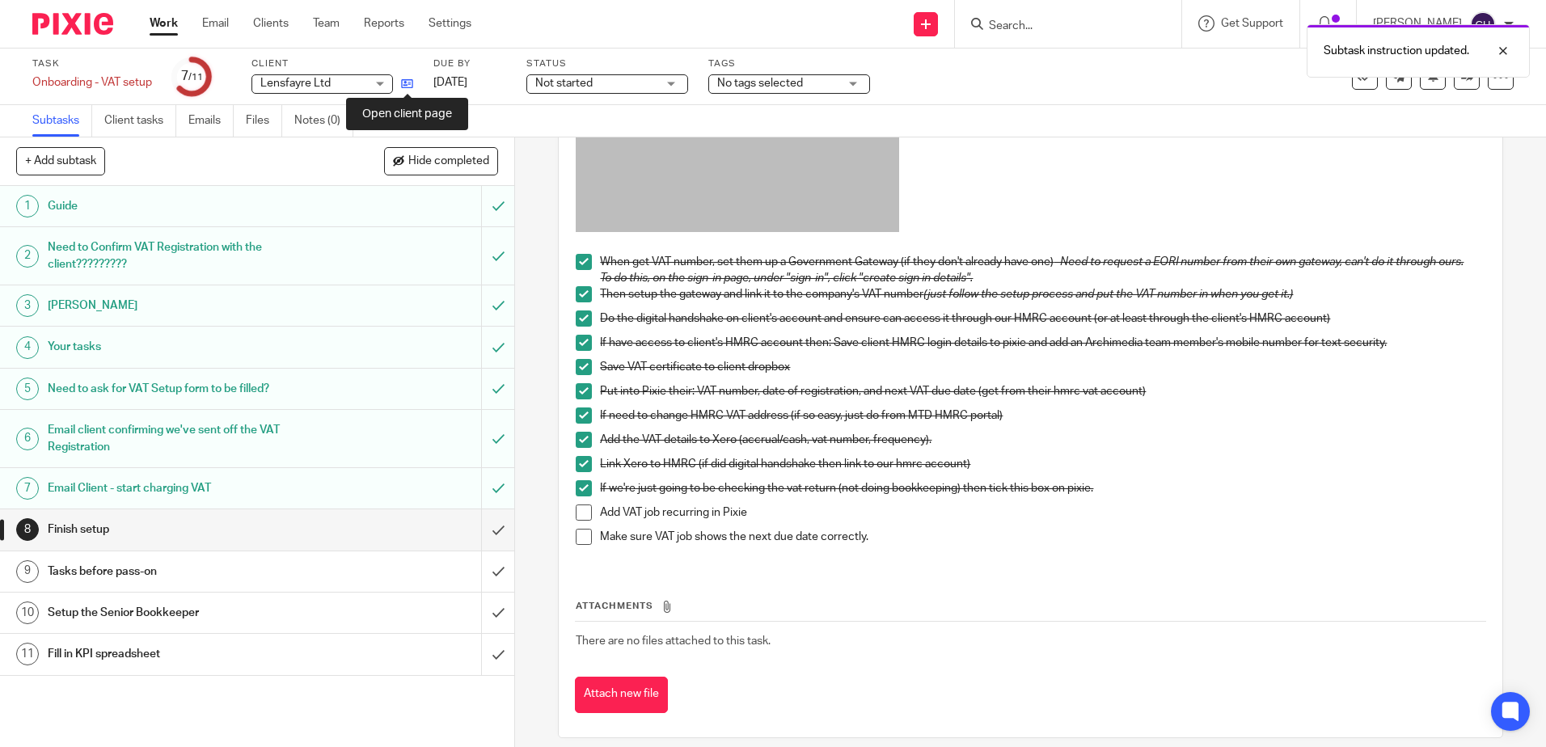
click at [404, 83] on icon at bounding box center [407, 84] width 12 height 12
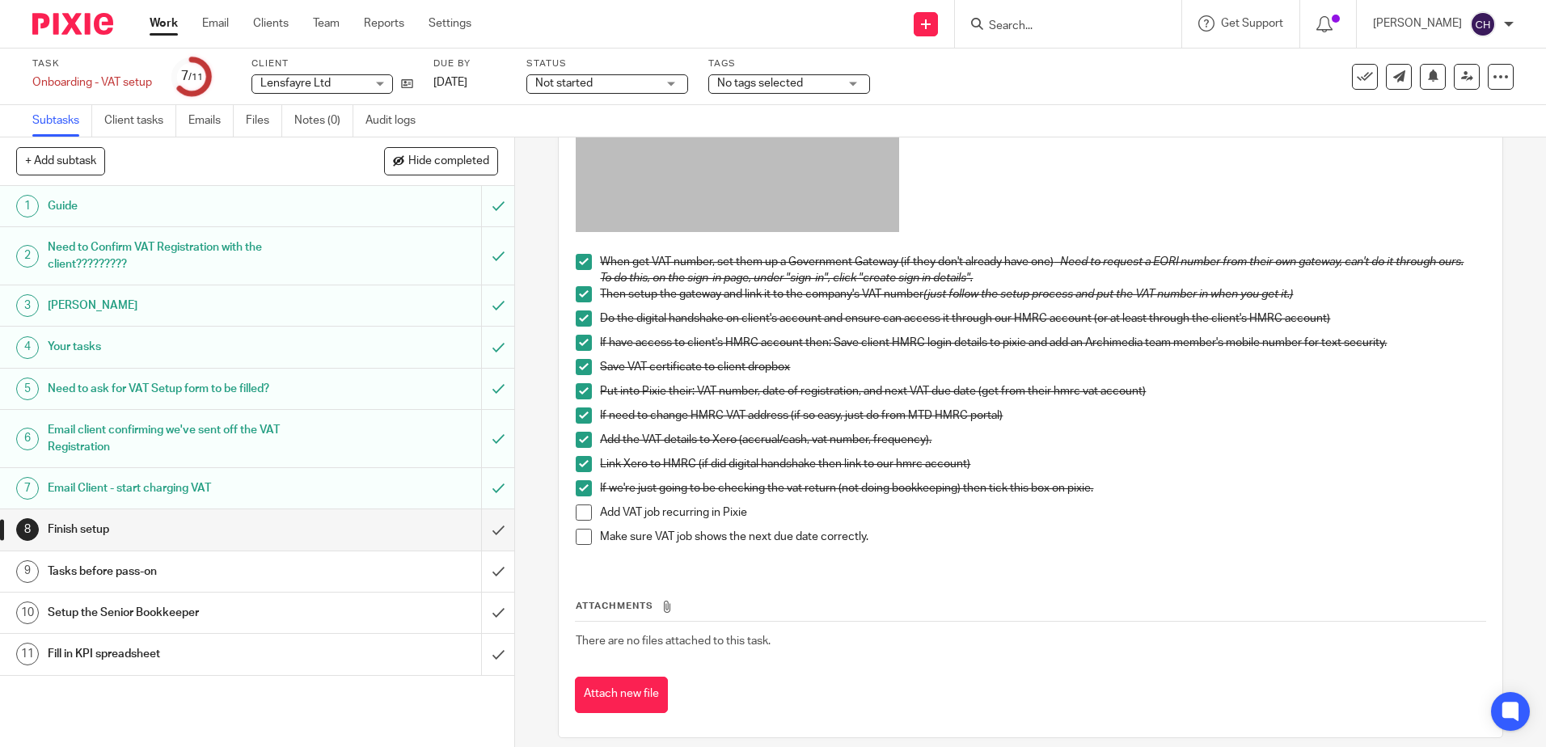
click at [584, 521] on span at bounding box center [584, 513] width 16 height 16
click at [581, 545] on span at bounding box center [584, 537] width 16 height 16
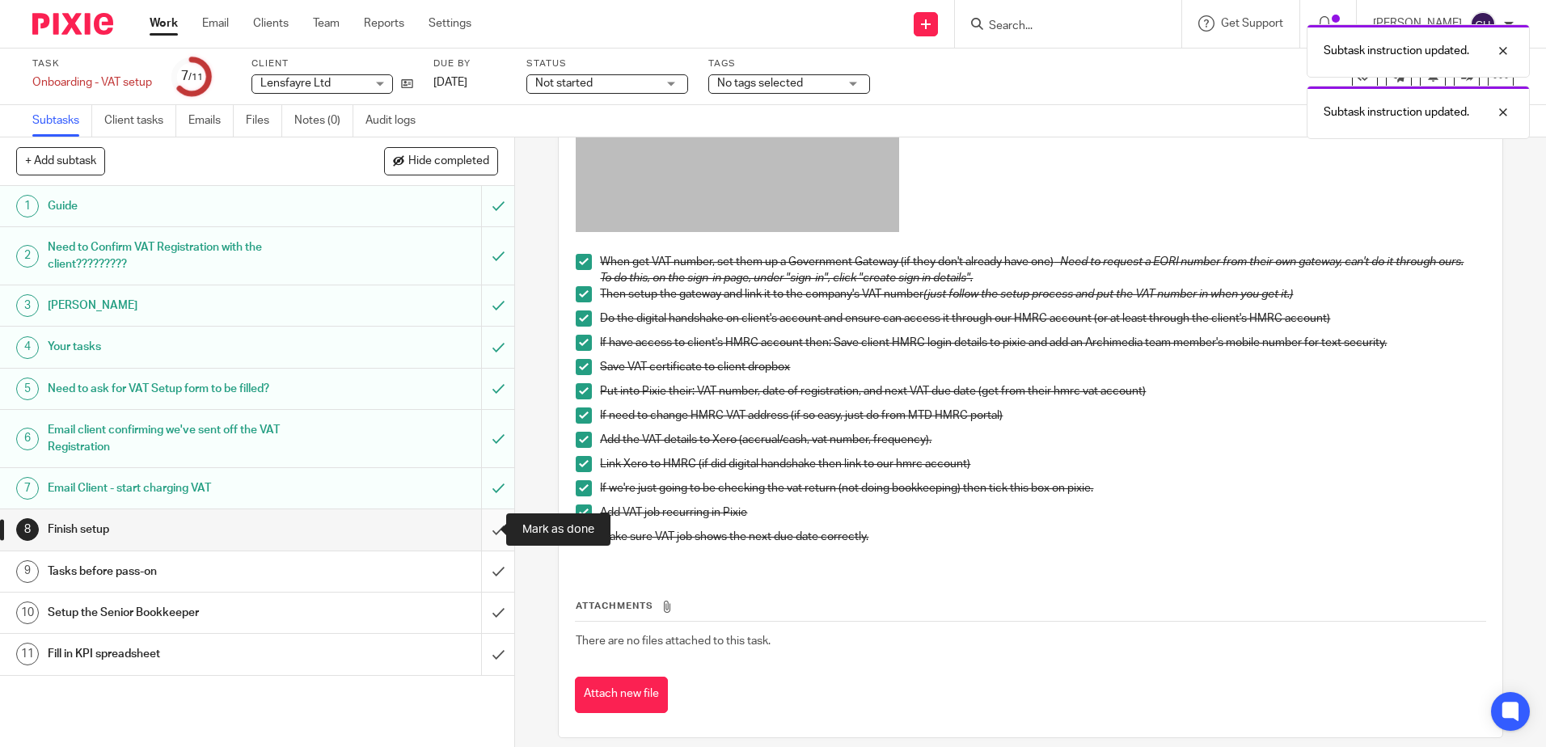
click at [485, 531] on input "submit" at bounding box center [257, 529] width 514 height 40
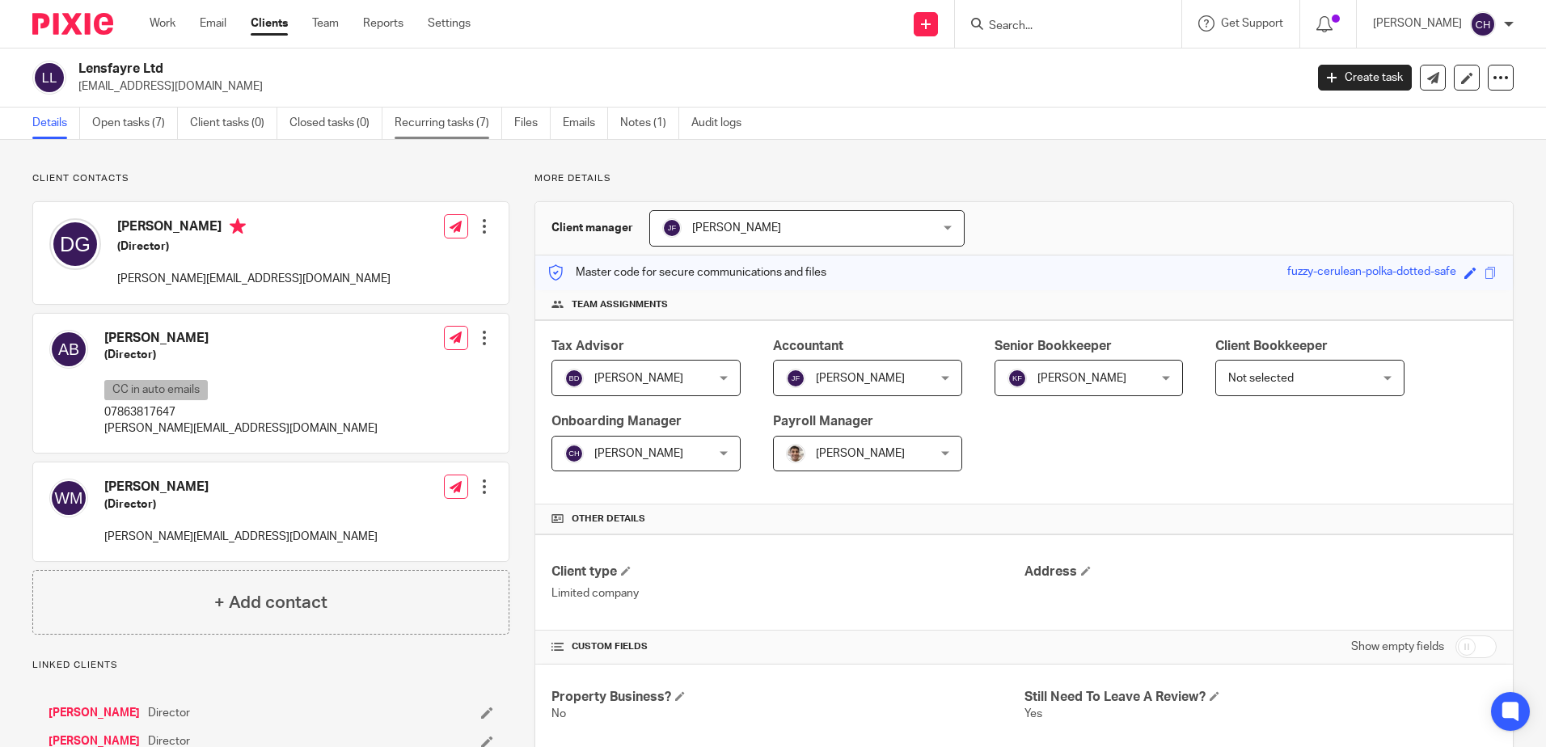
click at [419, 130] on link "Recurring tasks (7)" at bounding box center [449, 124] width 108 height 32
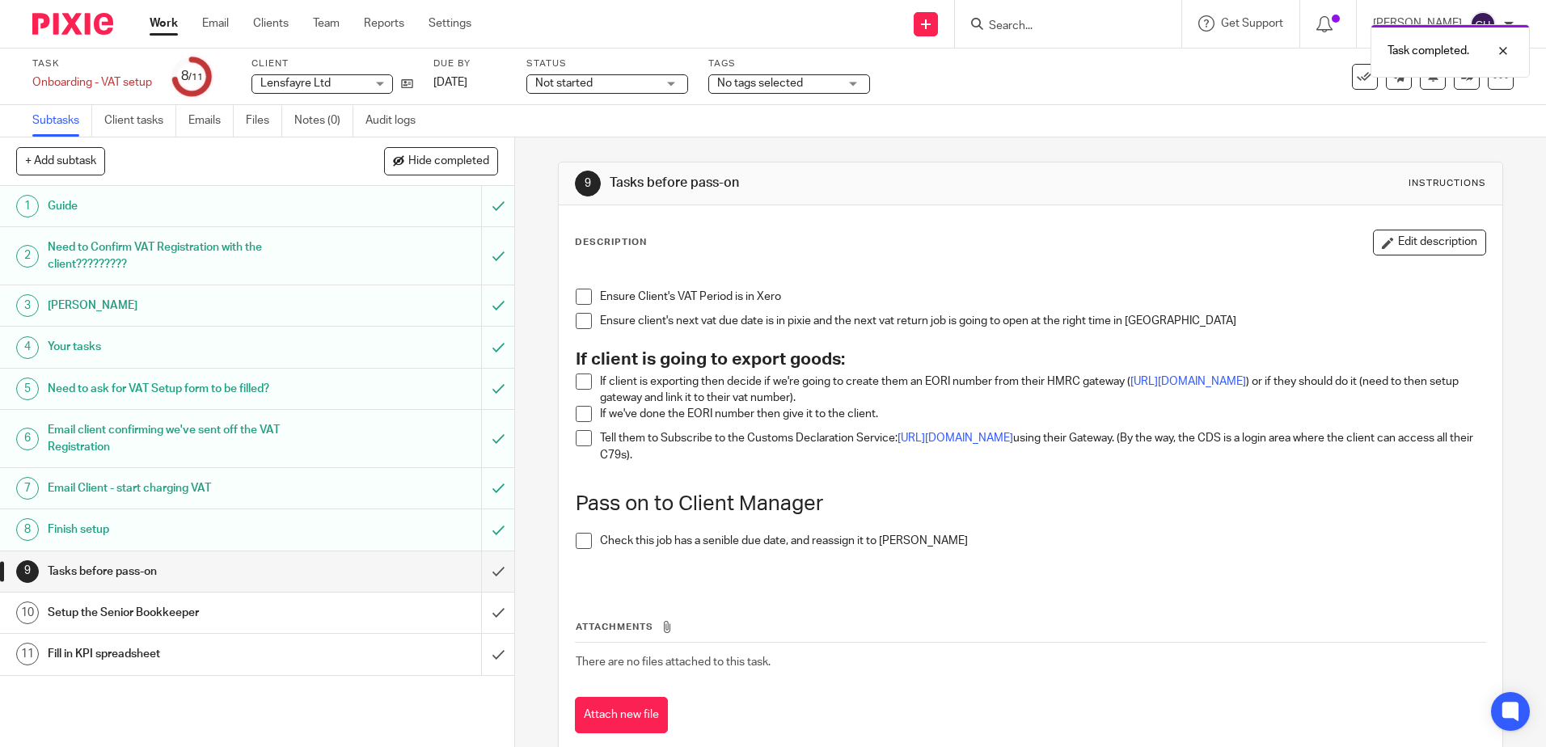
click at [581, 290] on span at bounding box center [584, 297] width 16 height 16
click at [576, 326] on span at bounding box center [584, 321] width 16 height 16
click at [375, 606] on div "Setup the Senior Bookkeeper" at bounding box center [257, 613] width 418 height 24
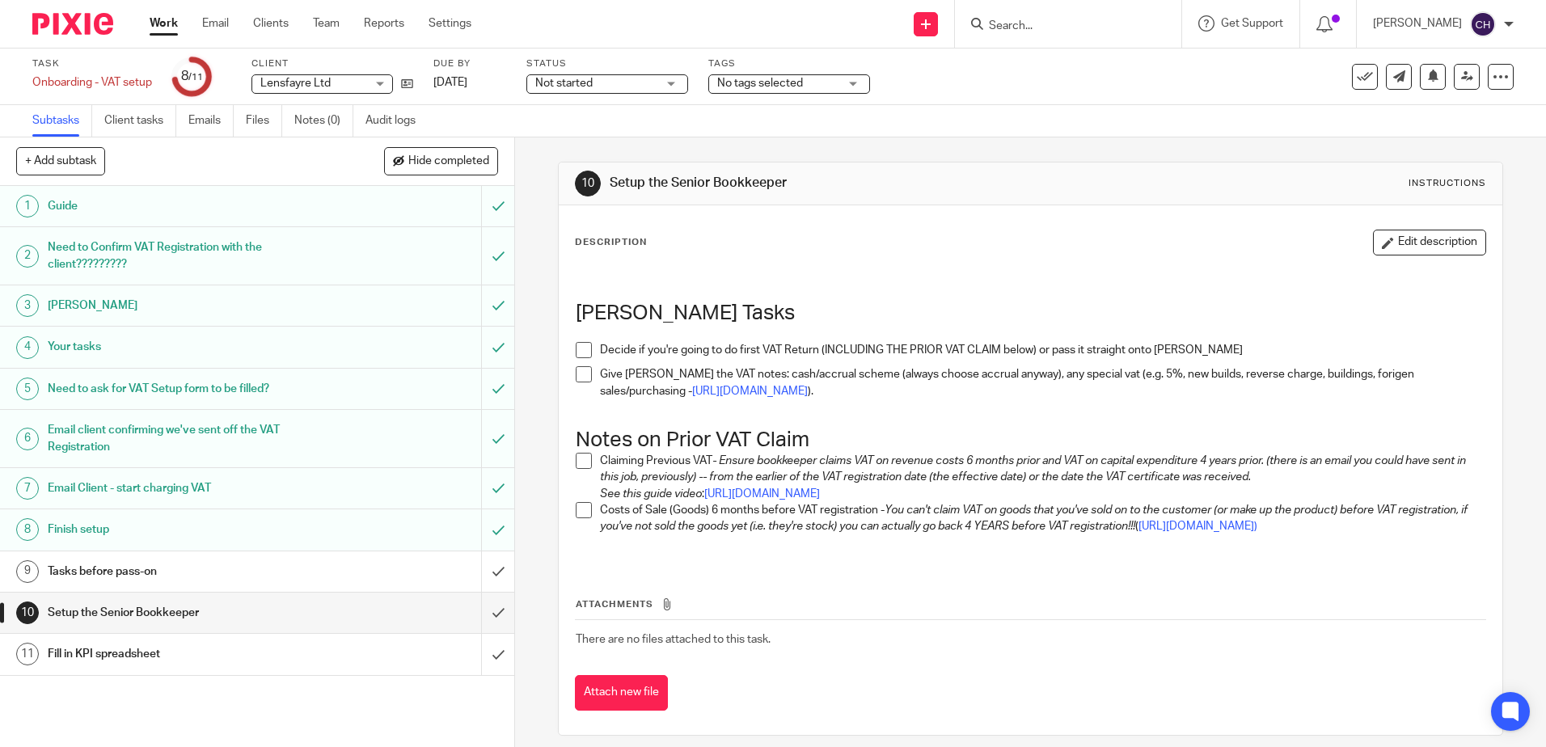
click at [233, 578] on h1 "Tasks before pass-on" at bounding box center [187, 572] width 278 height 24
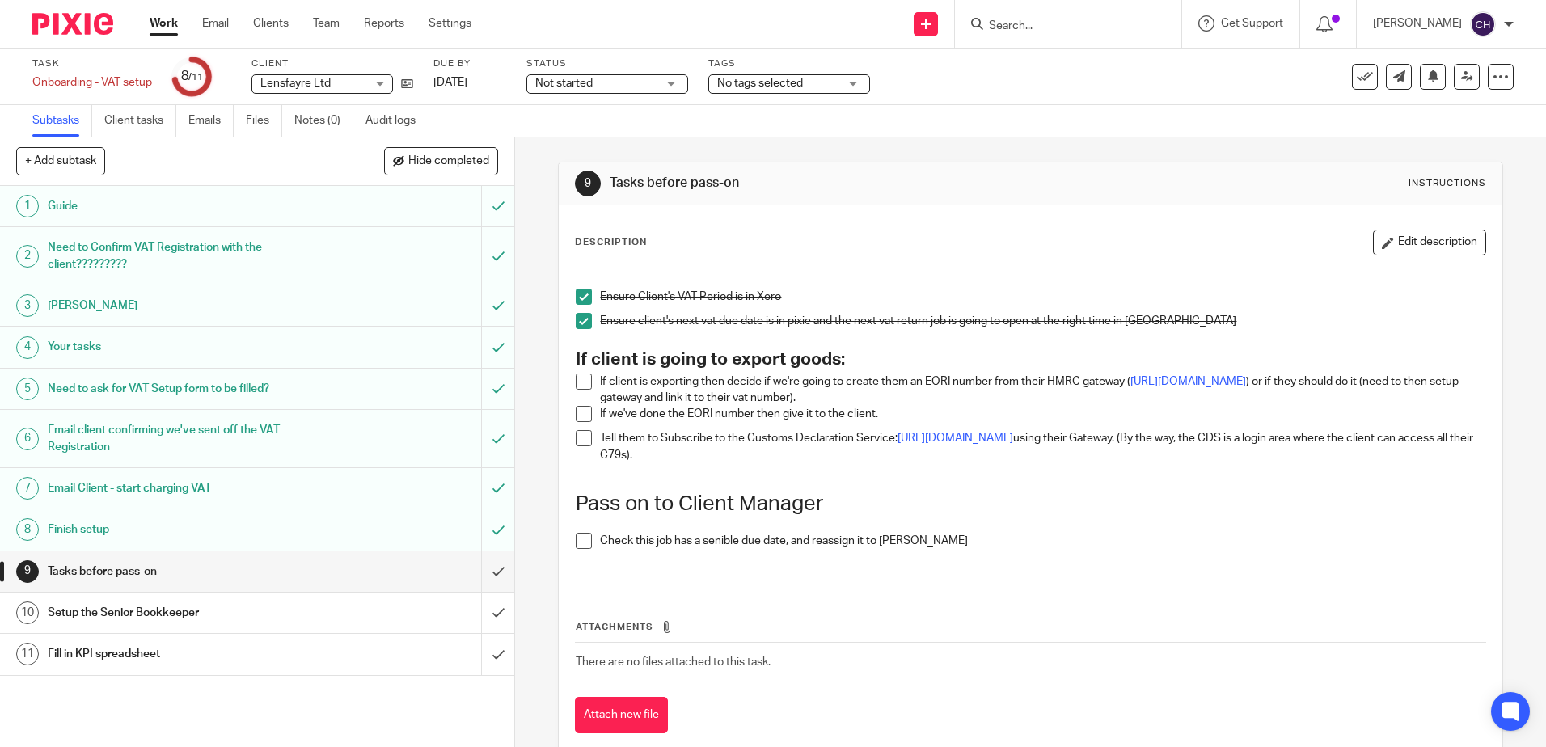
click at [215, 658] on h1 "Fill in KPI spreadsheet" at bounding box center [187, 654] width 278 height 24
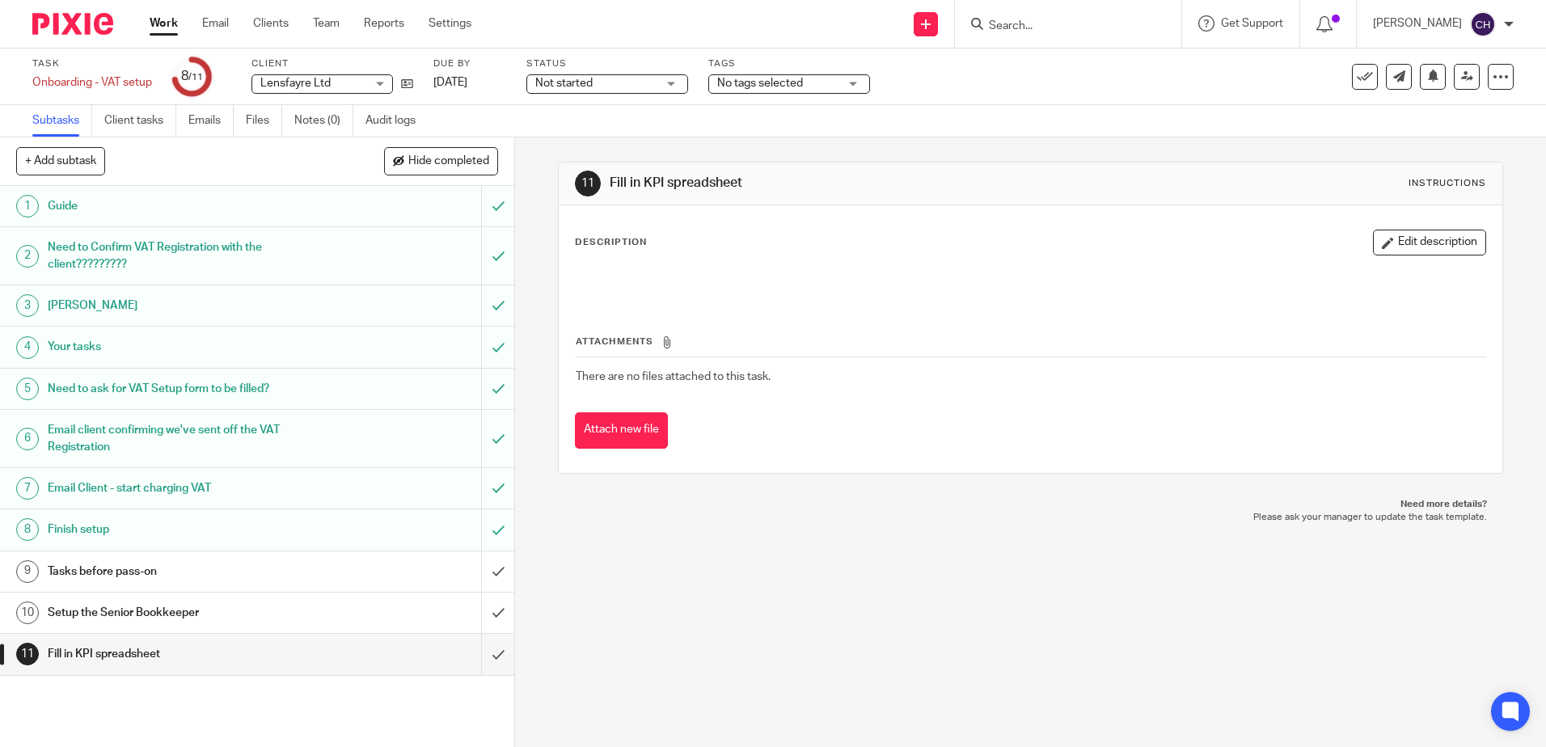
click at [213, 568] on h1 "Tasks before pass-on" at bounding box center [187, 572] width 278 height 24
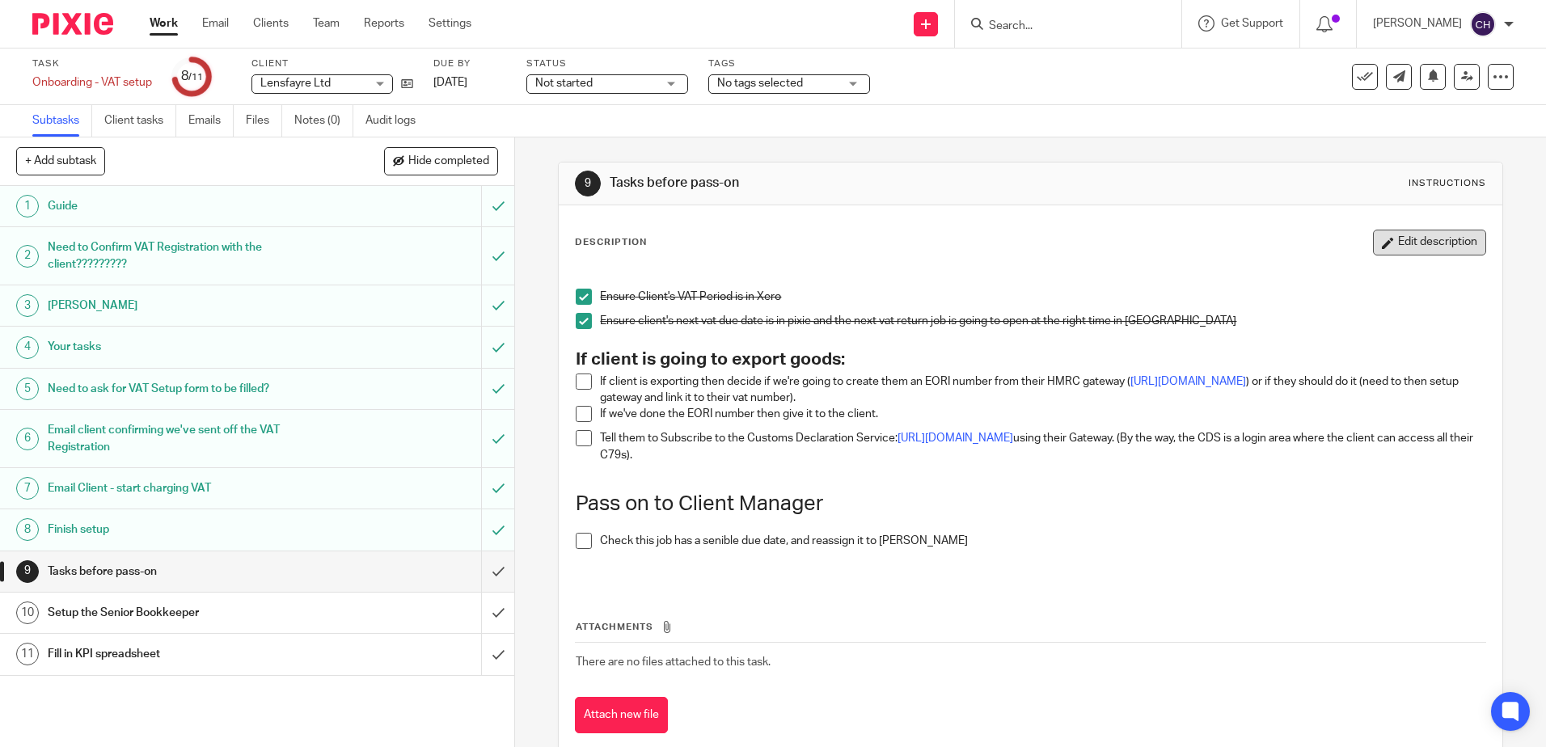
click at [1382, 238] on icon "button" at bounding box center [1388, 243] width 12 height 12
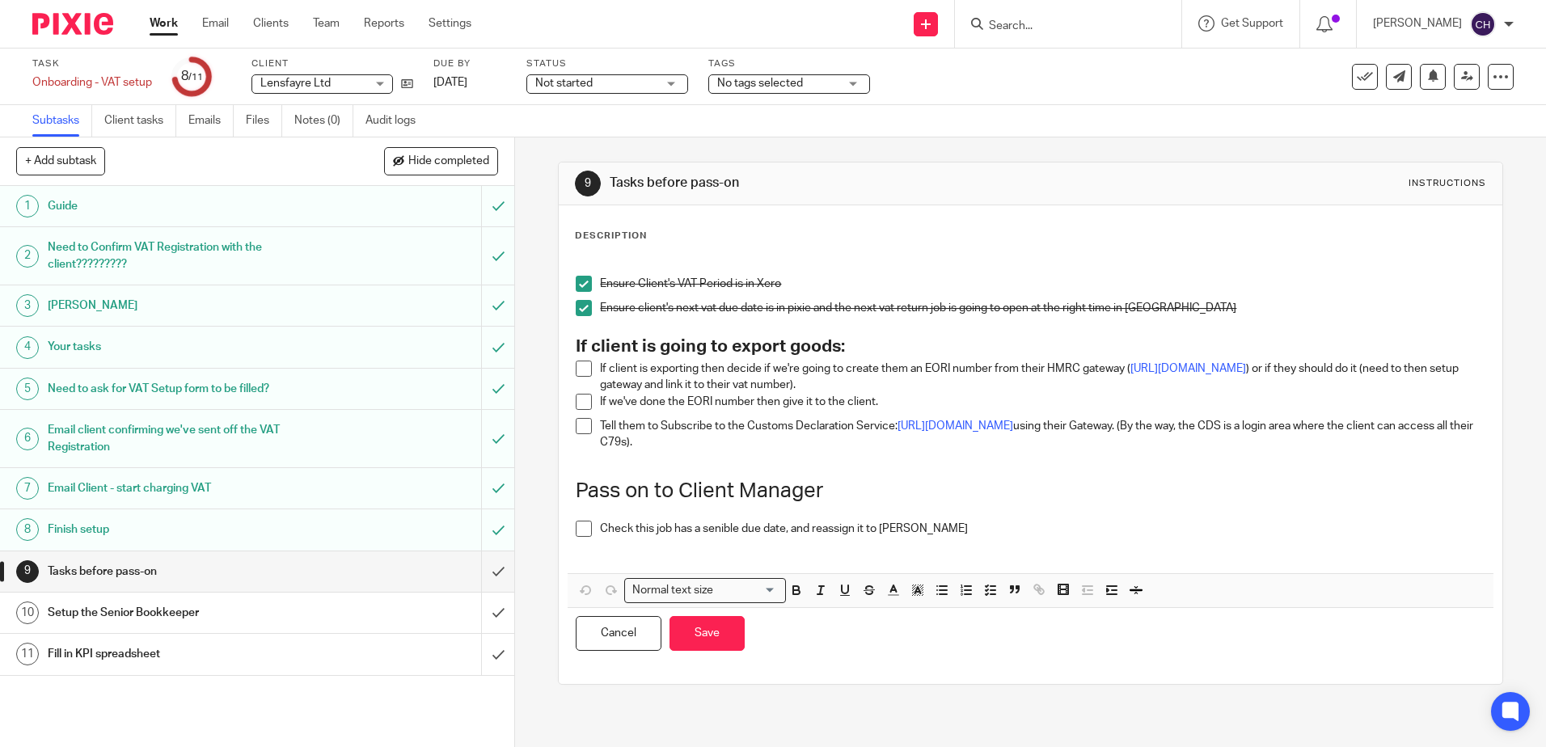
click at [759, 248] on div "Description Ensure Client's VAT Period is in Xero Ensure client's next vat due …" at bounding box center [1030, 445] width 910 height 430
click at [741, 264] on p at bounding box center [1030, 268] width 909 height 16
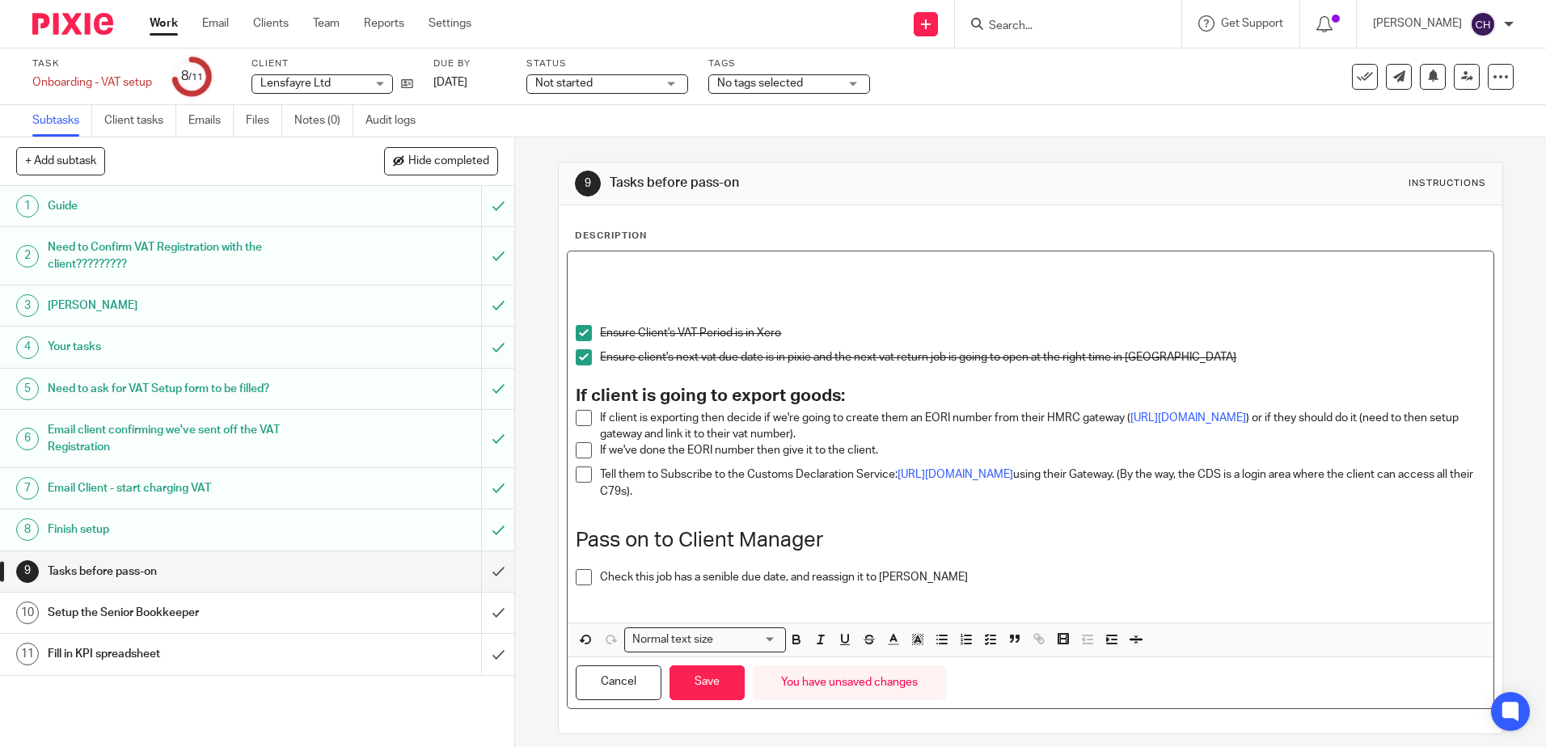
click at [739, 264] on p at bounding box center [1030, 268] width 909 height 16
click at [804, 271] on p "JILL I HAVE REASSIGNED THIS TO UOU" at bounding box center [1030, 268] width 909 height 16
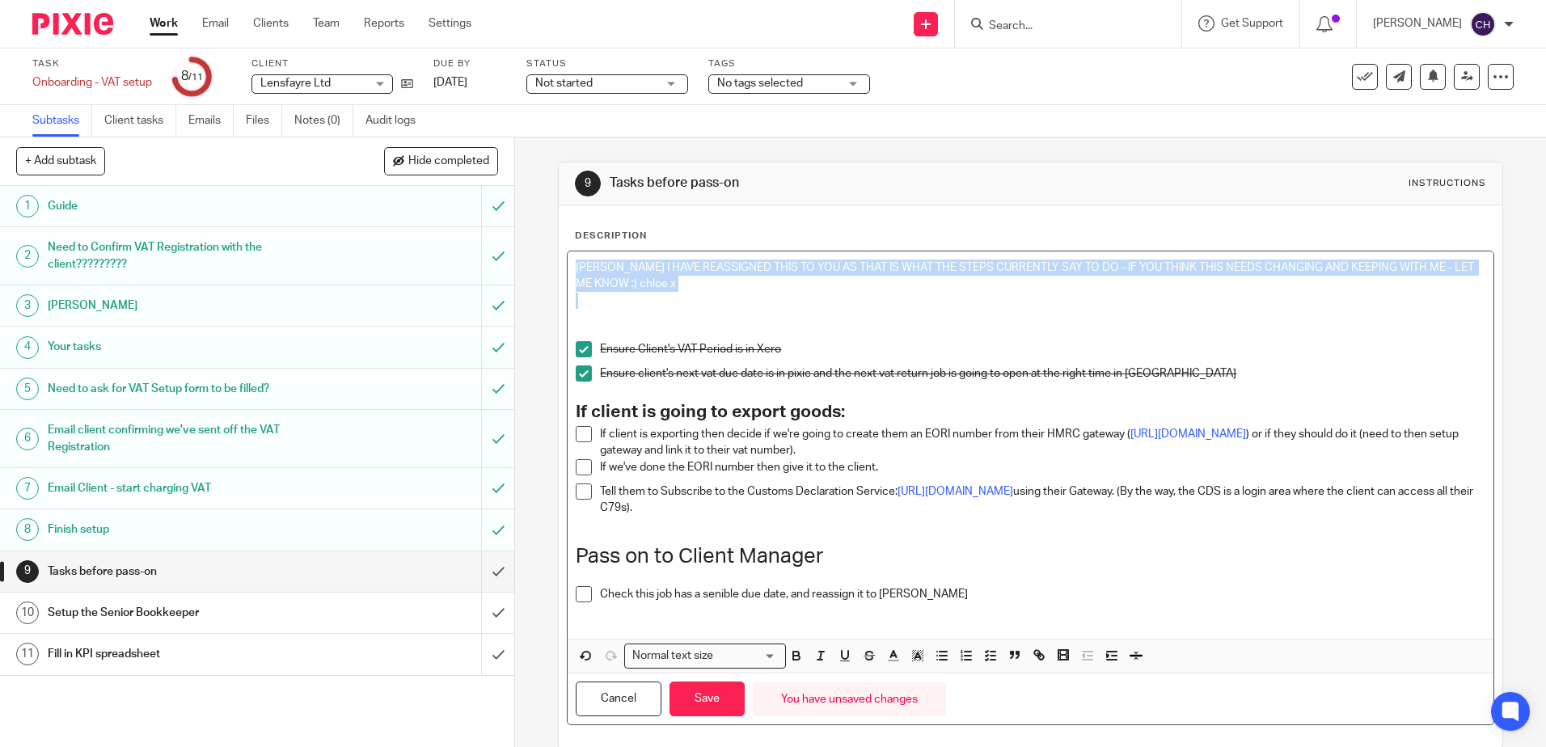
drag, startPoint x: 667, startPoint y: 294, endPoint x: 555, endPoint y: 240, distance: 123.7
click at [559, 240] on div "Description JILL I HAVE REASSIGNED THIS TO YOU AS THAT IS WHAT THE STEPS CURREN…" at bounding box center [1030, 477] width 943 height 544
click at [907, 657] on button "button" at bounding box center [917, 656] width 20 height 20
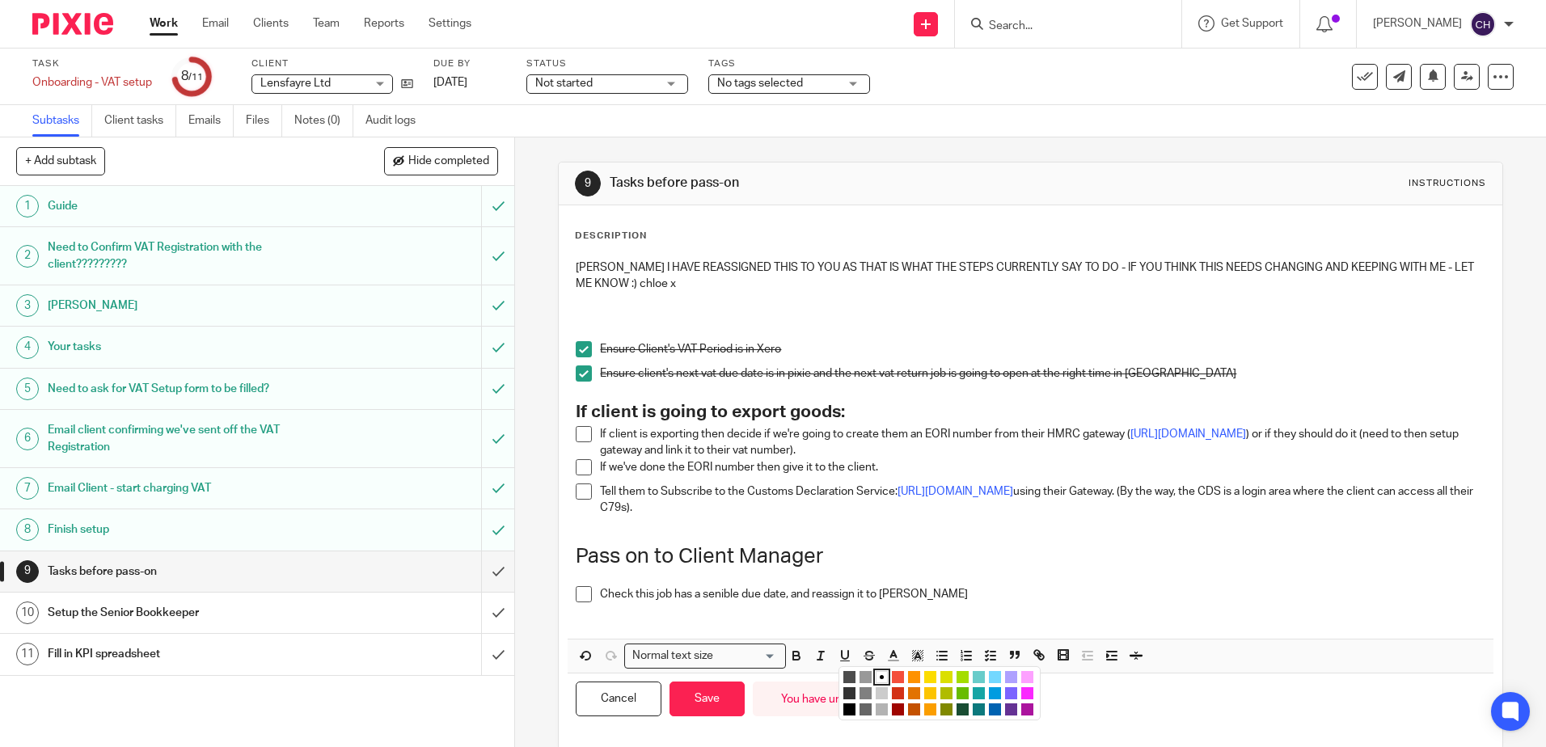
click at [983, 667] on div "Compact color picker" at bounding box center [940, 693] width 202 height 54
click at [991, 677] on li "color:#73D8FF" at bounding box center [995, 677] width 12 height 12
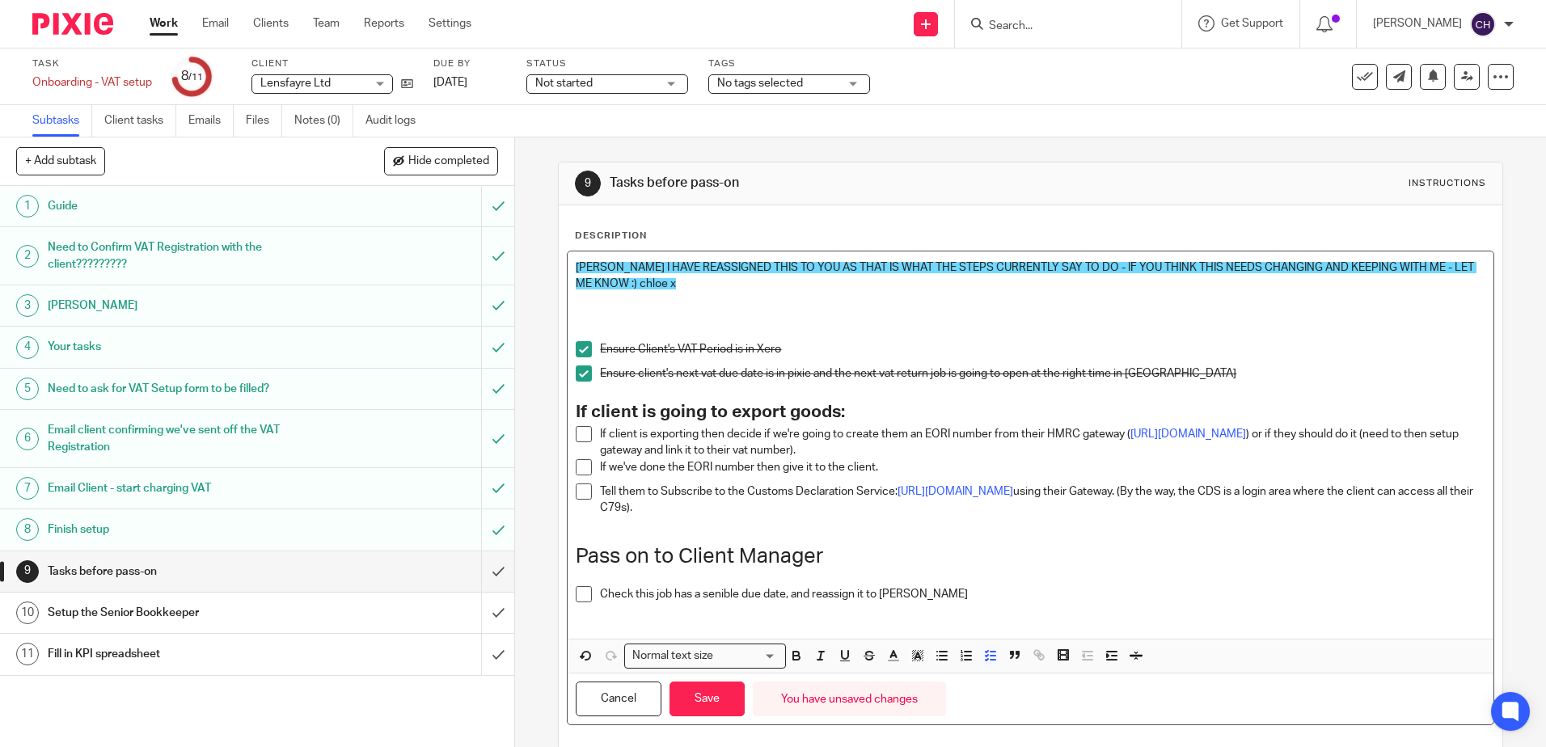
click at [924, 586] on p "Check this job has a senible due date, and reassign it to Jill Fox" at bounding box center [1042, 594] width 885 height 16
click at [636, 268] on span "JILL I HAVE REASSIGNED THIS TO YOU AS THAT IS WHAT THE STEPS CURRENTLY SAY TO D…" at bounding box center [1026, 275] width 901 height 27
click at [708, 697] on button "Save" at bounding box center [707, 699] width 75 height 35
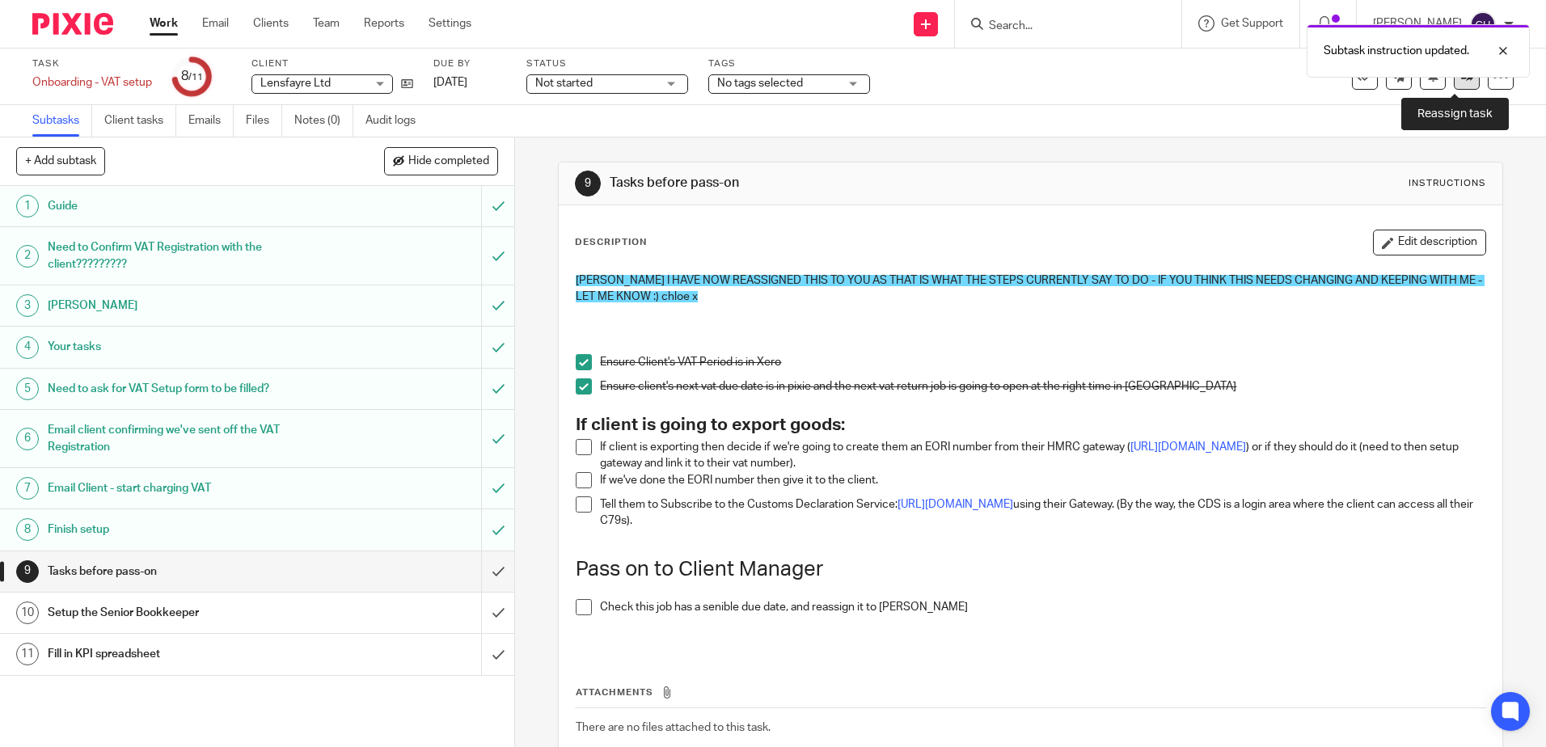
click at [1461, 81] on icon at bounding box center [1467, 76] width 12 height 12
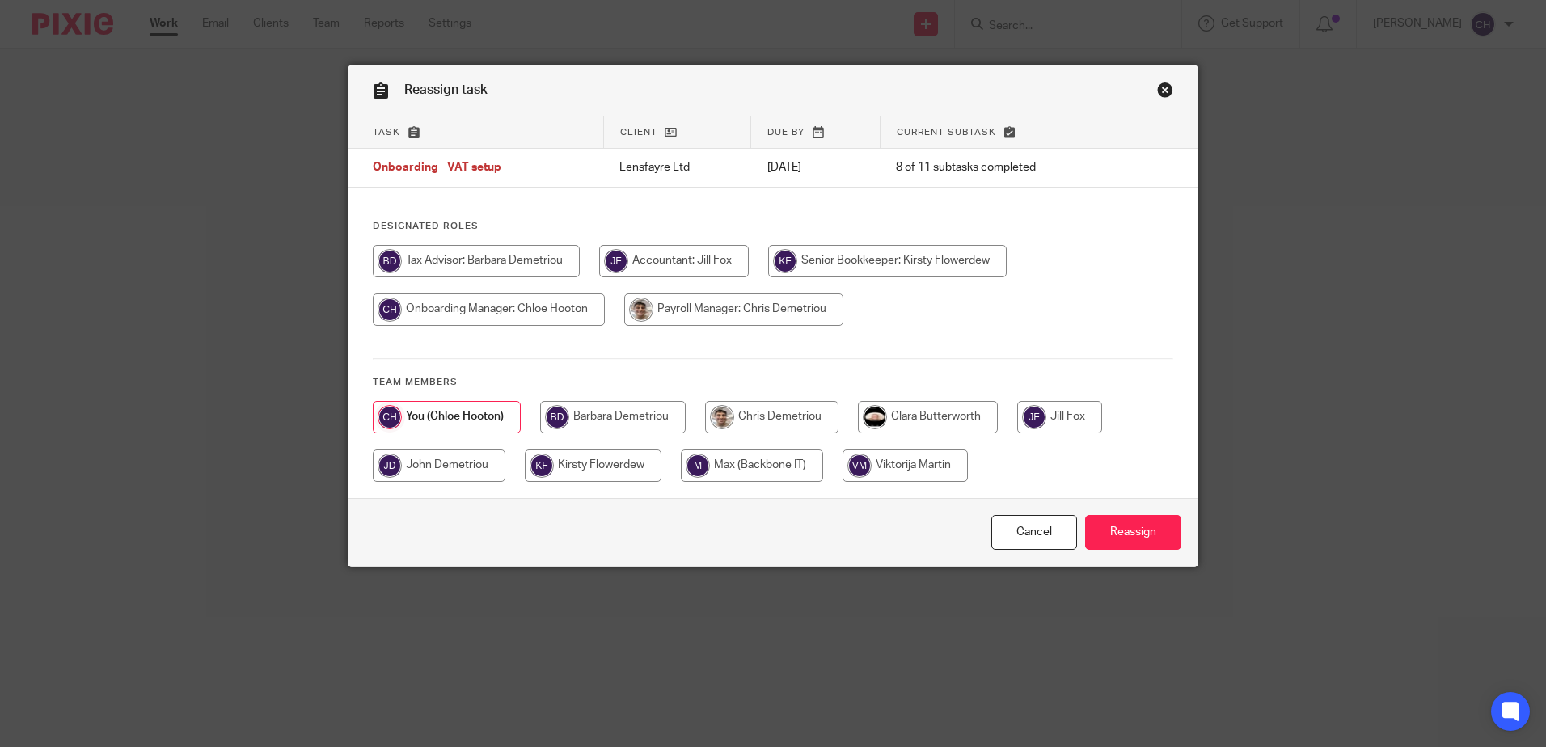
click at [1067, 409] on input "radio" at bounding box center [1059, 417] width 85 height 32
radio input "true"
click at [1122, 530] on input "Reassign" at bounding box center [1133, 532] width 96 height 35
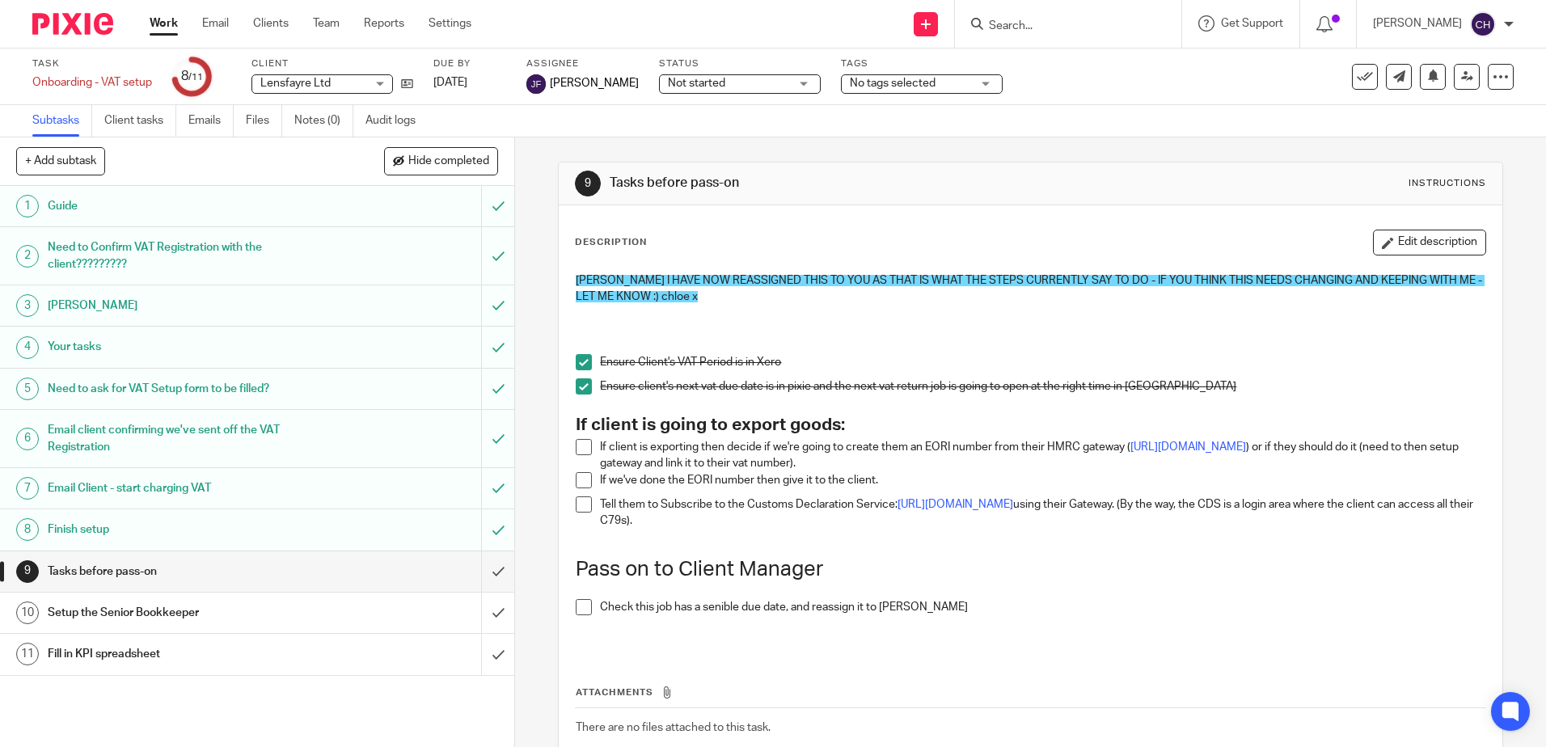
click at [1238, 344] on p at bounding box center [1030, 346] width 909 height 16
click at [170, 657] on h1 "Fill in KPI spreadsheet" at bounding box center [187, 654] width 278 height 24
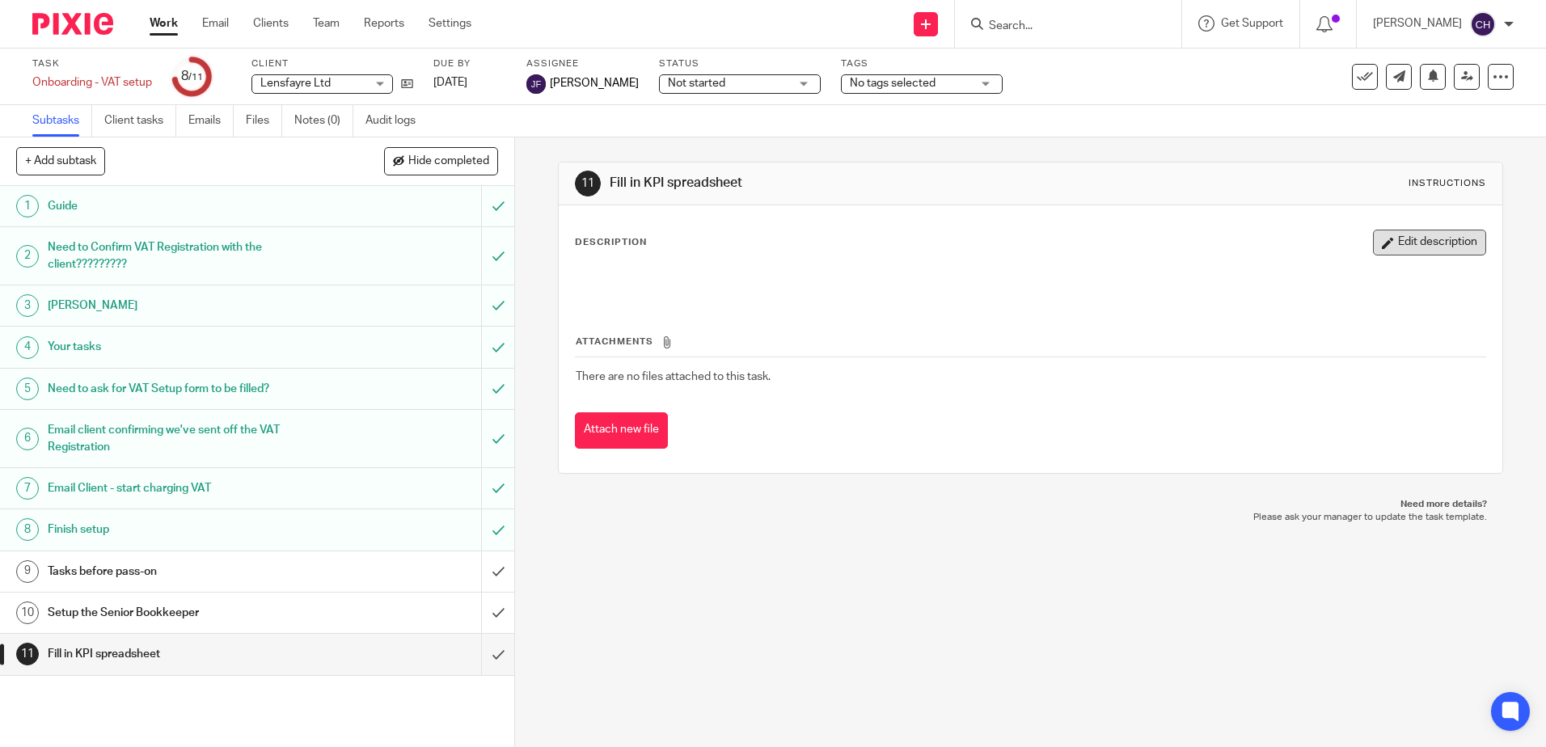
click at [1411, 241] on button "Edit description" at bounding box center [1429, 243] width 113 height 26
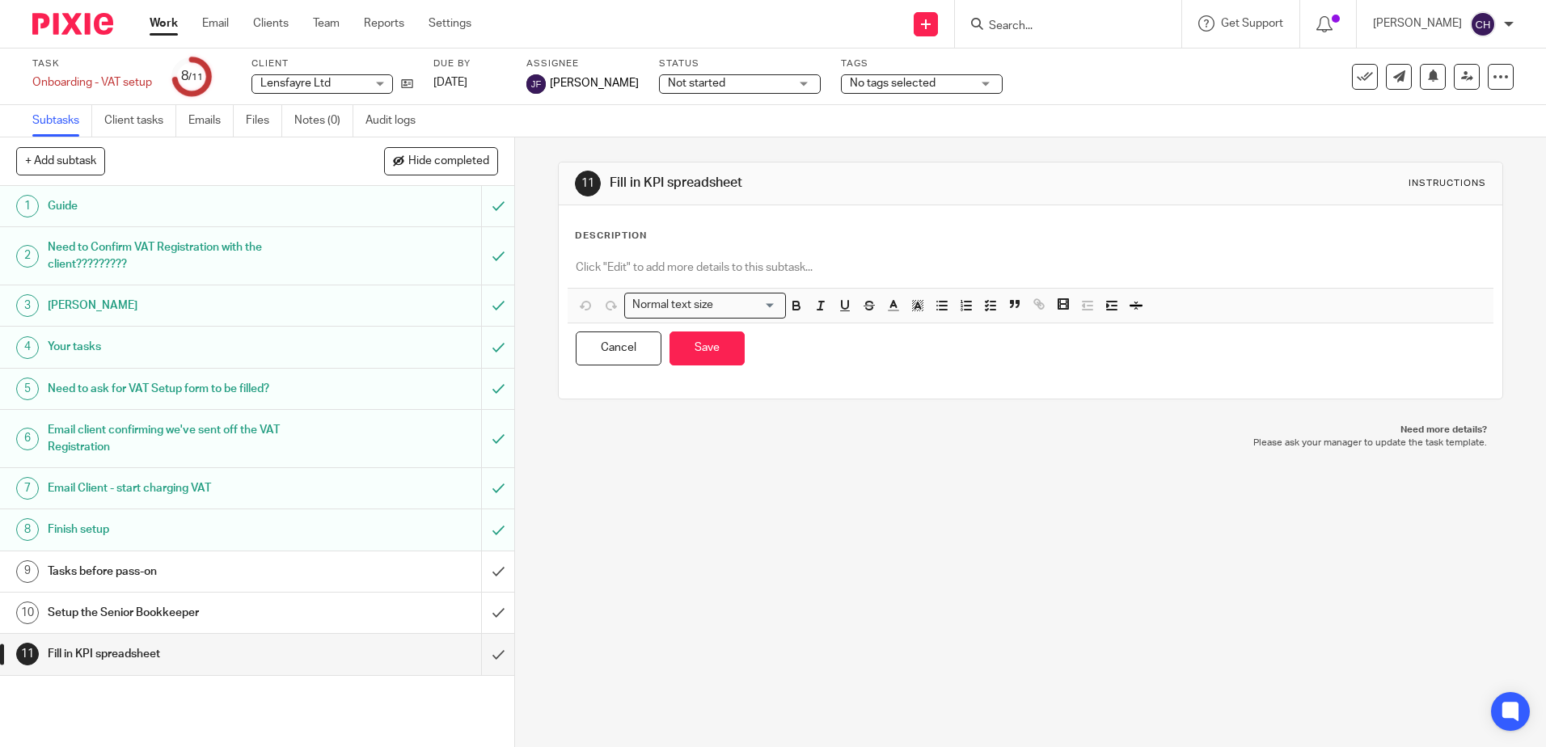
click at [654, 261] on p at bounding box center [1030, 268] width 909 height 16
click at [633, 344] on button "Cancel" at bounding box center [619, 349] width 86 height 35
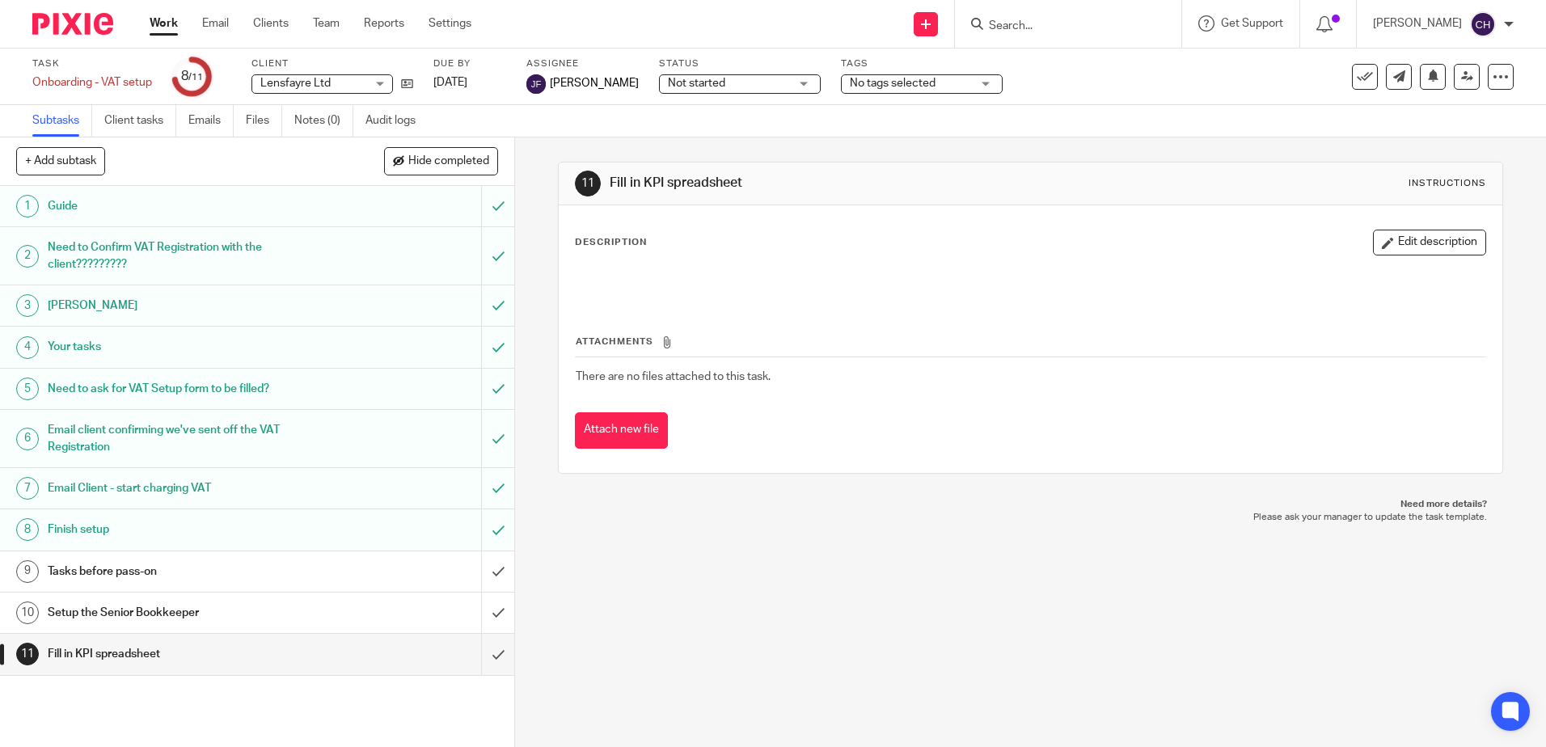
click at [850, 560] on div "11 Fill in KPI spreadsheet Instructions Description Edit description Attachment…" at bounding box center [1030, 442] width 1031 height 610
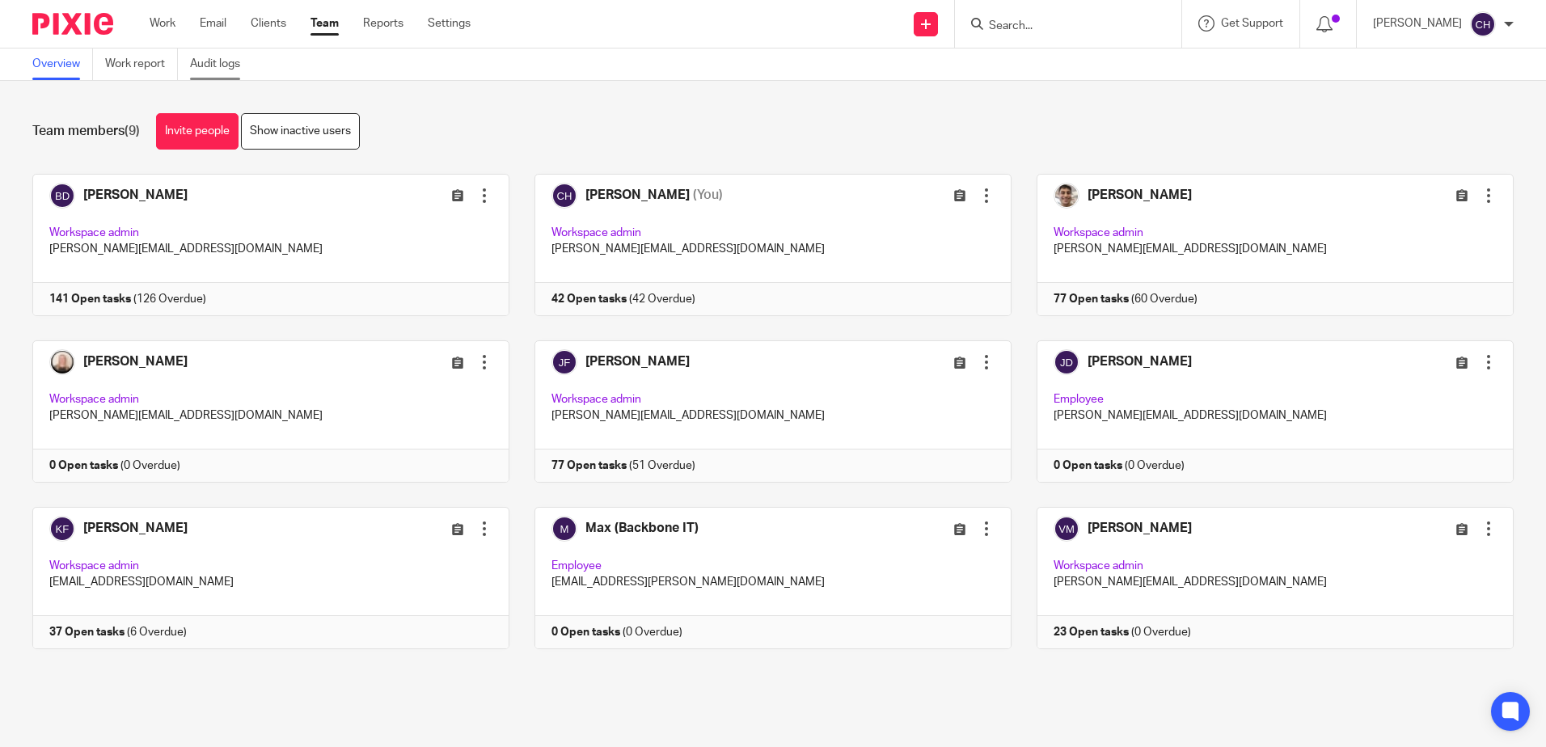
click at [208, 62] on link "Audit logs" at bounding box center [221, 65] width 62 height 32
